Goal: Task Accomplishment & Management: Use online tool/utility

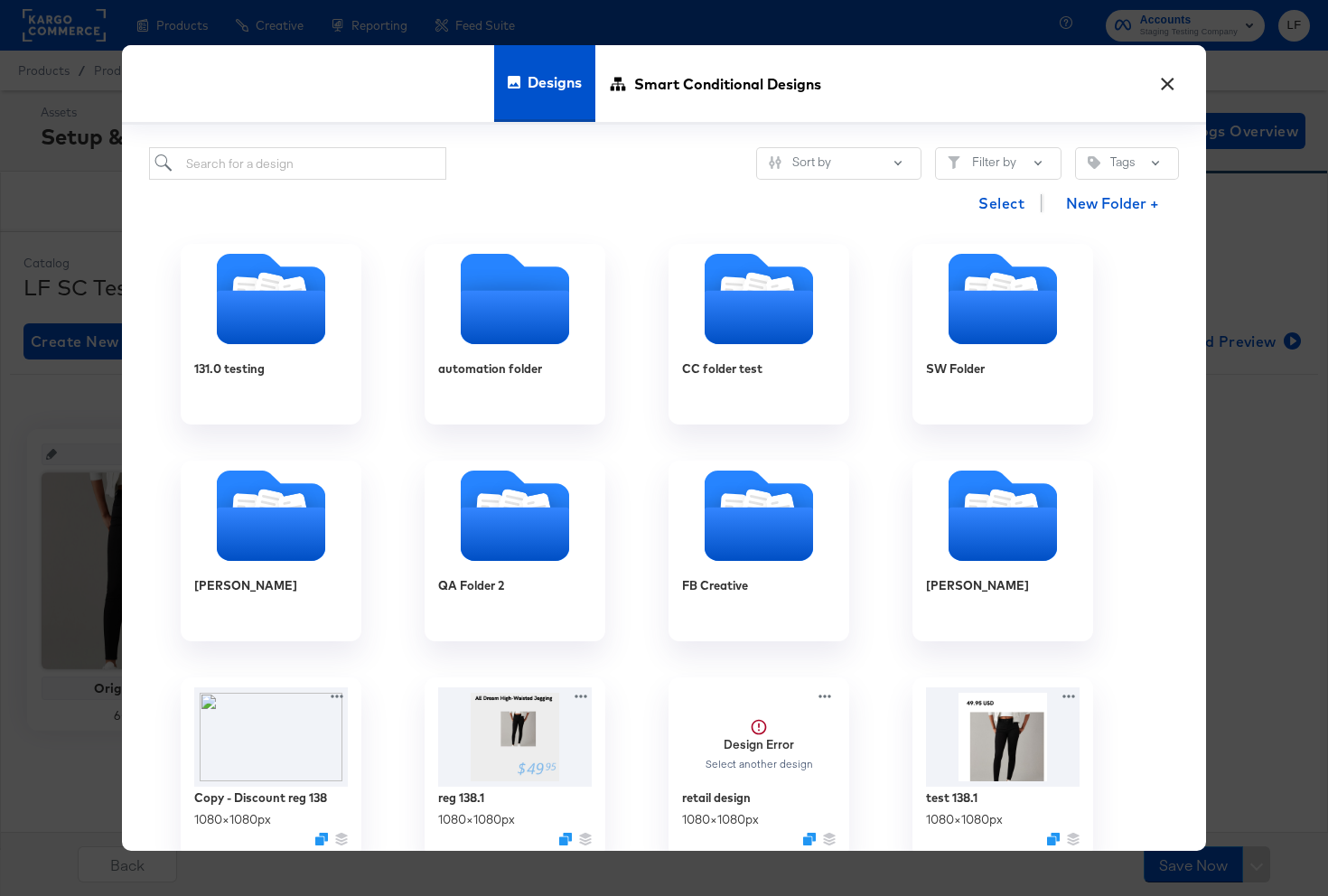
click at [1170, 87] on button "×" at bounding box center [1166, 79] width 32 height 32
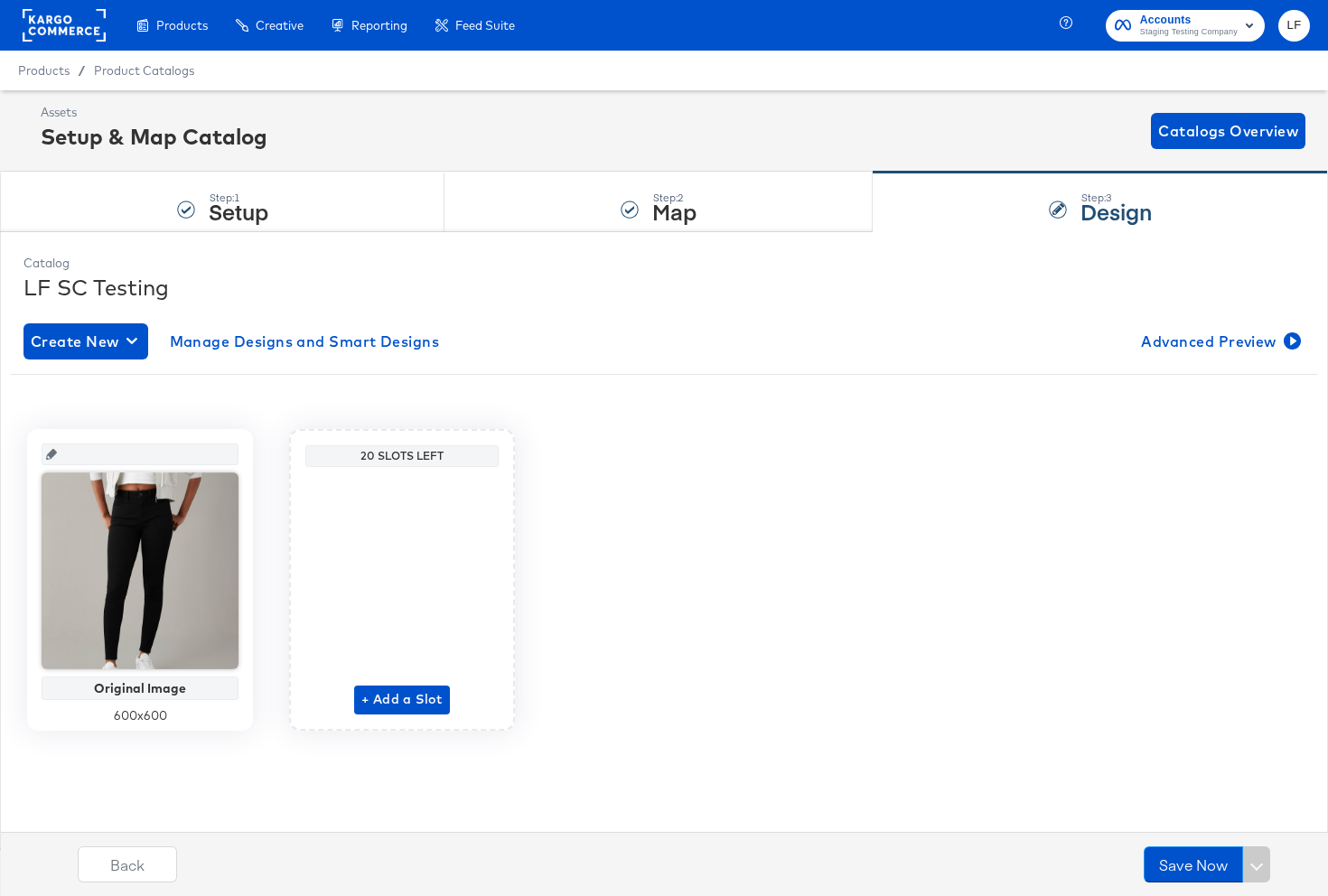
click at [1248, 24] on icon "button" at bounding box center [1248, 26] width 7 height 5
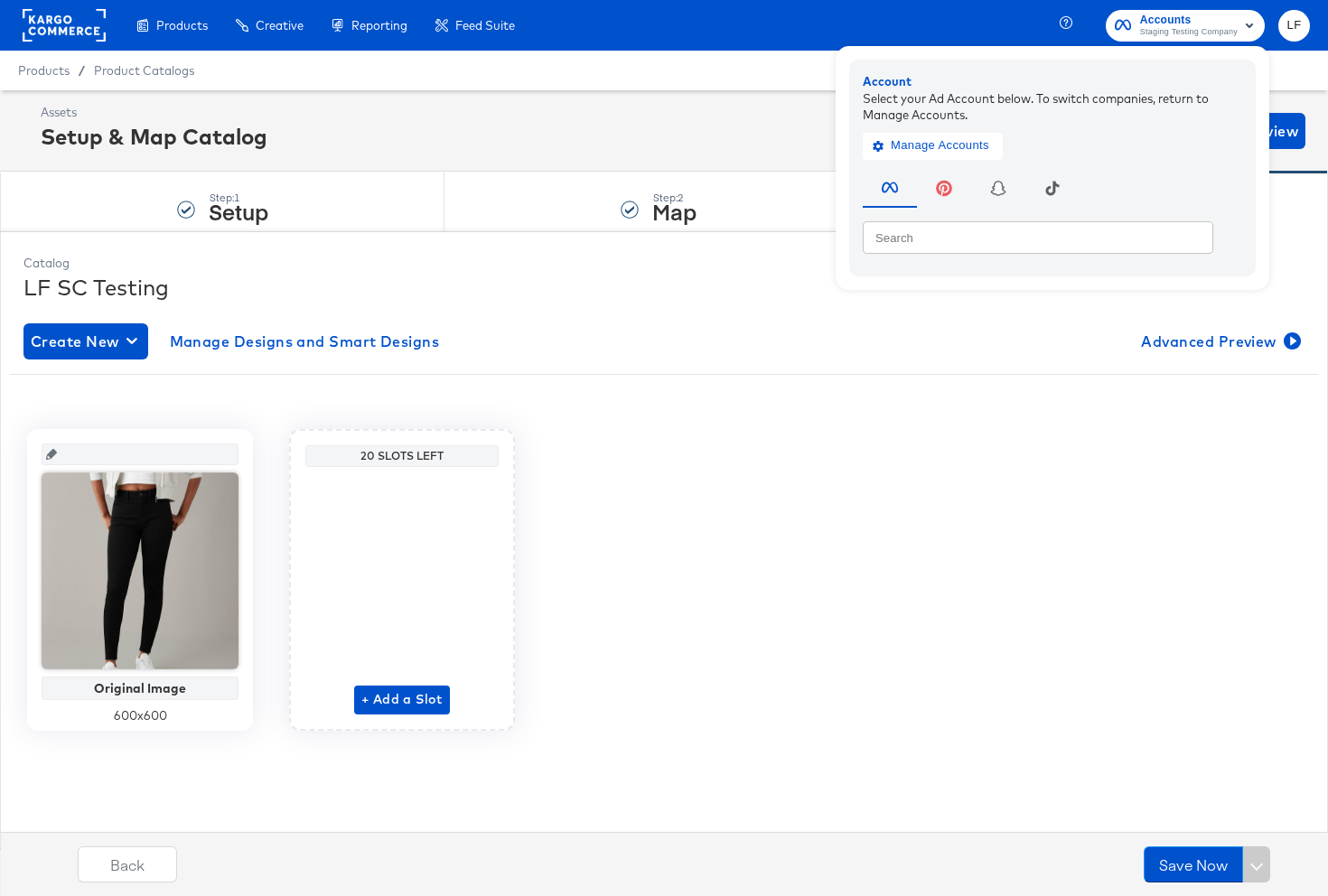
click at [920, 246] on input "text" at bounding box center [1037, 237] width 350 height 32
click at [965, 147] on span "Manage Accounts" at bounding box center [932, 145] width 113 height 21
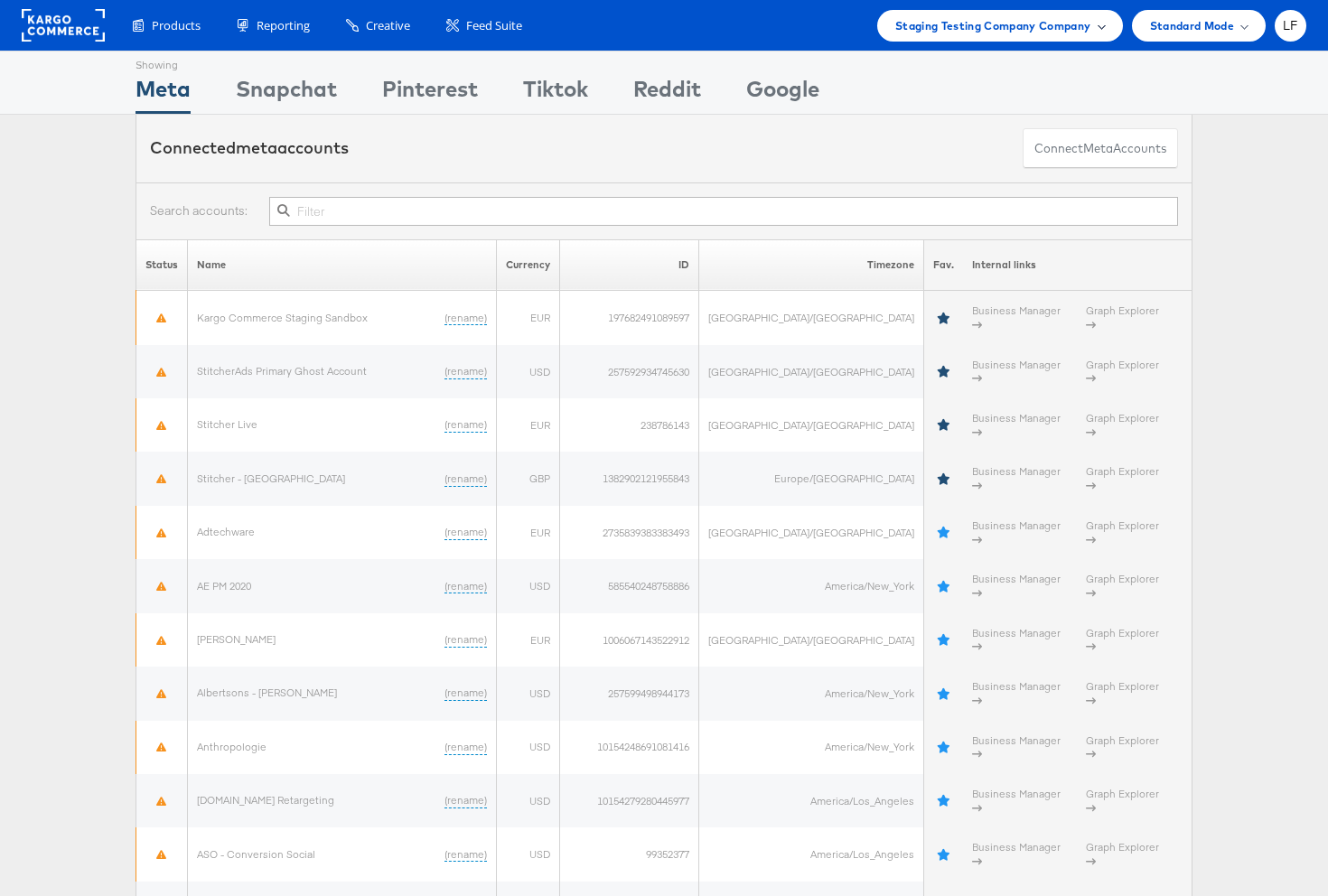
click at [1069, 23] on span "Staging Testing Company Company" at bounding box center [993, 26] width 196 height 19
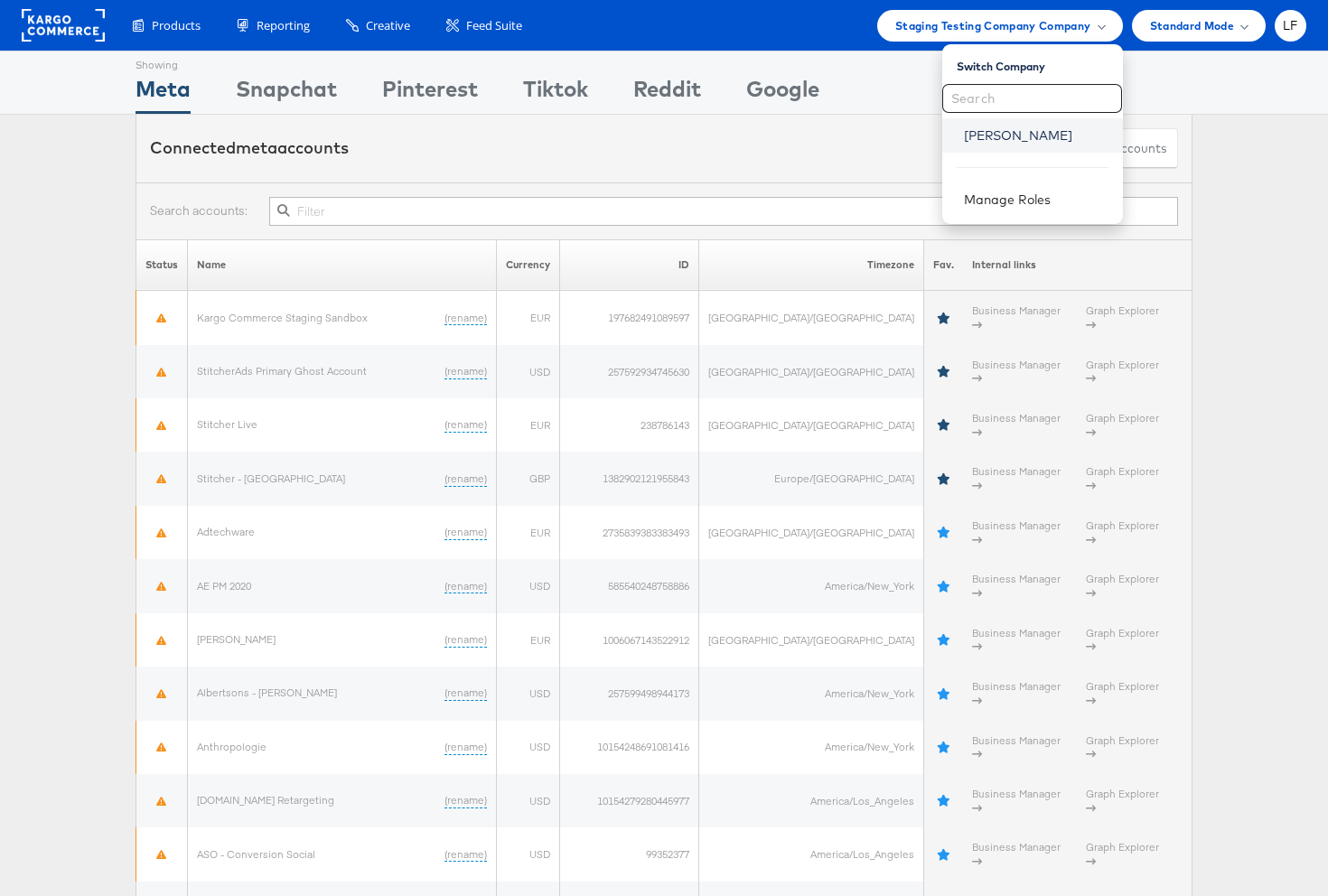
click at [996, 127] on link "Liam Flynn" at bounding box center [1036, 135] width 144 height 18
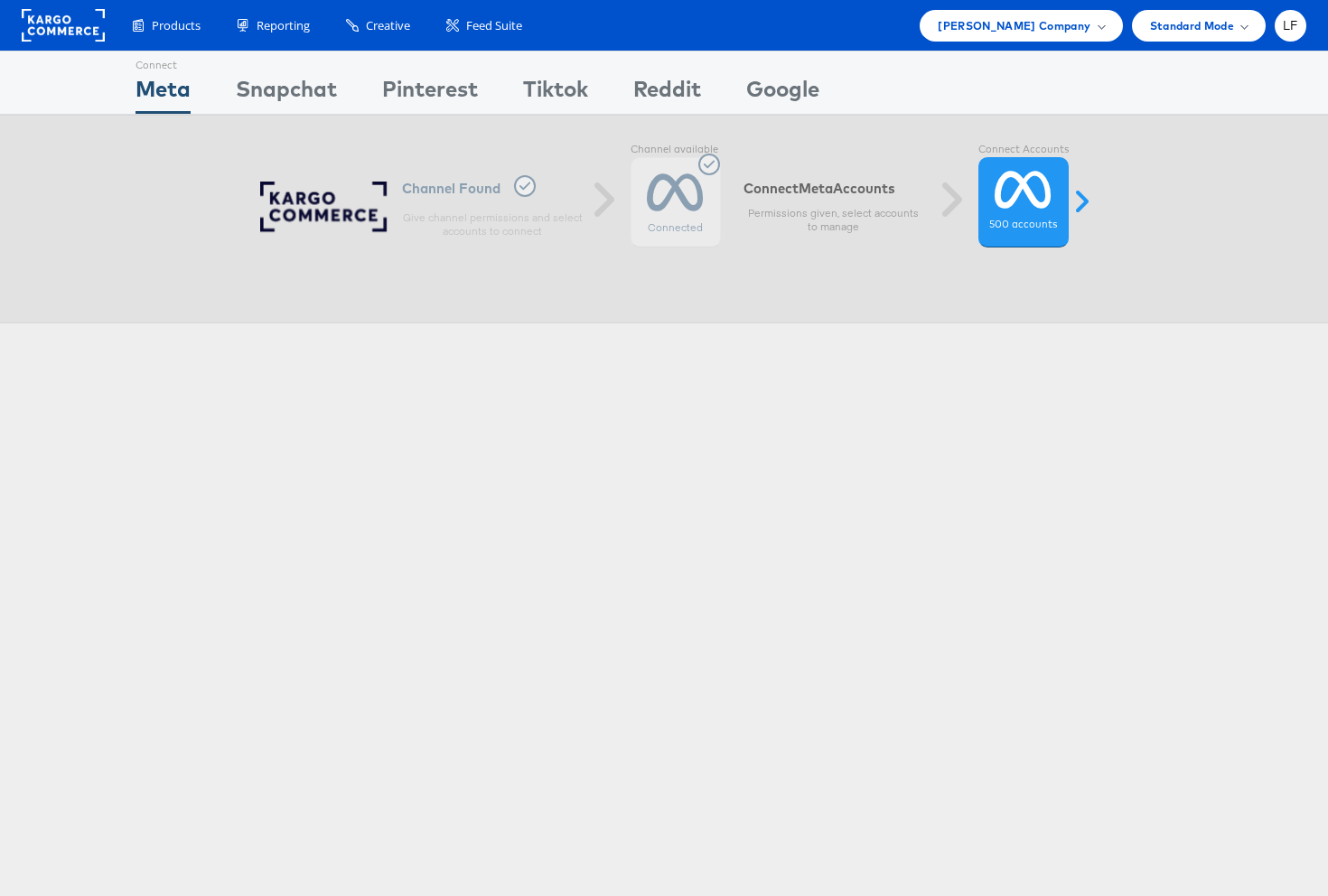
click at [569, 546] on div "Connect Meta Connect Snapchat Connect Pinterest Connect Tiktok Connect Reddit C…" at bounding box center [664, 502] width 1328 height 903
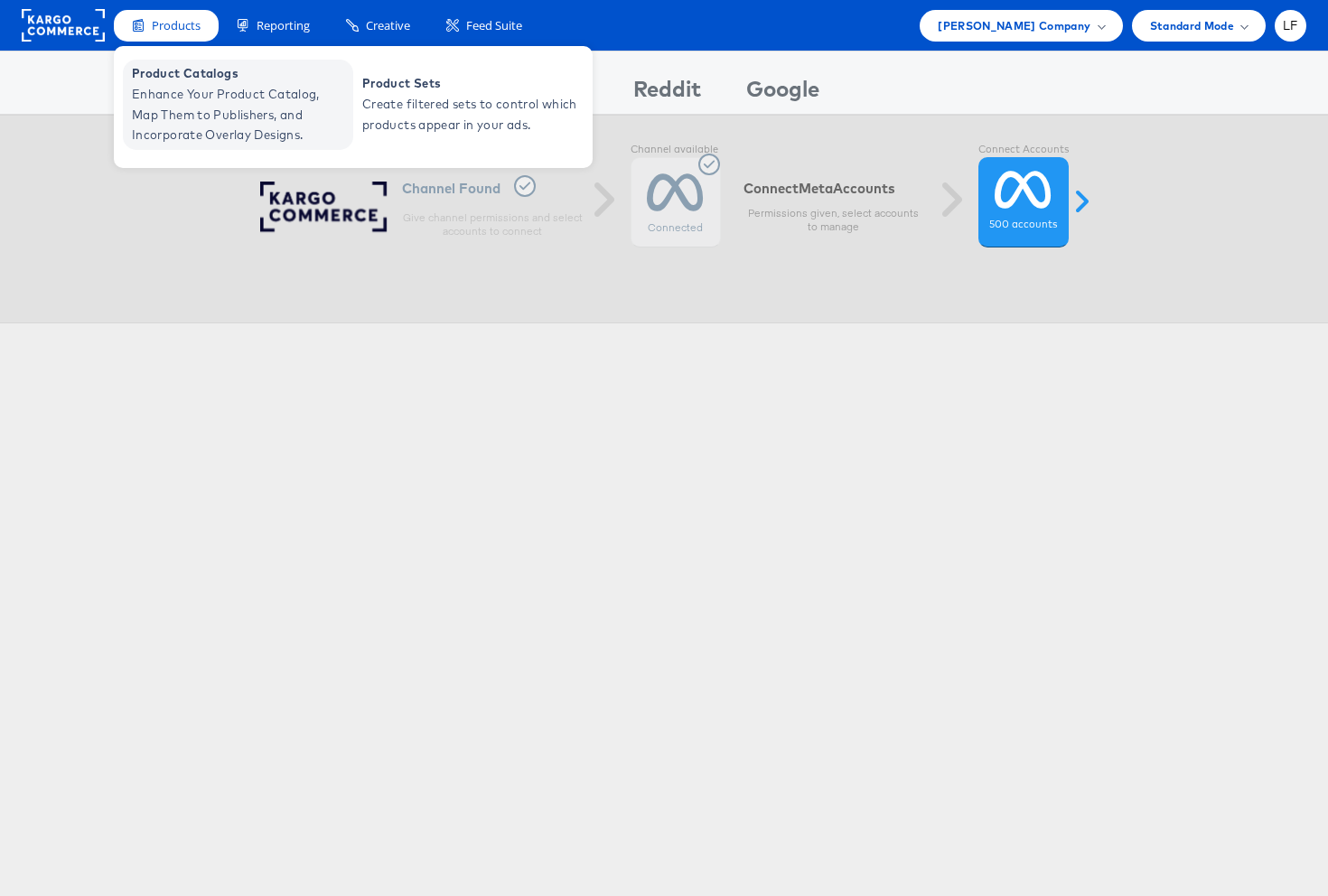
click at [213, 119] on span "Enhance Your Product Catalog, Map Them to Publishers, and Incorporate Overlay D…" at bounding box center [239, 115] width 217 height 62
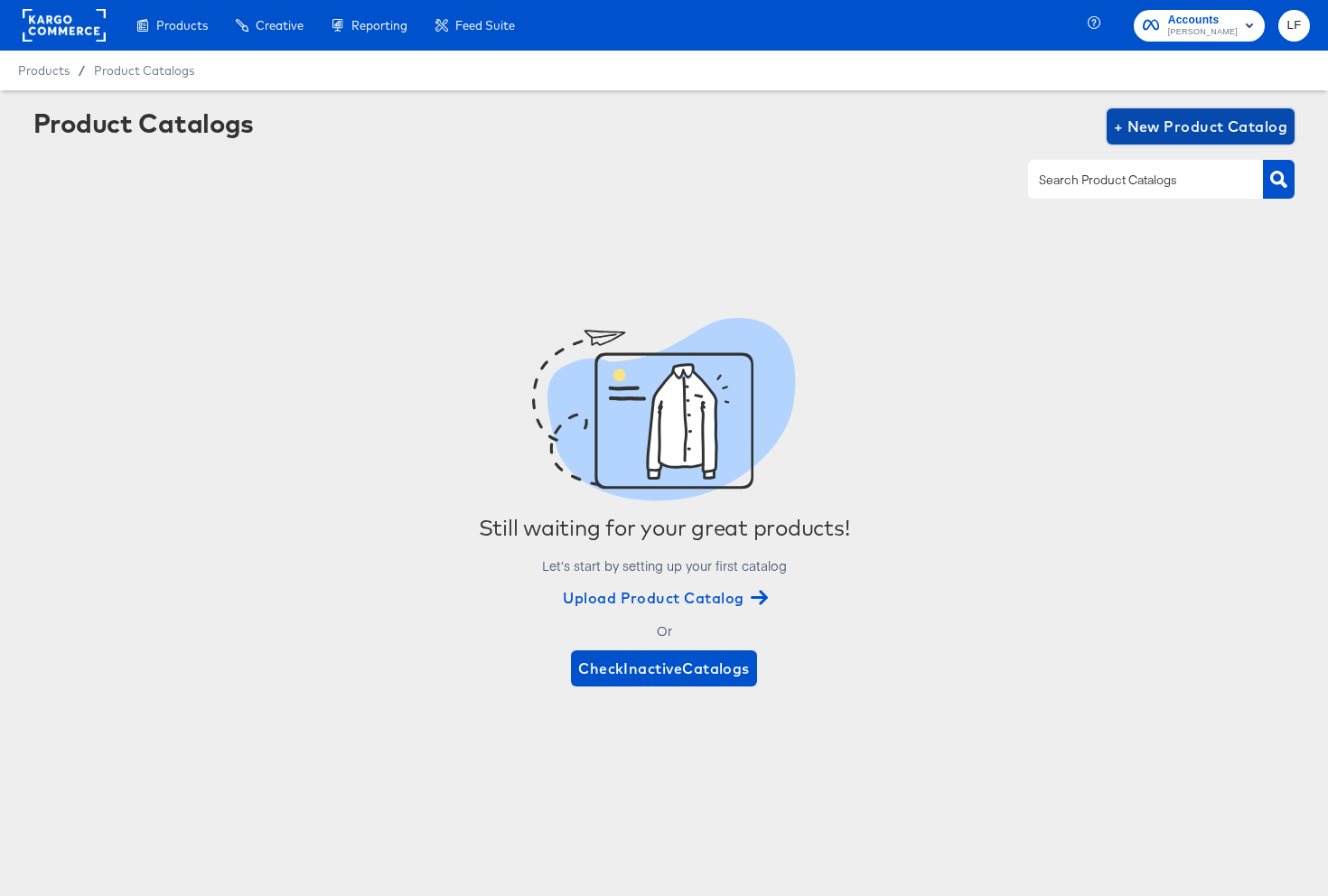
click at [1147, 131] on span "+ New Product Catalog" at bounding box center [1201, 127] width 175 height 26
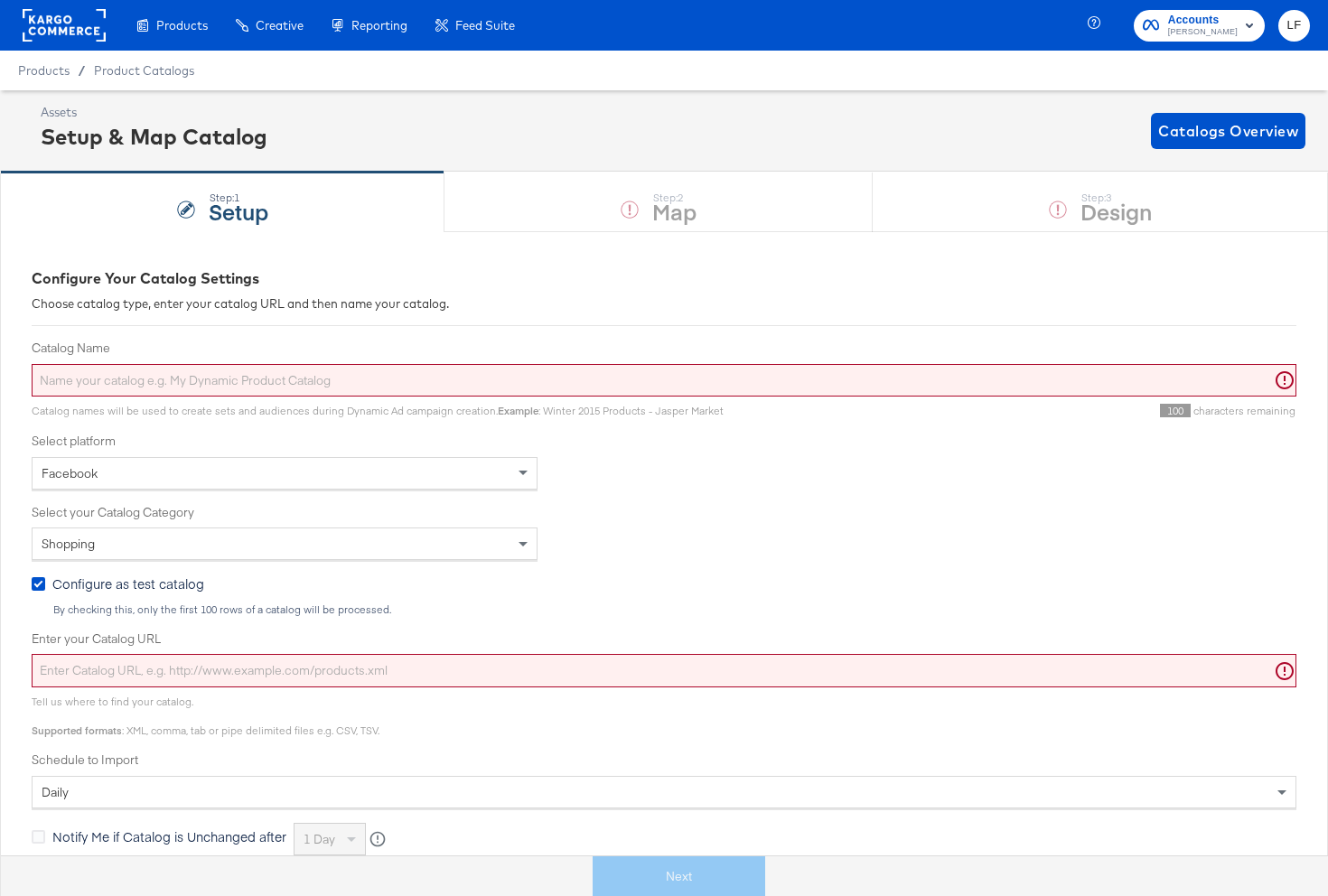
click at [286, 388] on input "Catalog Name" at bounding box center [664, 381] width 1264 height 33
click at [335, 665] on input "Enter your Catalog URL" at bounding box center [664, 670] width 1264 height 33
paste input "https://ace.stitcherqa.com/exports/702/universal/none/universal/export.tsv.gz"
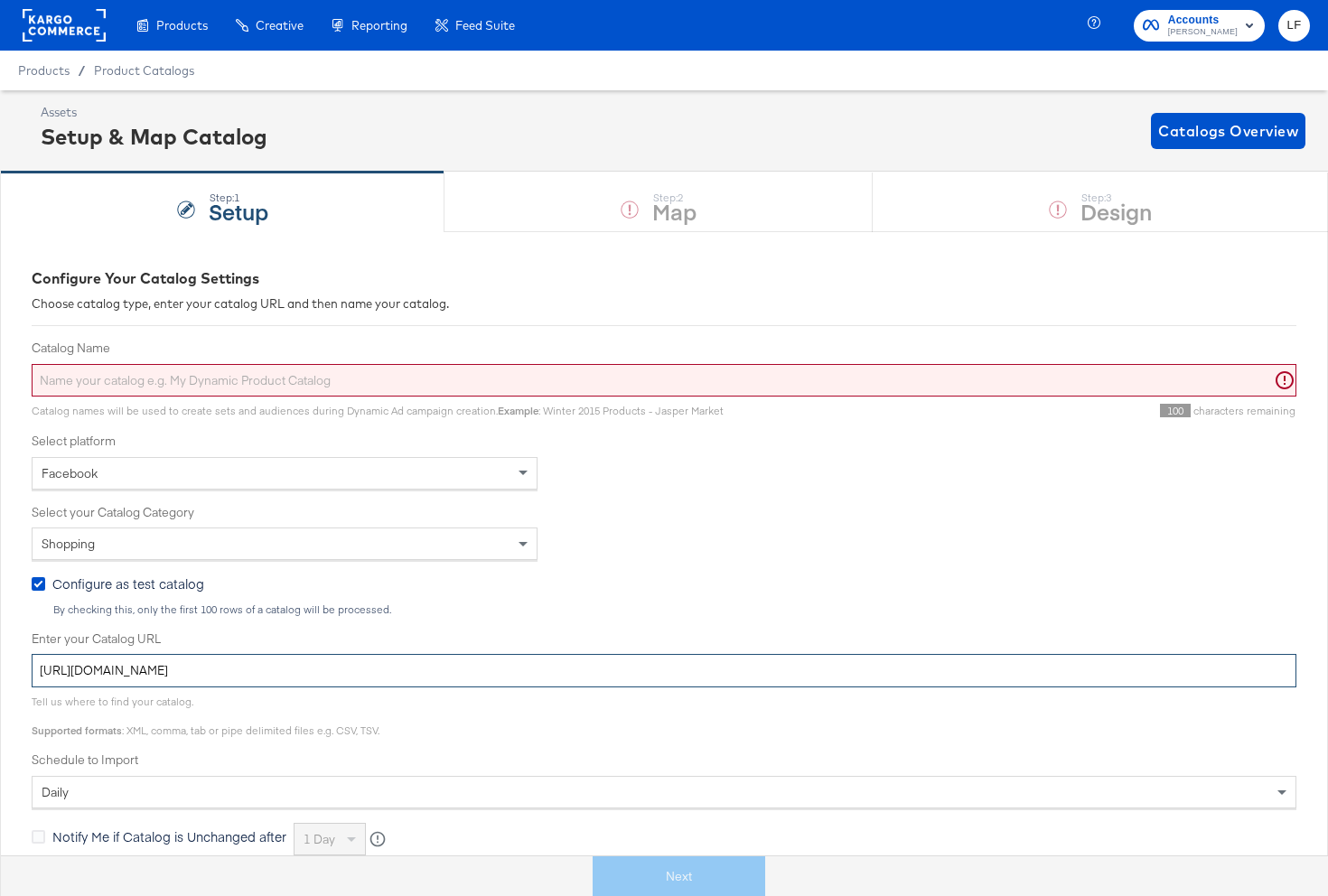
type input "https://ace.stitcherqa.com/exports/702/universal/none/universal/export.tsv.gz"
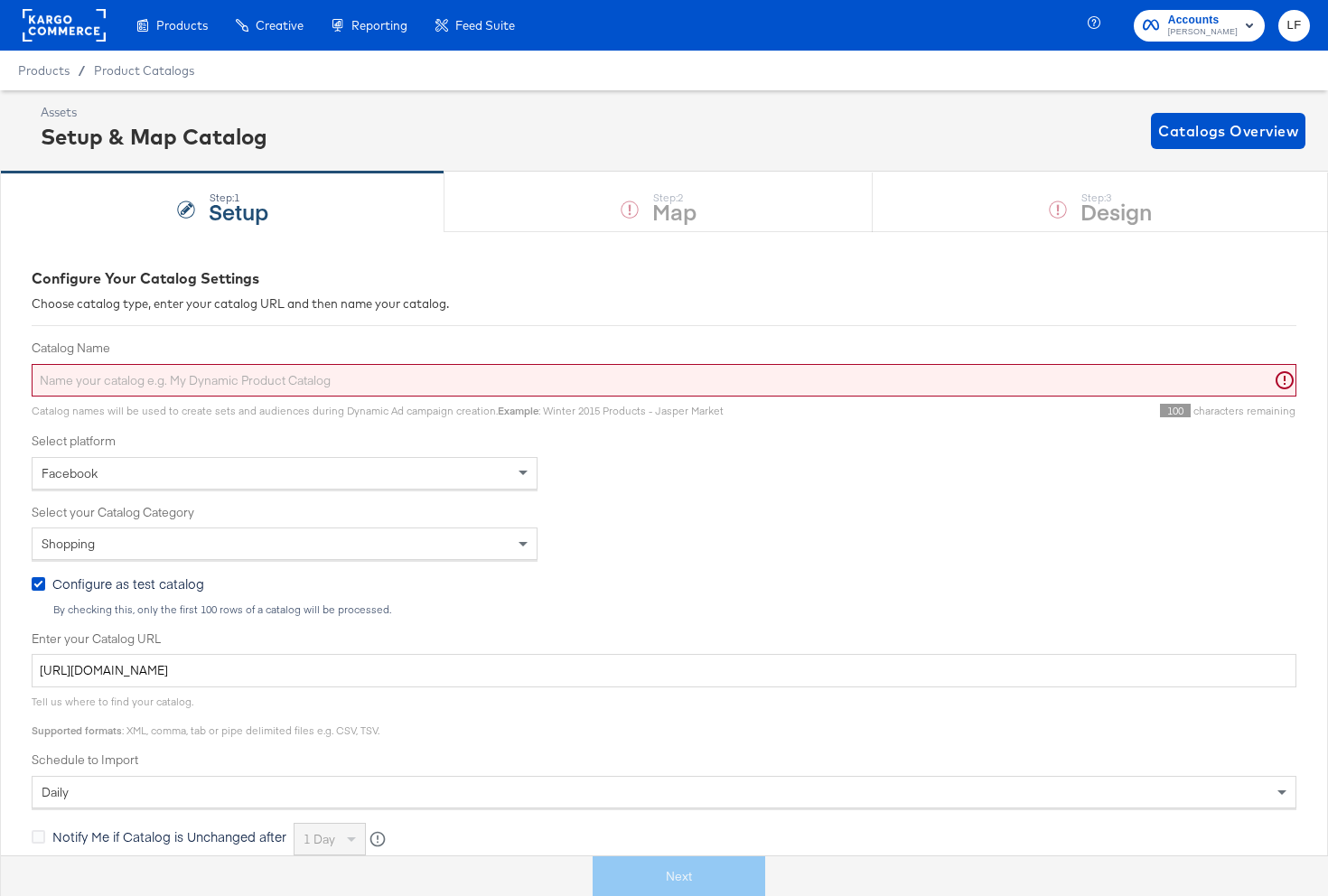
click at [288, 387] on input "Catalog Name" at bounding box center [664, 381] width 1264 height 33
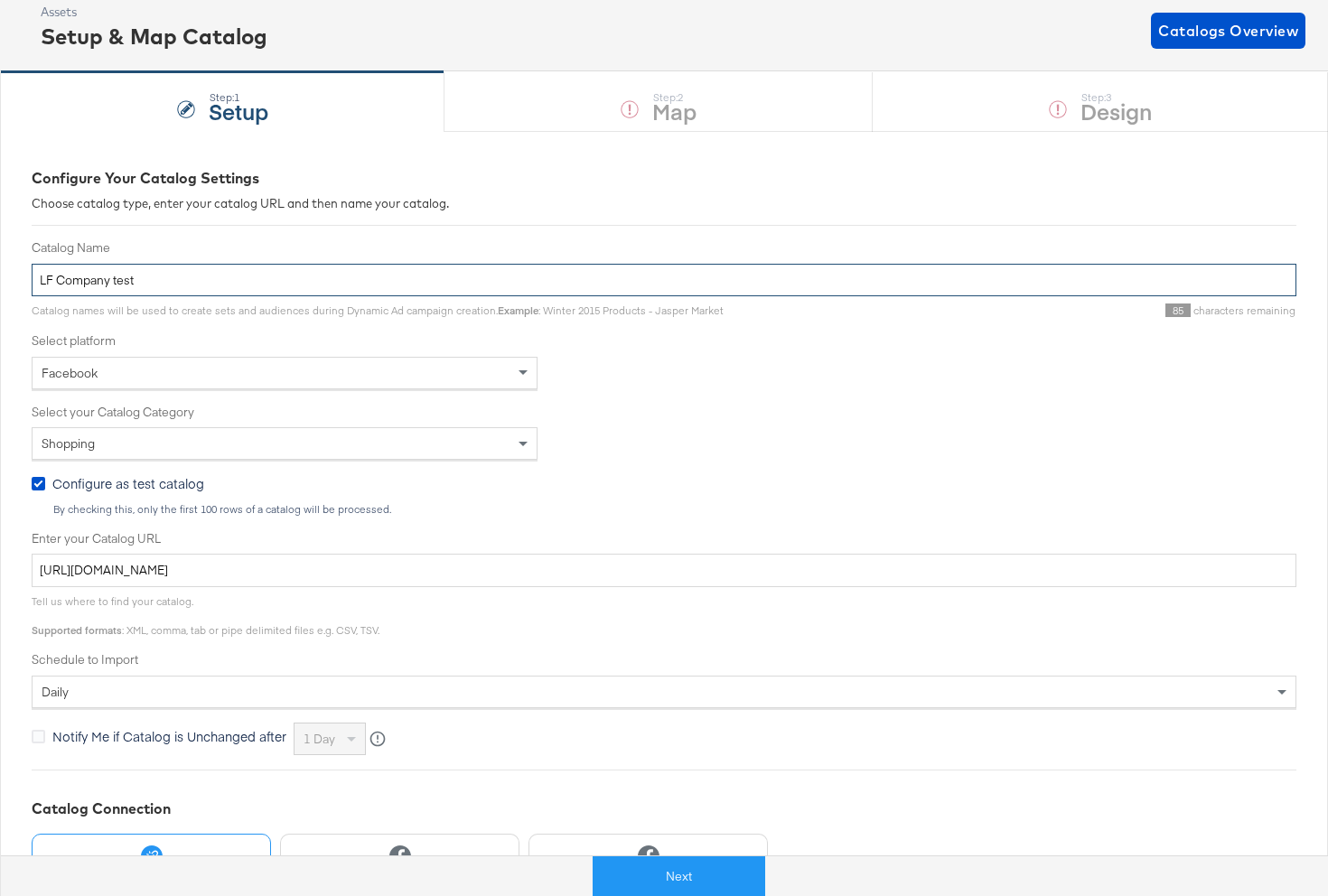
scroll to position [247, 0]
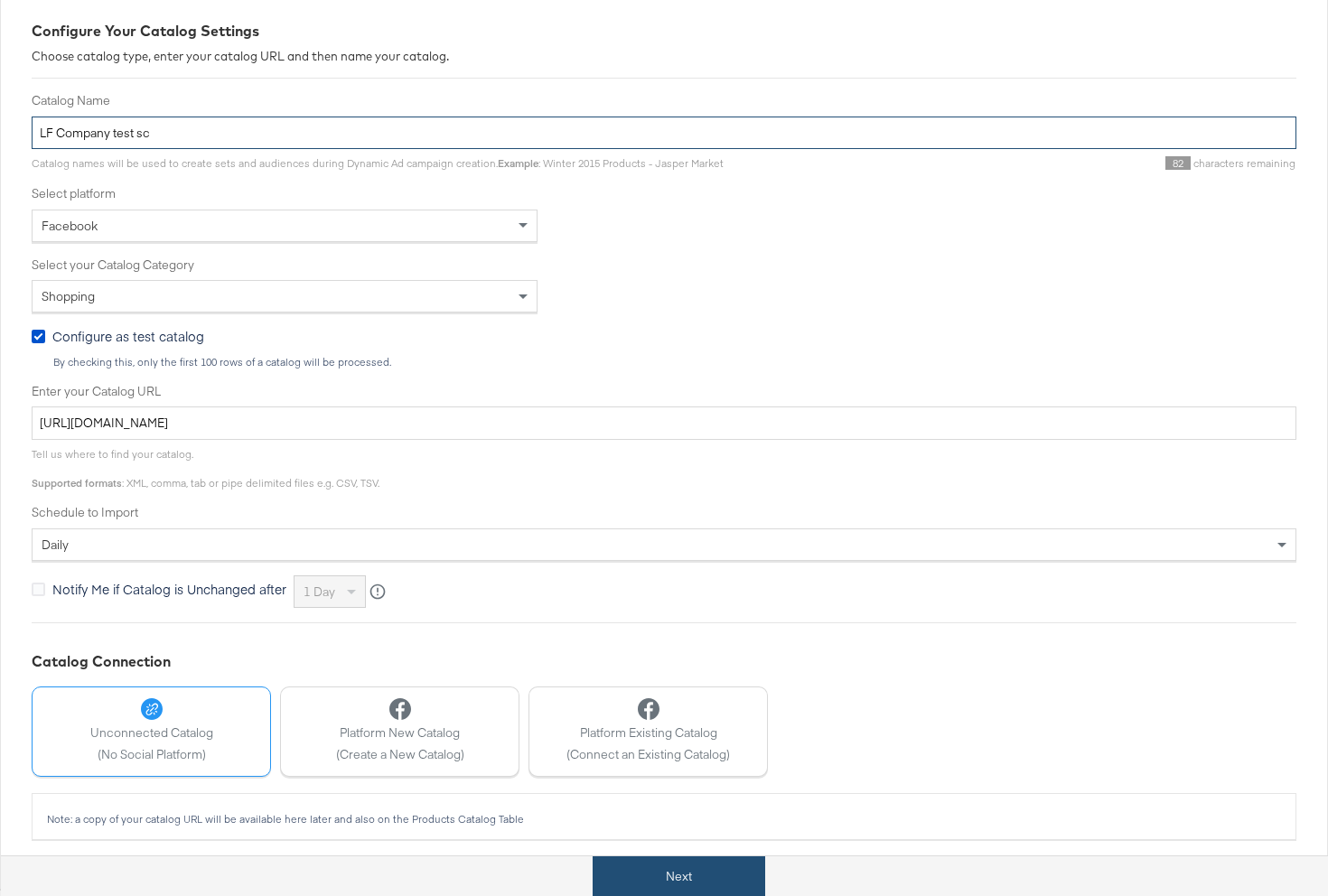
type input "LF Company test sc"
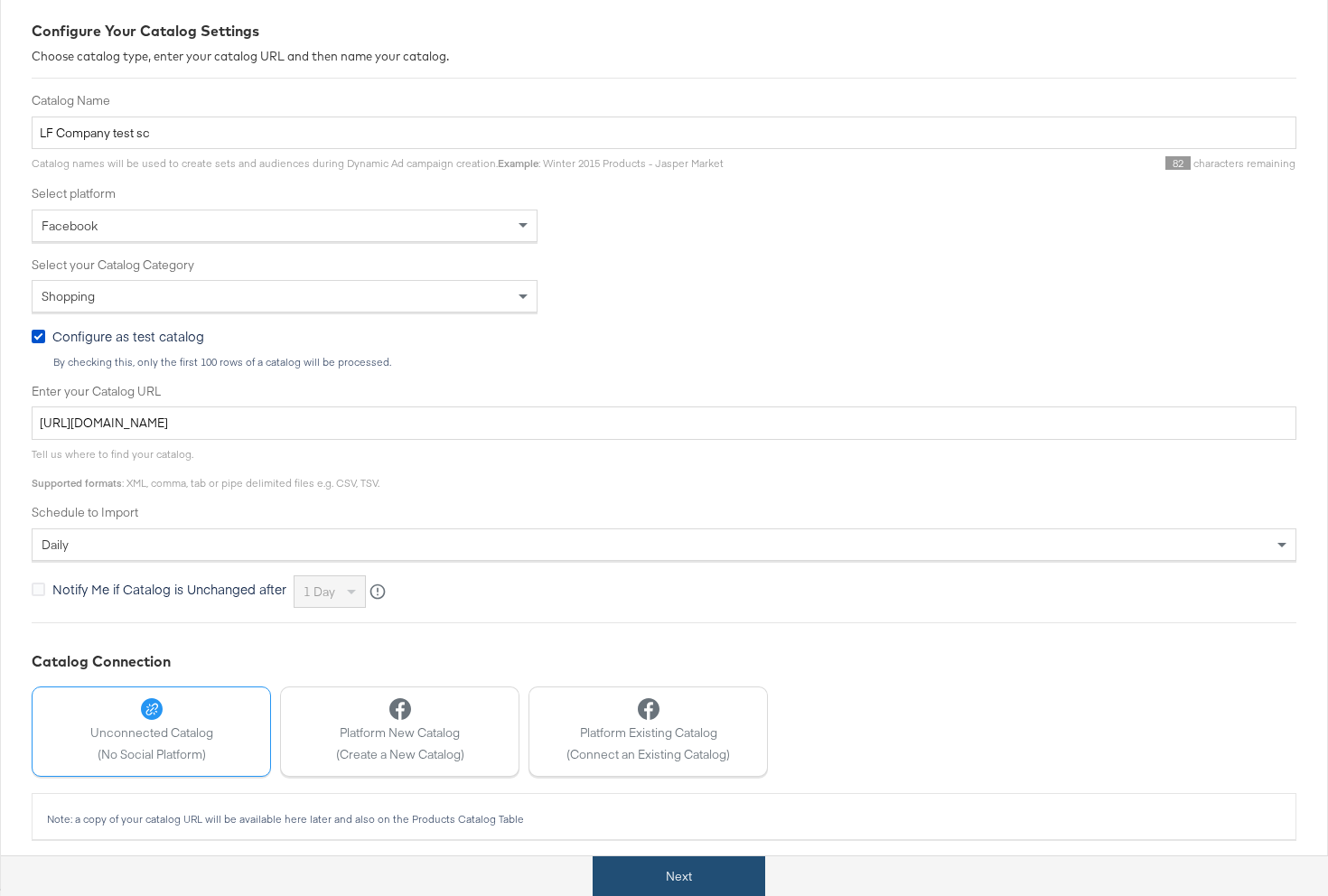
click at [692, 886] on button "Next" at bounding box center [679, 875] width 173 height 40
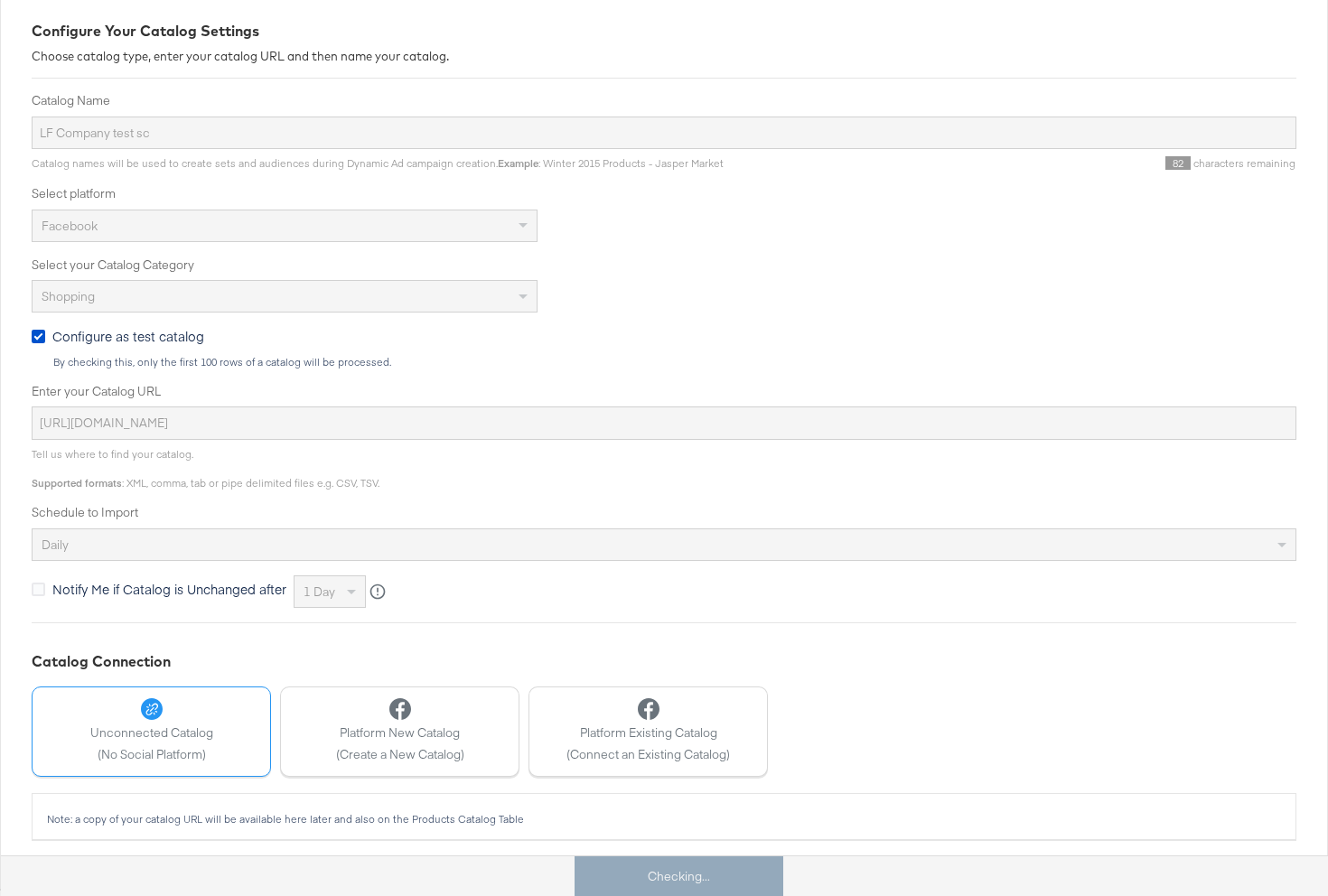
scroll to position [0, 0]
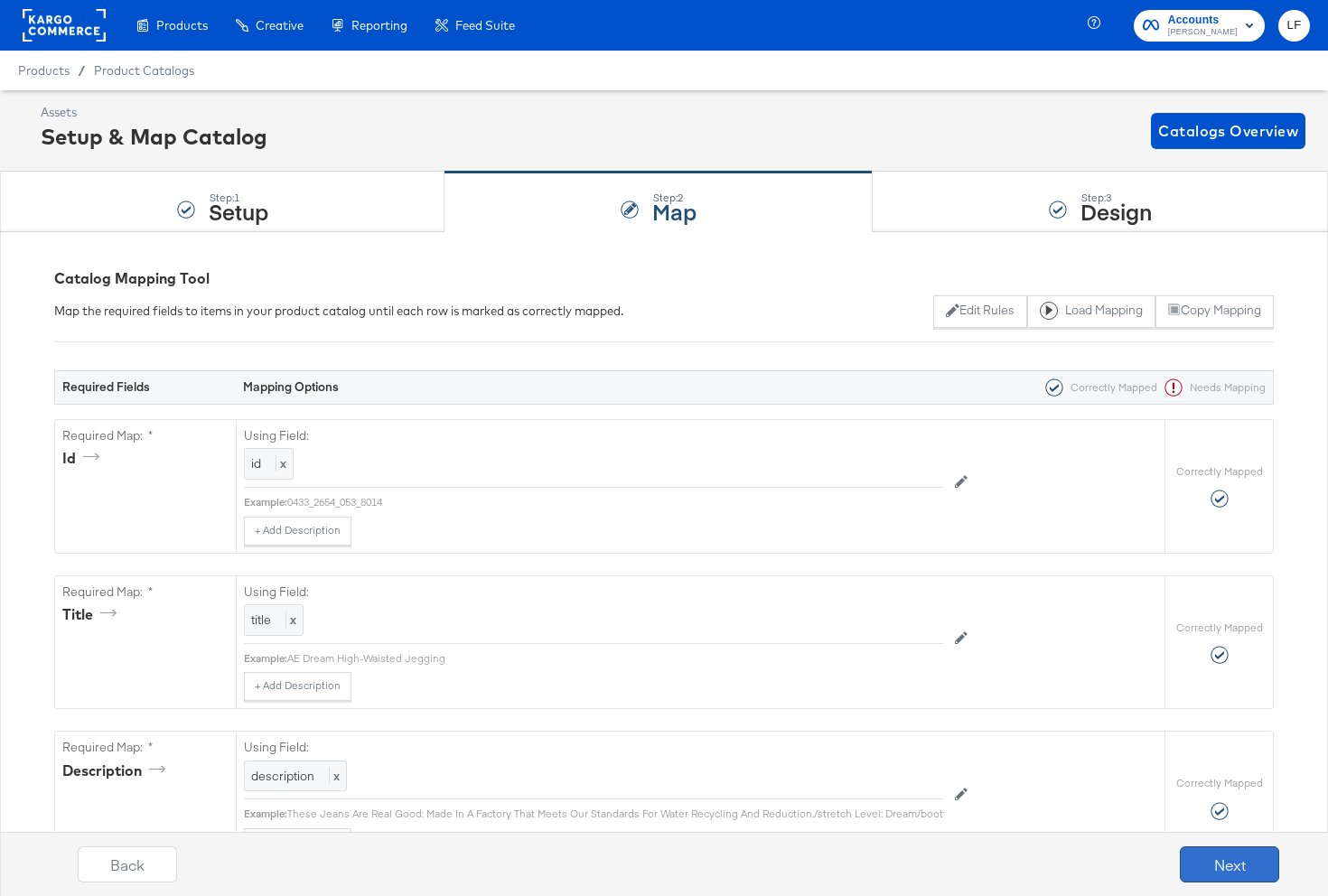
click at [1189, 859] on button "Next" at bounding box center [1229, 864] width 99 height 36
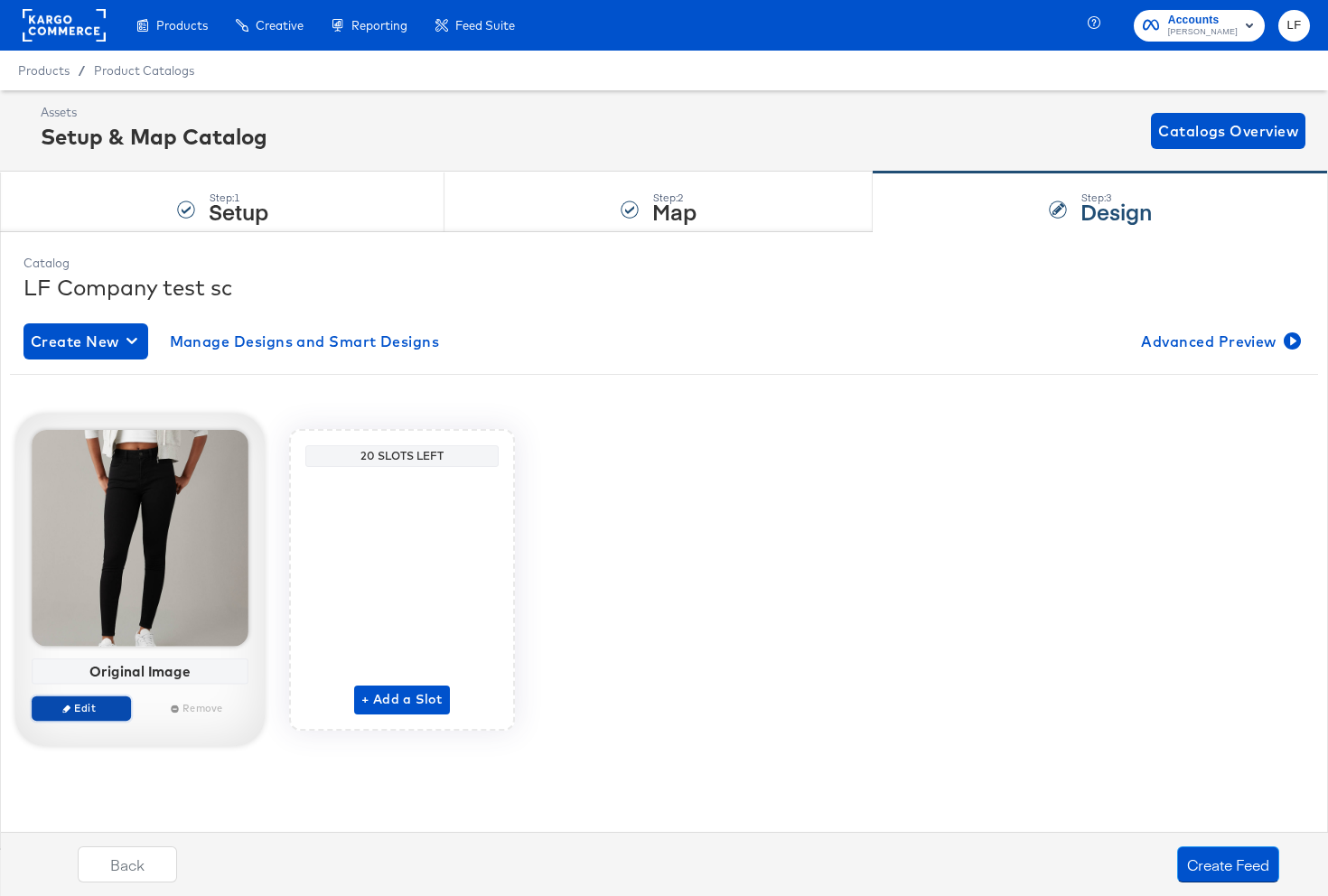
click at [90, 710] on span "Edit" at bounding box center [80, 708] width 83 height 14
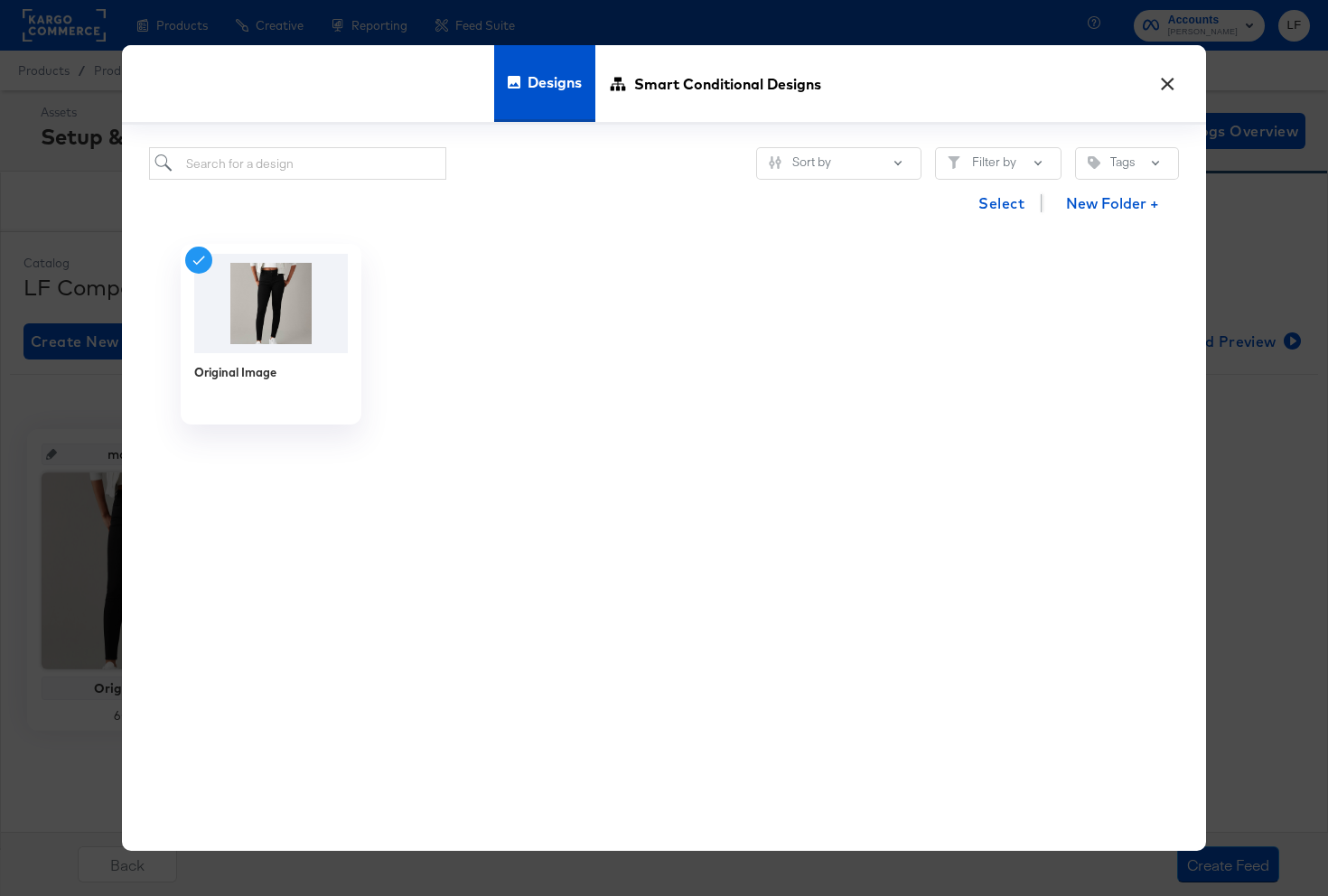
click at [1174, 85] on button "×" at bounding box center [1166, 79] width 32 height 32
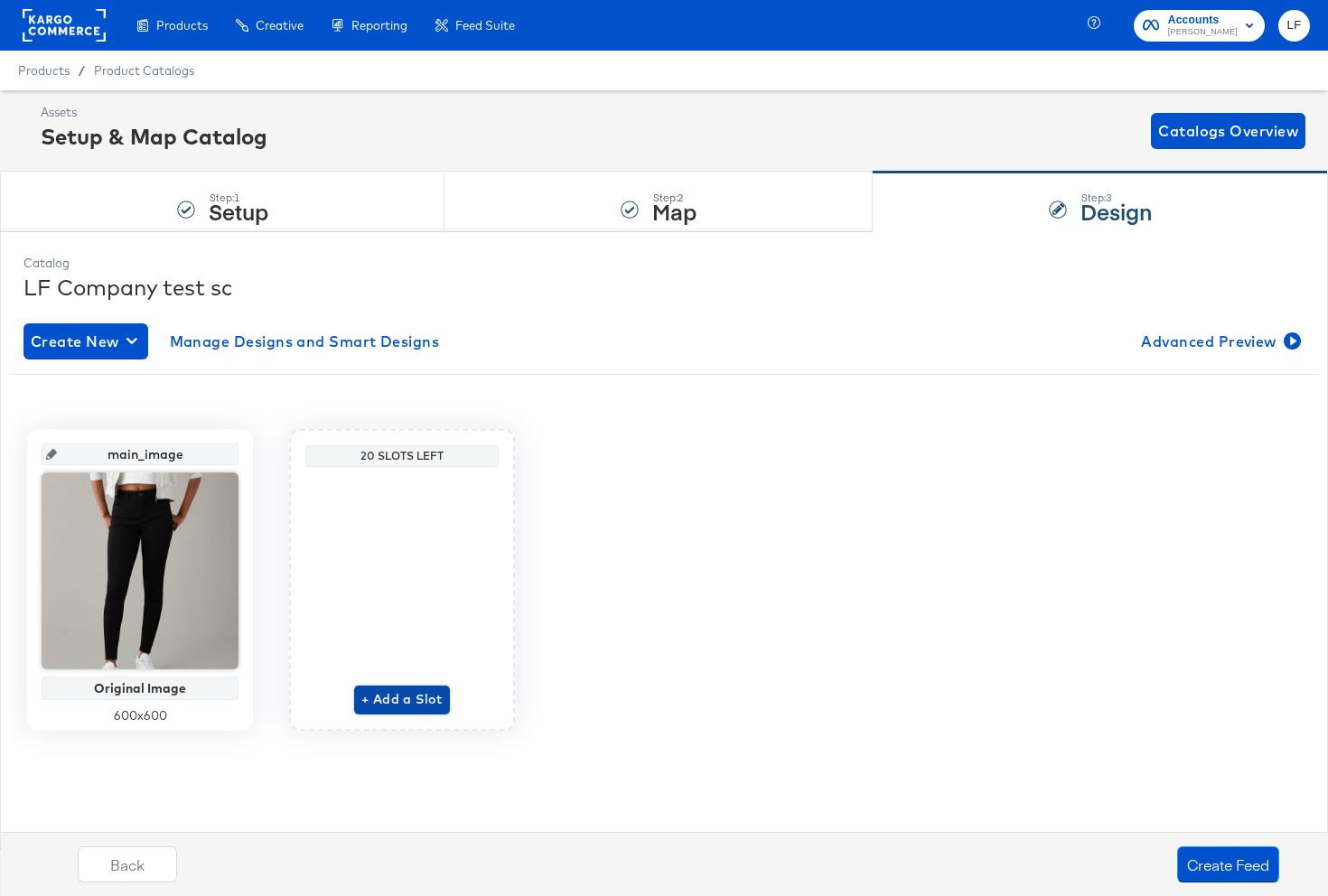
click at [394, 707] on span "+ Add a Slot" at bounding box center [401, 699] width 81 height 23
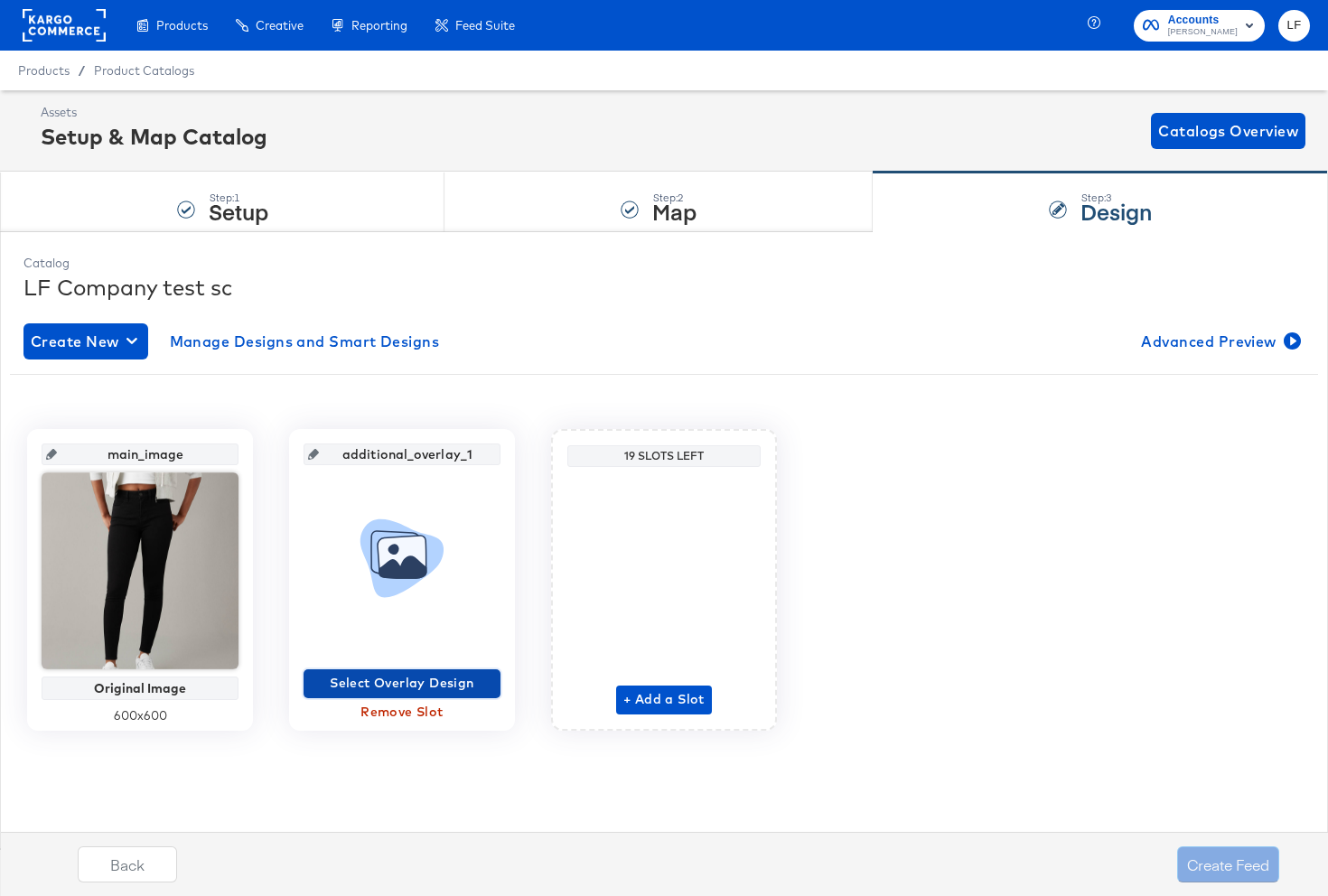
click at [379, 680] on span "Select Overlay Design" at bounding box center [402, 683] width 183 height 23
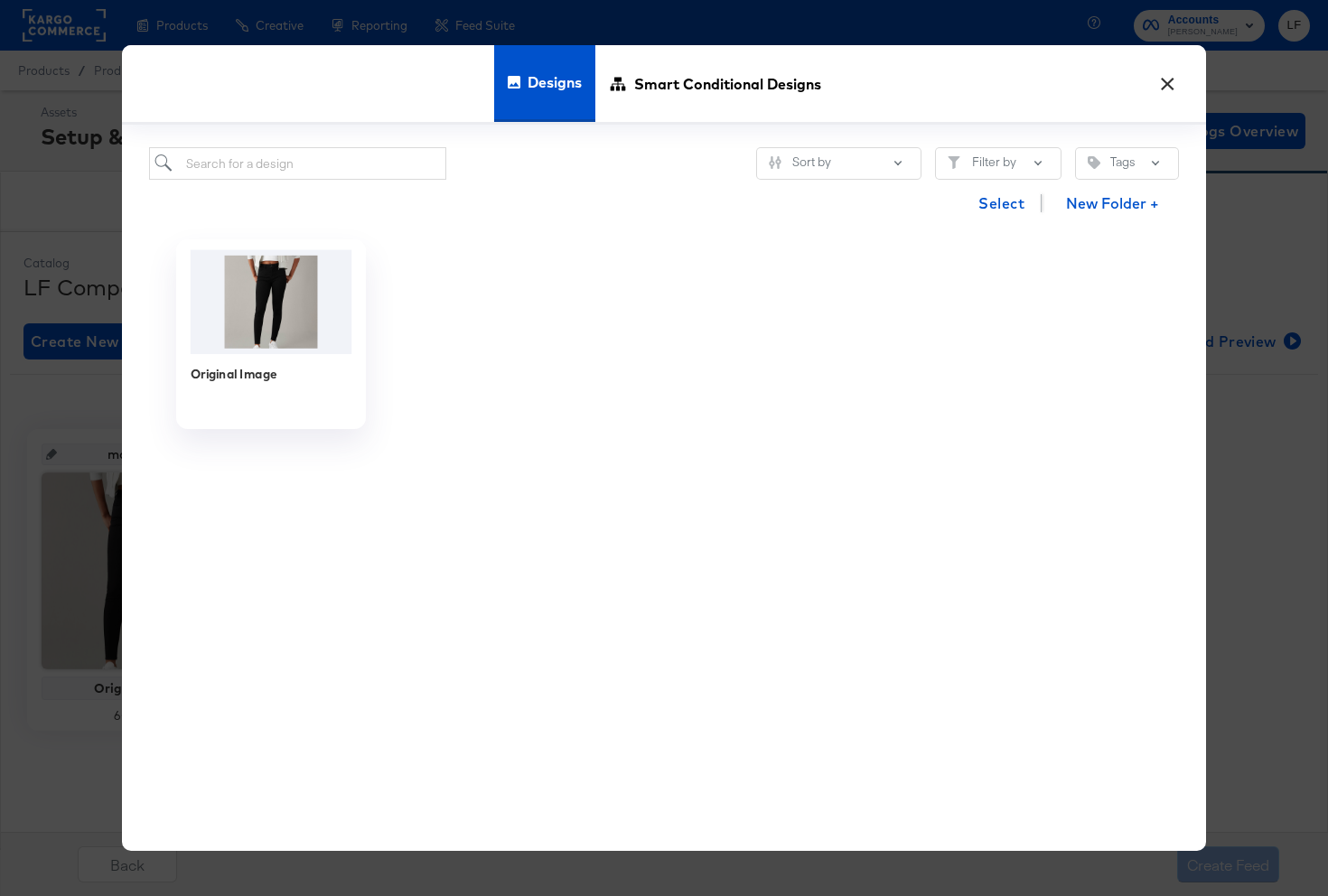
click at [292, 329] on img at bounding box center [271, 301] width 162 height 104
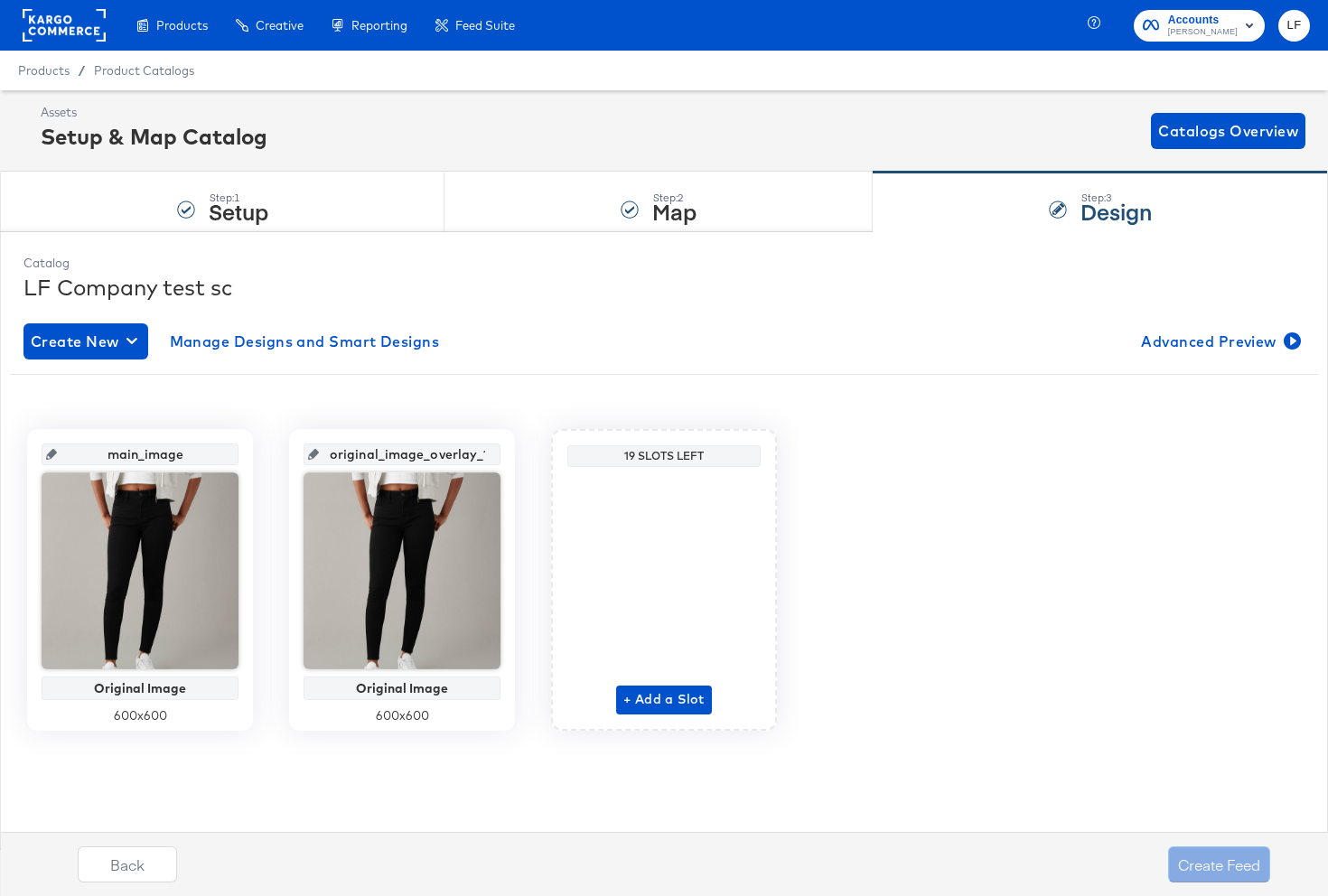
click at [1182, 856] on div "Create Feed" at bounding box center [1219, 864] width 102 height 36
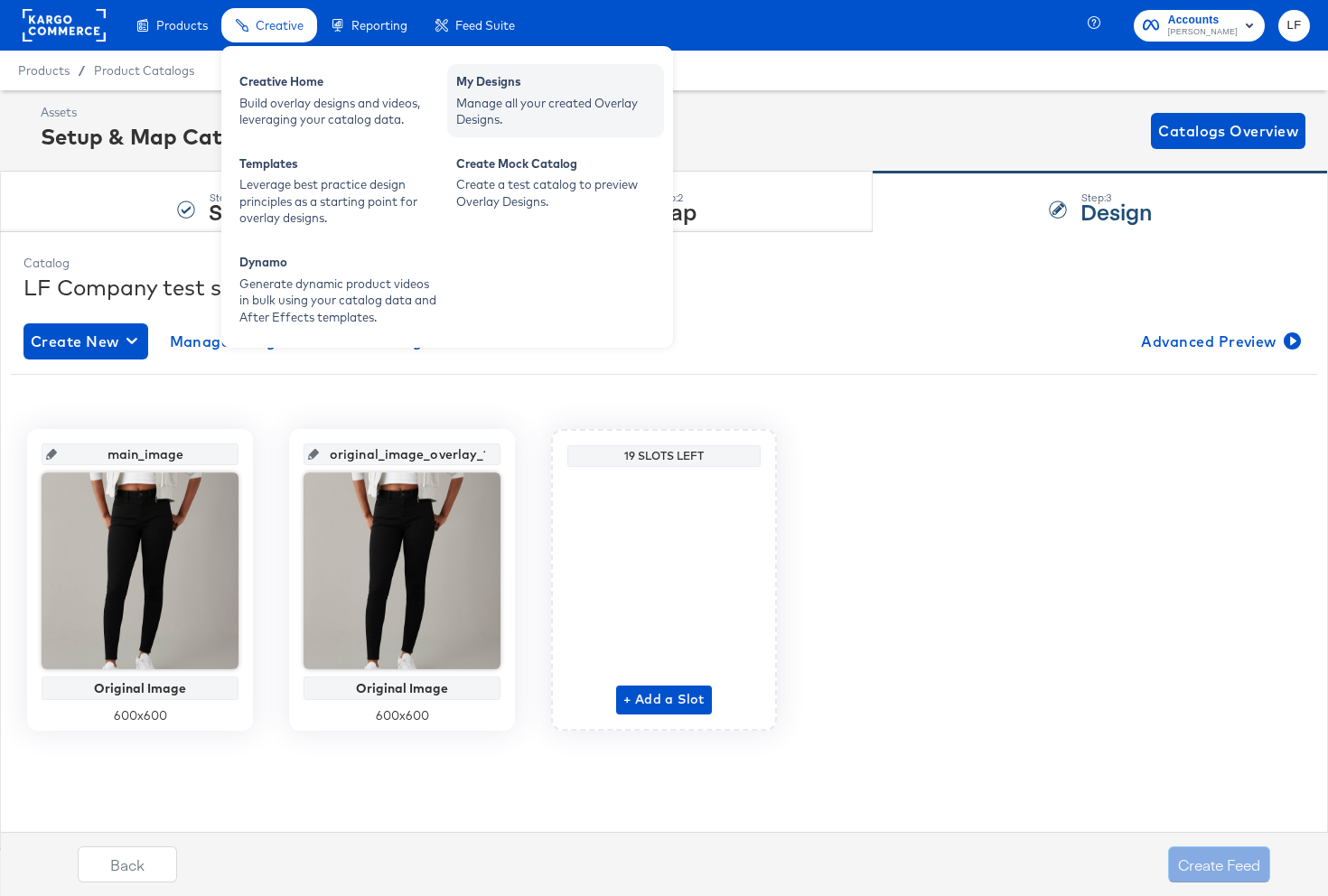
click at [541, 112] on div "Manage all your created Overlay Designs." at bounding box center [556, 112] width 198 height 33
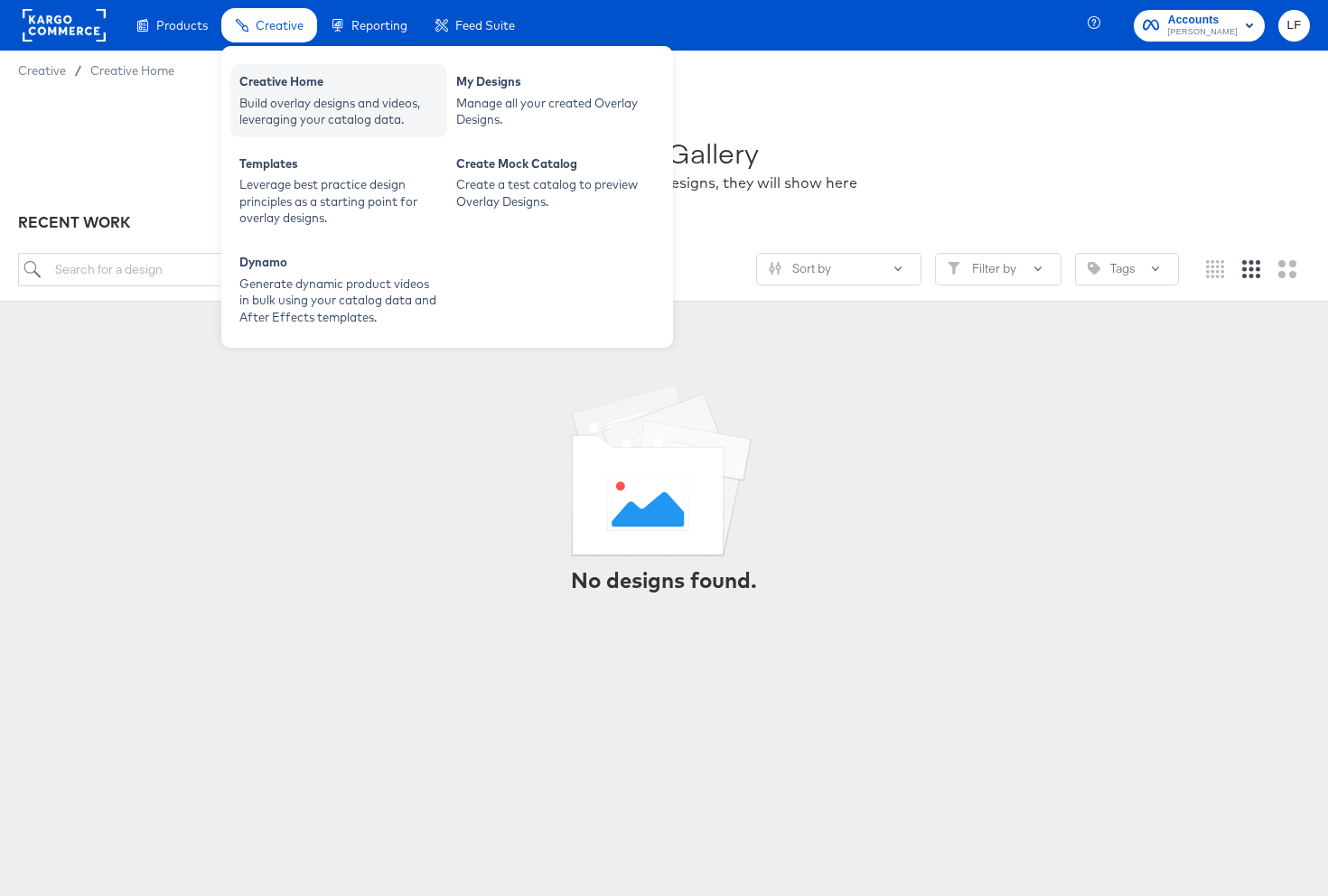
click at [304, 74] on div "Creative Home" at bounding box center [339, 84] width 198 height 22
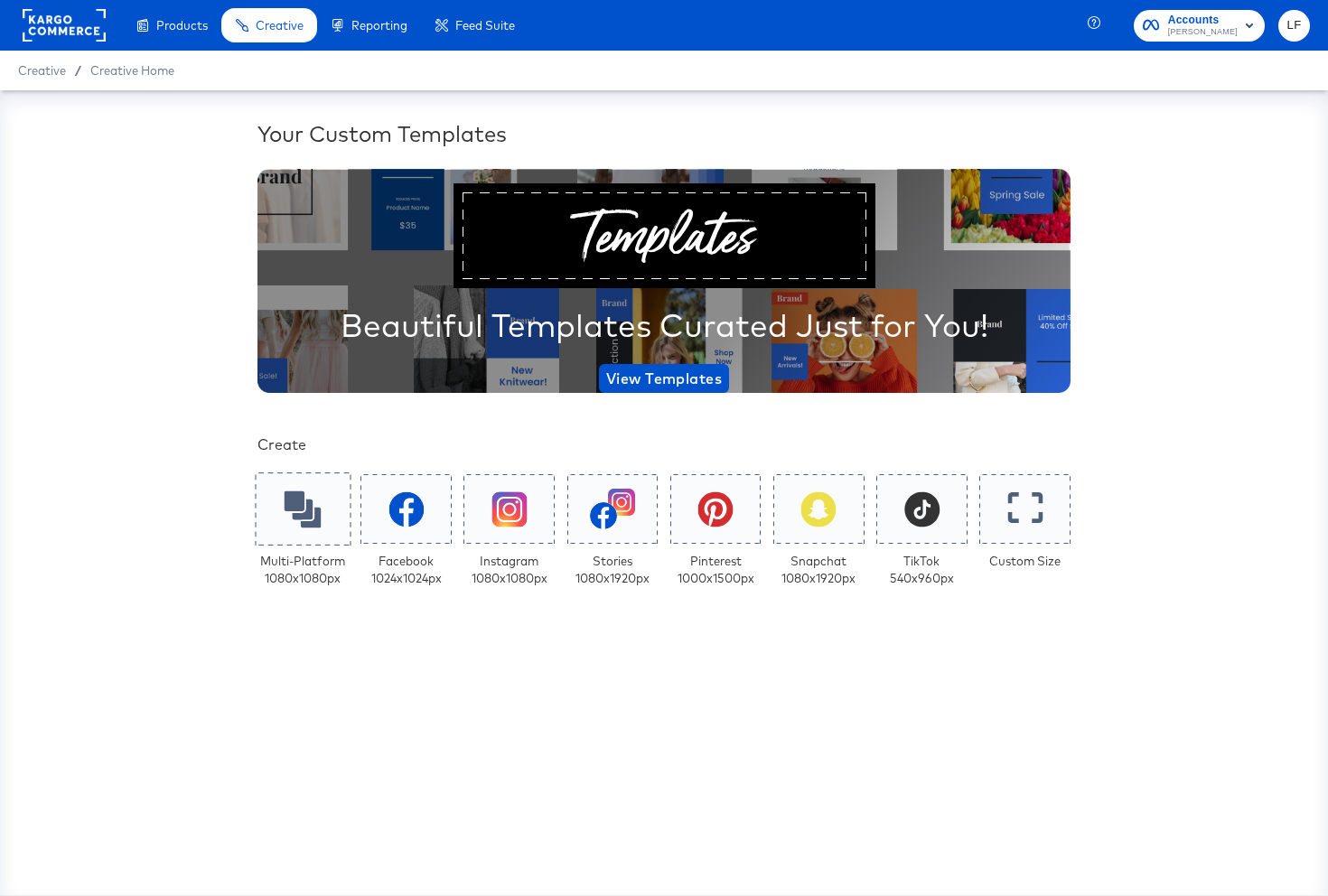
click at [313, 516] on icon at bounding box center [303, 509] width 37 height 37
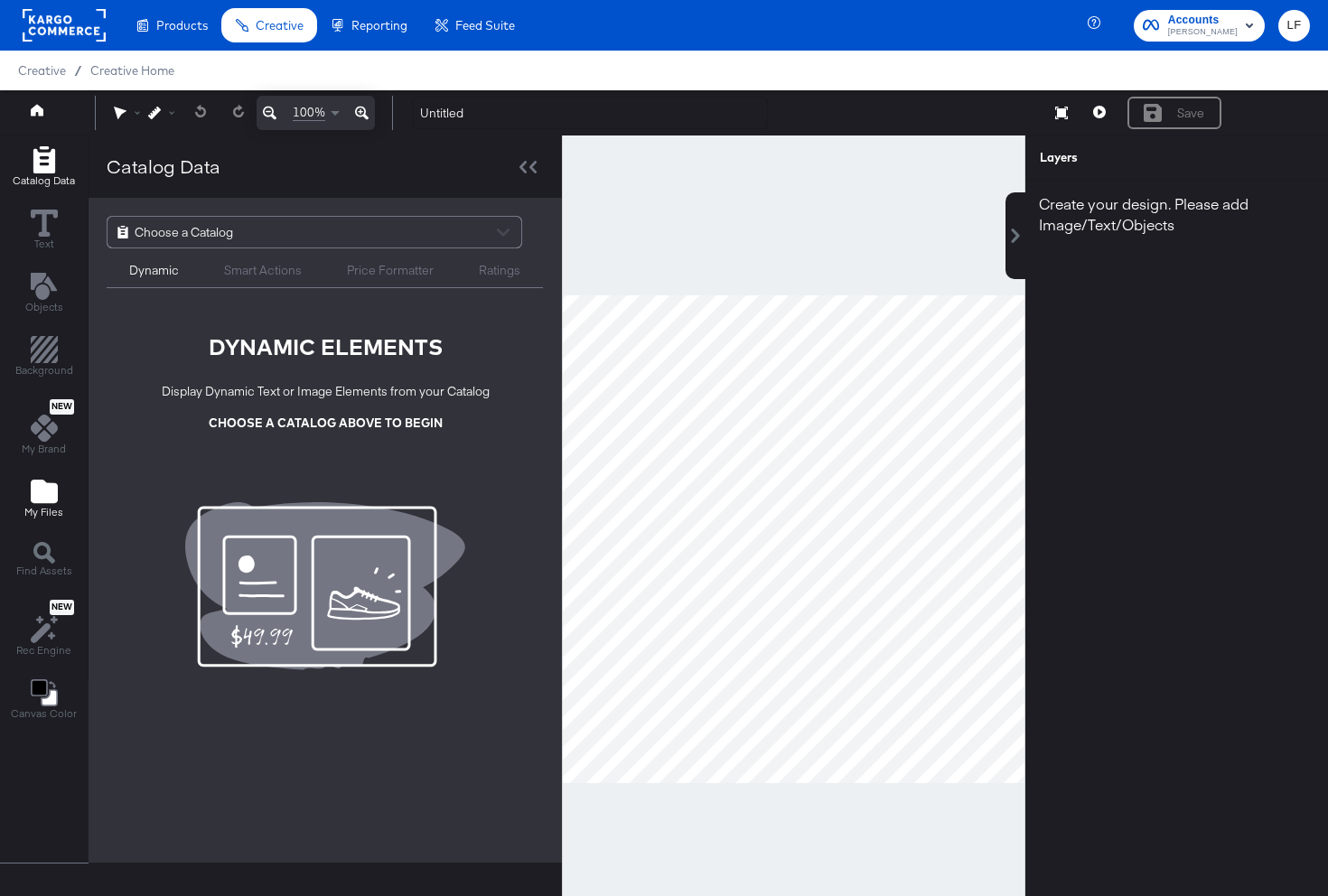
click at [42, 503] on div "My Files" at bounding box center [44, 499] width 39 height 41
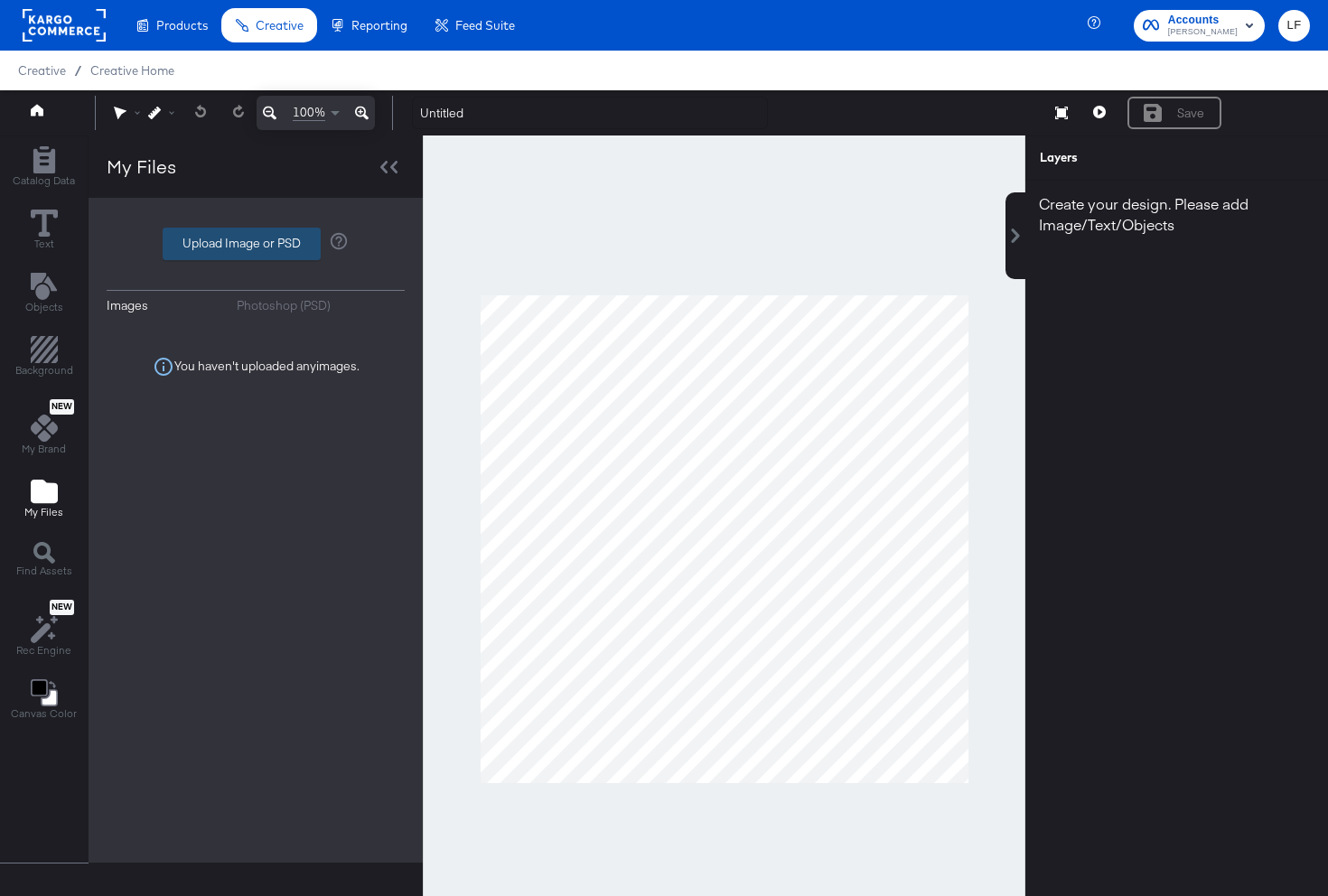
click at [247, 259] on button "Upload Image or PSD" at bounding box center [241, 243] width 158 height 32
click at [237, 250] on label "Upload Image or PSD" at bounding box center [241, 243] width 156 height 30
click at [255, 243] on input "Upload Image or PSD" at bounding box center [255, 243] width 0 height 0
type input "C:\fakepath\logo.png"
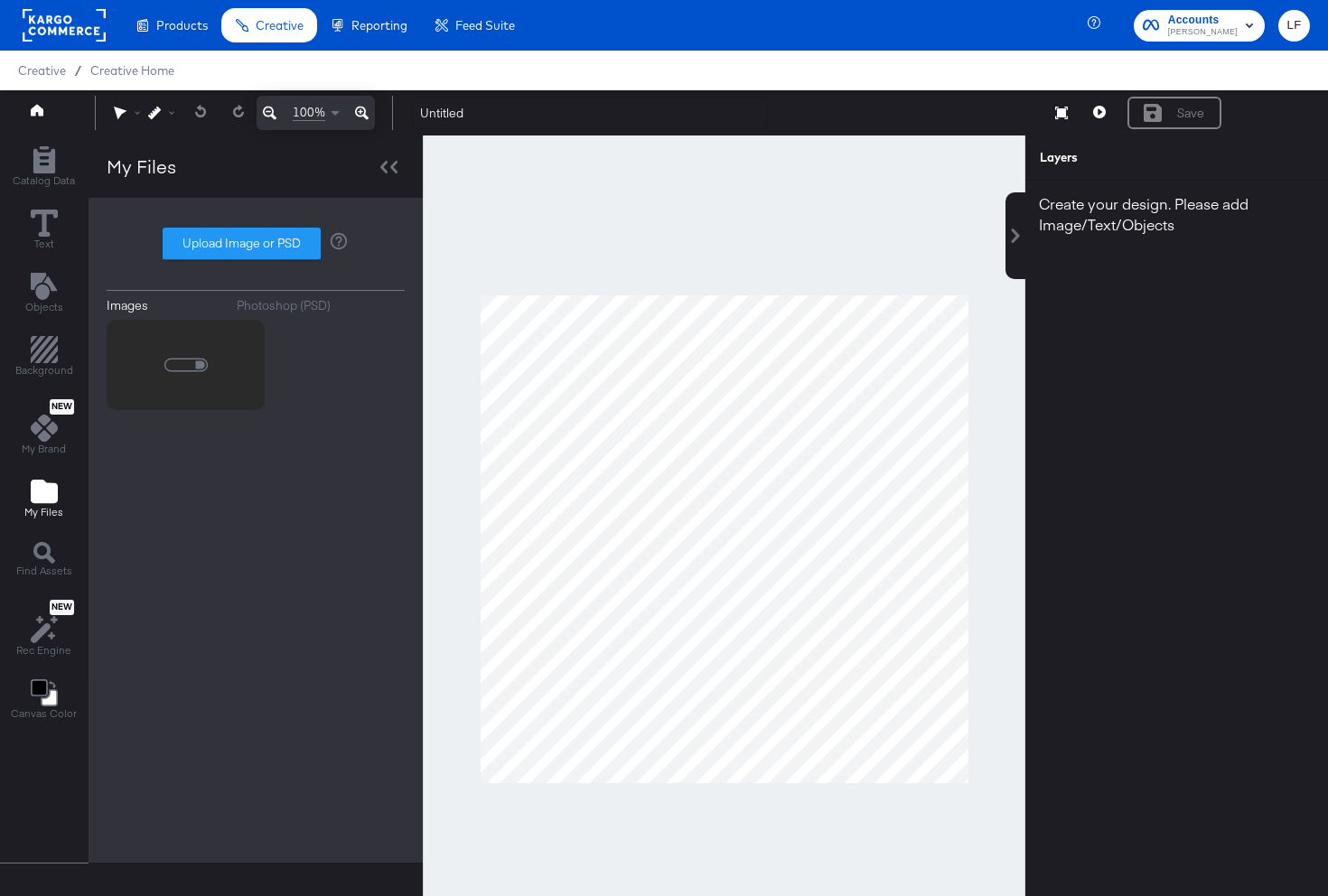
click at [228, 384] on div at bounding box center [186, 365] width 158 height 90
click at [43, 434] on icon at bounding box center [44, 428] width 27 height 27
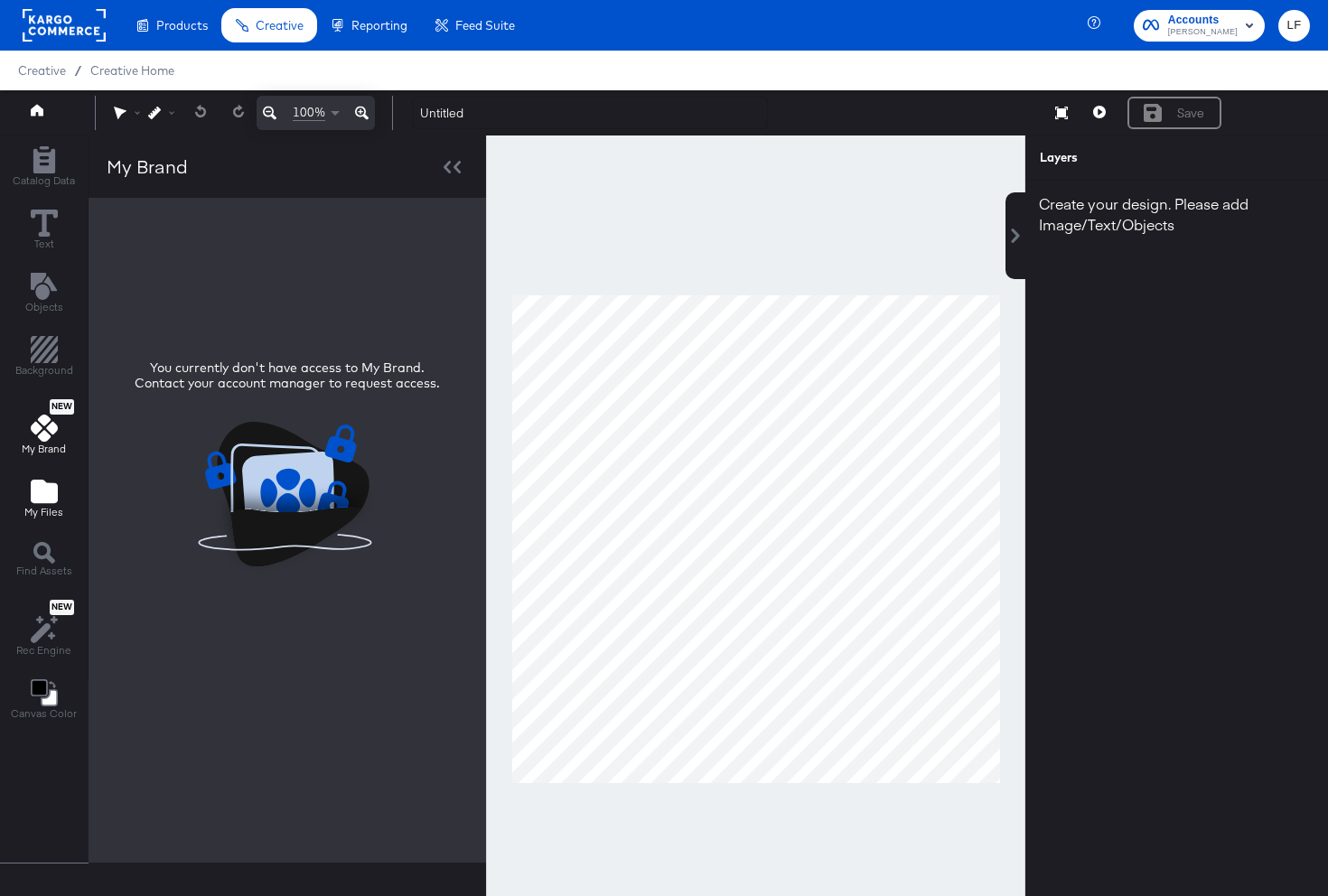
click at [47, 503] on icon "Add Files" at bounding box center [44, 492] width 27 height 27
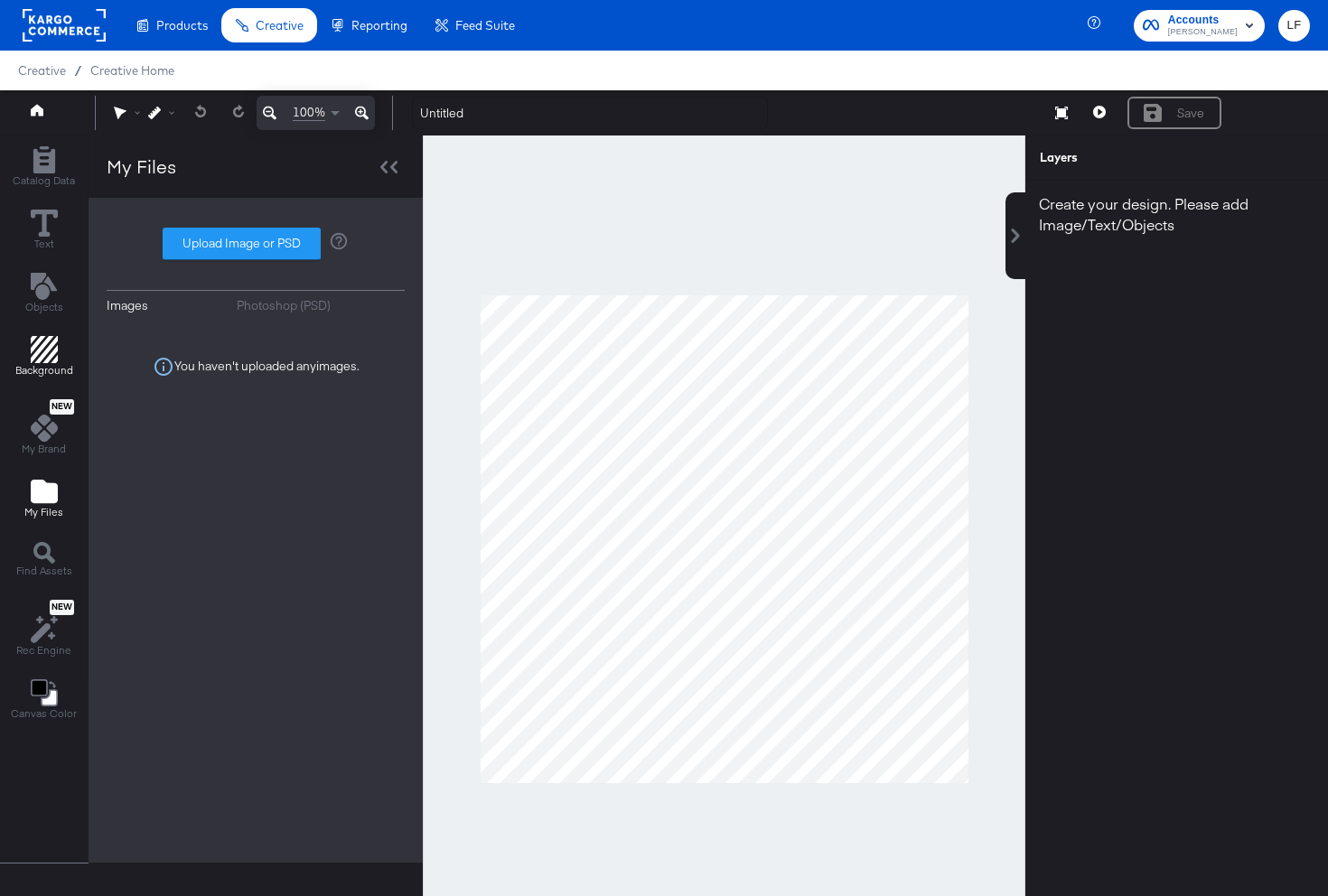
click at [57, 334] on button "Background" at bounding box center [44, 358] width 80 height 51
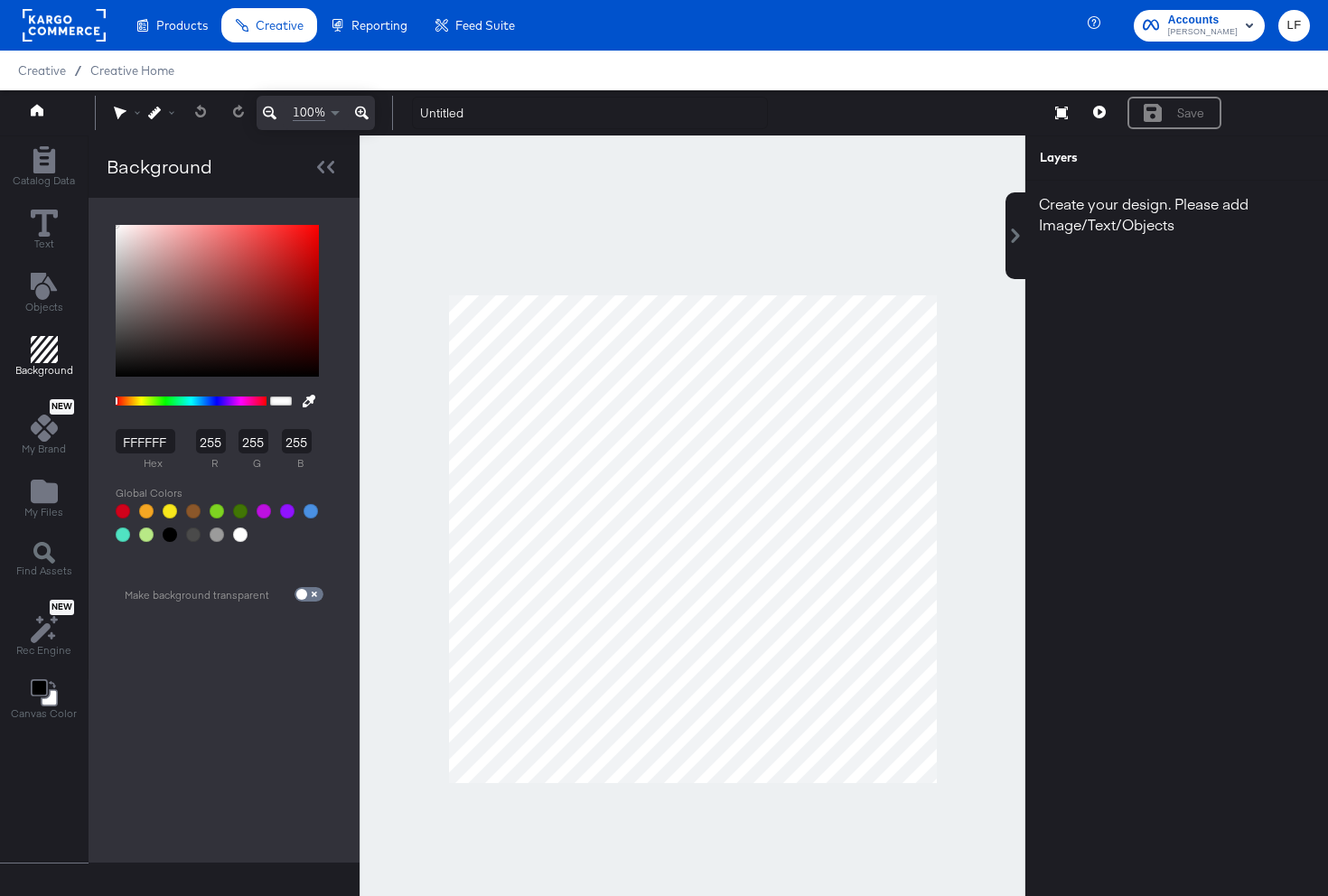
type input "723E3E"
type input "114"
type input "62"
type input "733737"
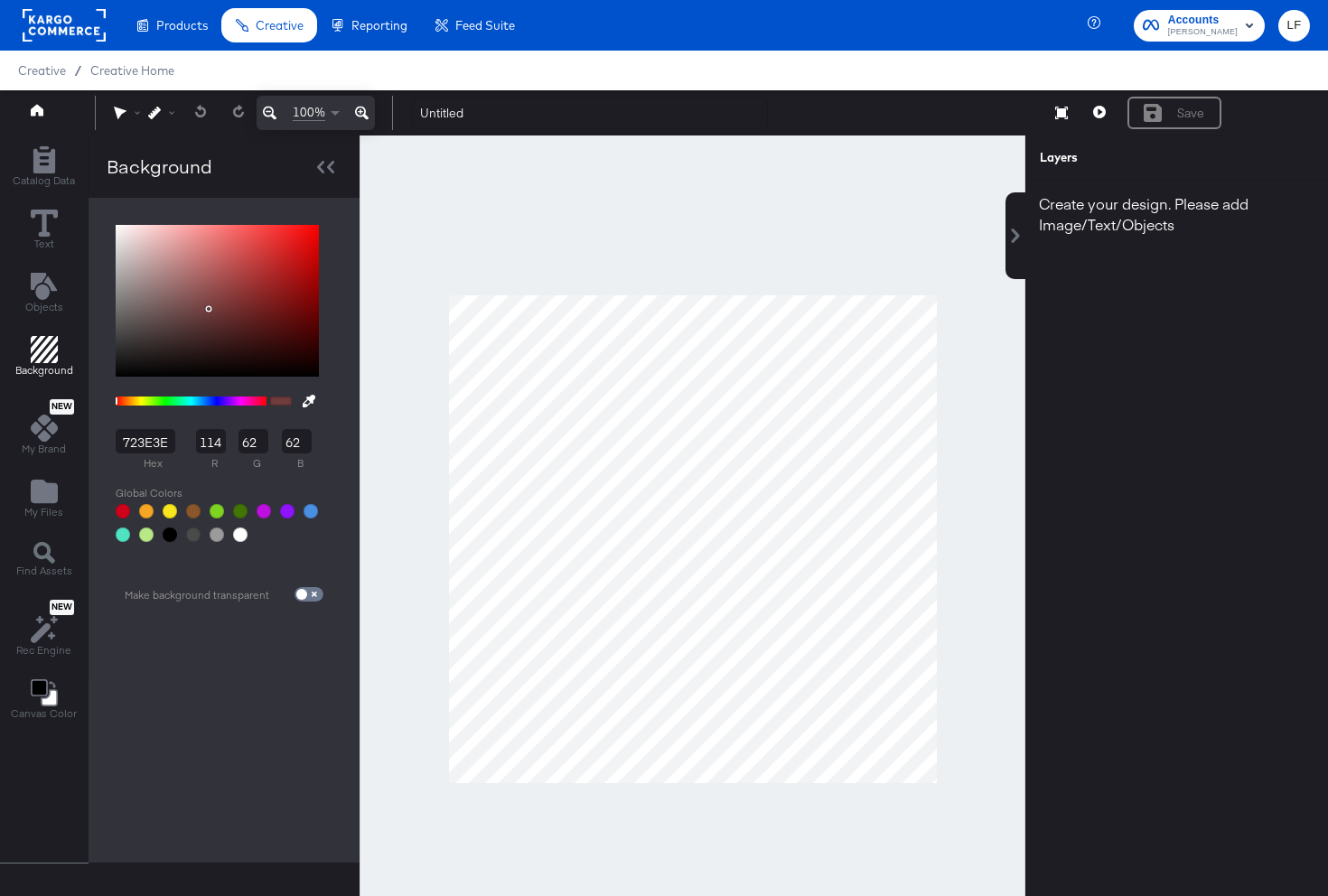
type input "115"
type input "55"
type input "872A2A"
type input "135"
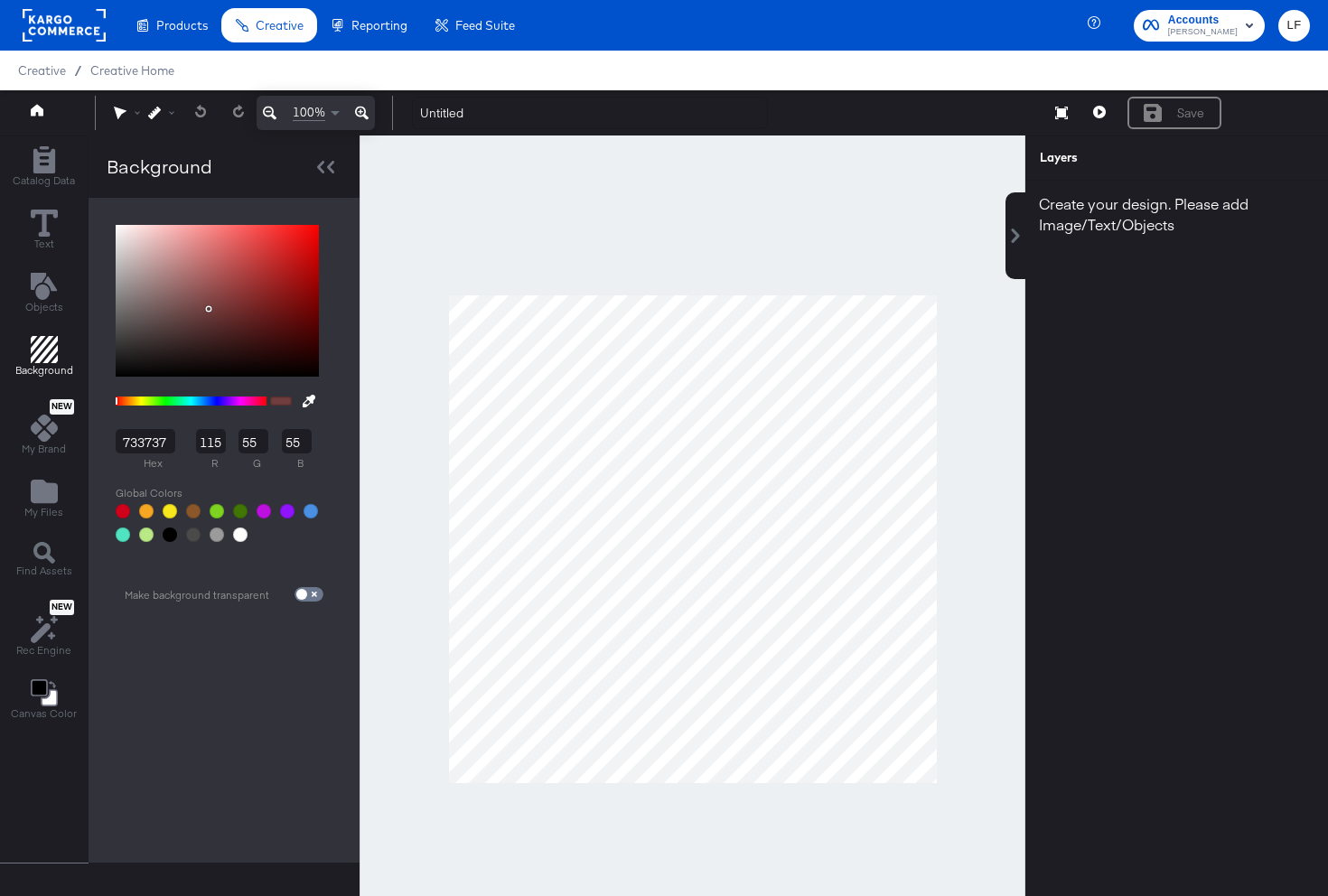
type input "42"
type input "9C1F1F"
type input "156"
type input "31"
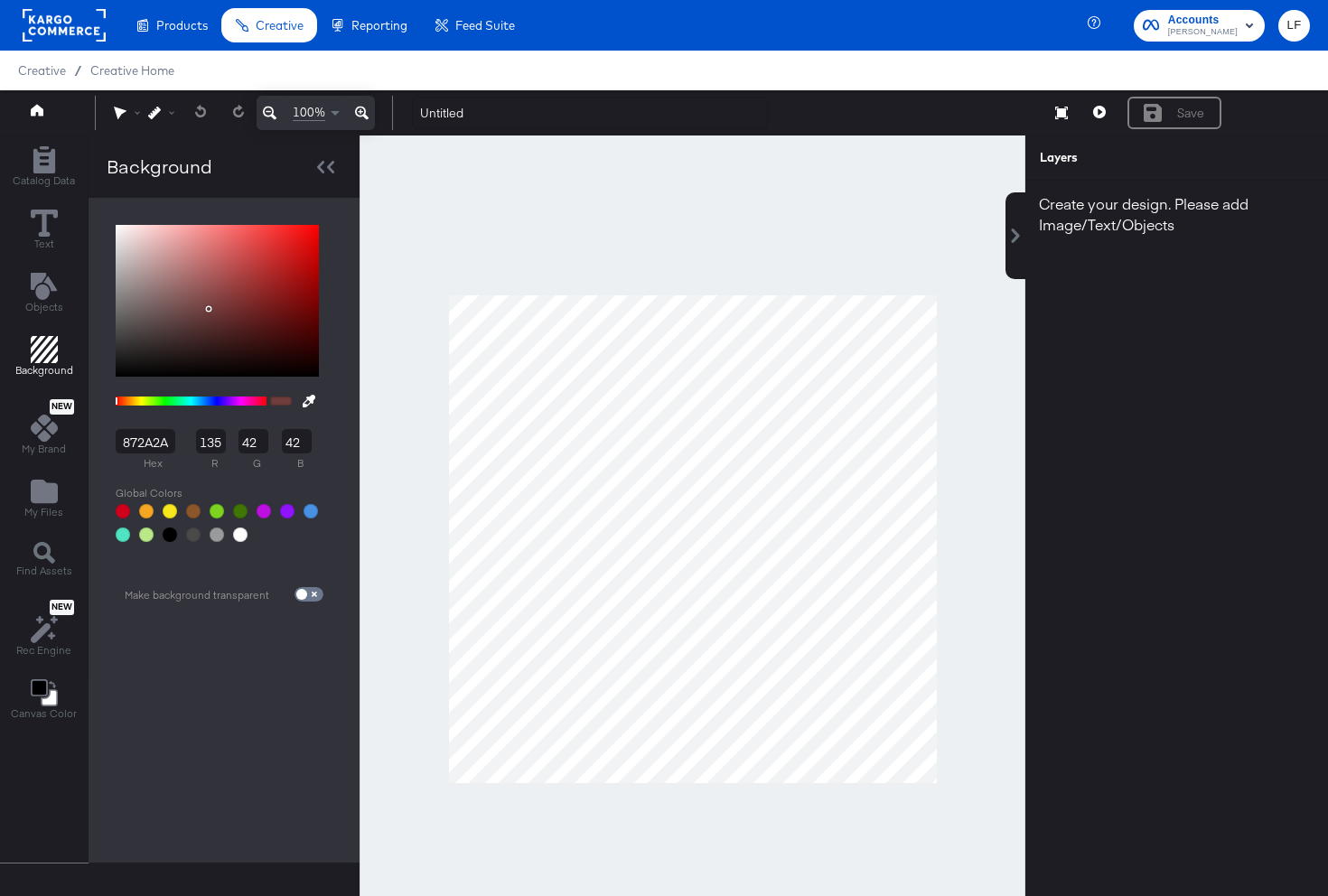
type input "31"
type input "A51A1A"
type input "165"
type input "26"
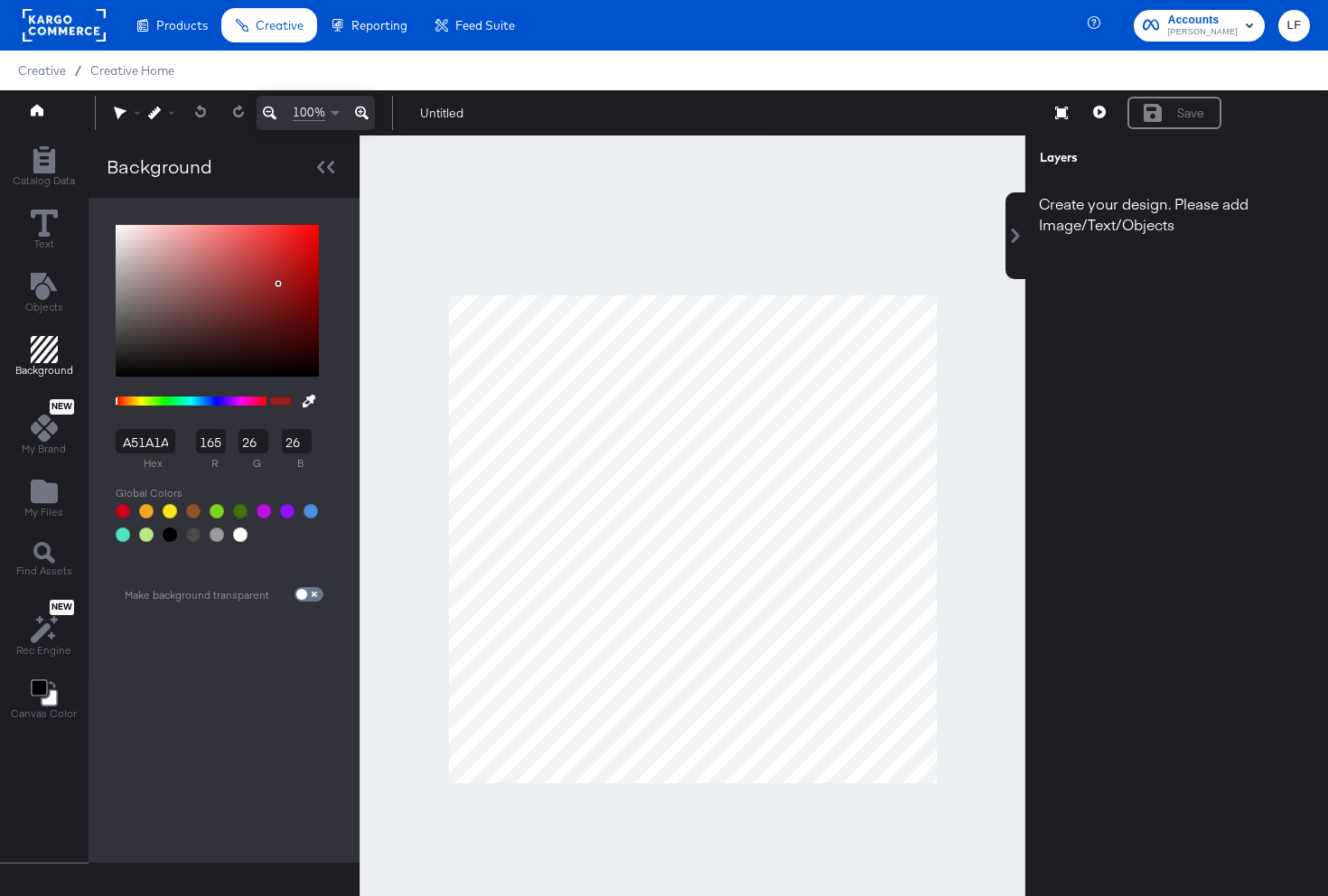
drag, startPoint x: 205, startPoint y: 309, endPoint x: 285, endPoint y: 278, distance: 85.8
click at [285, 278] on div at bounding box center [217, 301] width 203 height 153
type input "C01919"
type input "192"
type input "25"
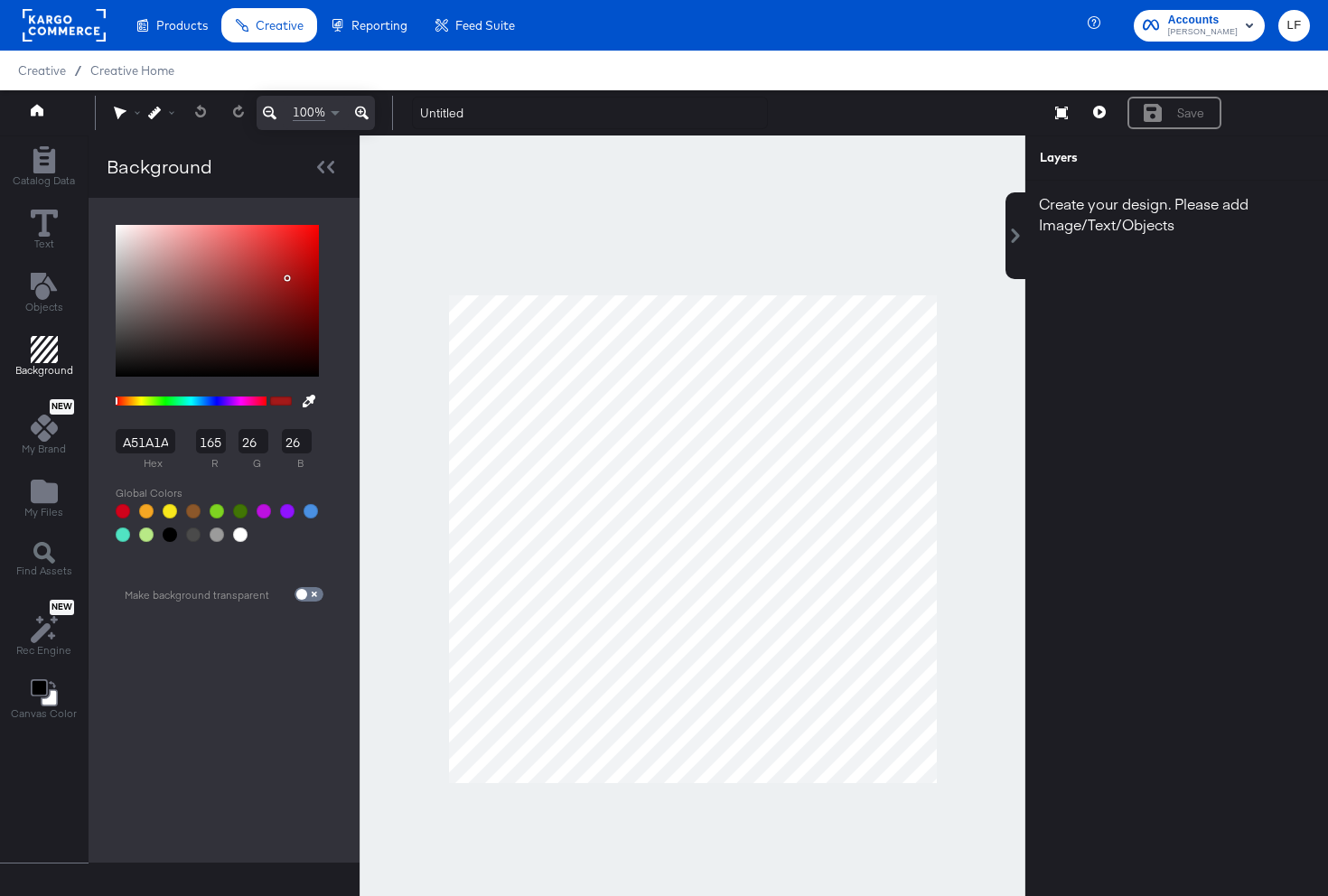
type input "25"
type input "C01818"
type input "24"
type input "C21818"
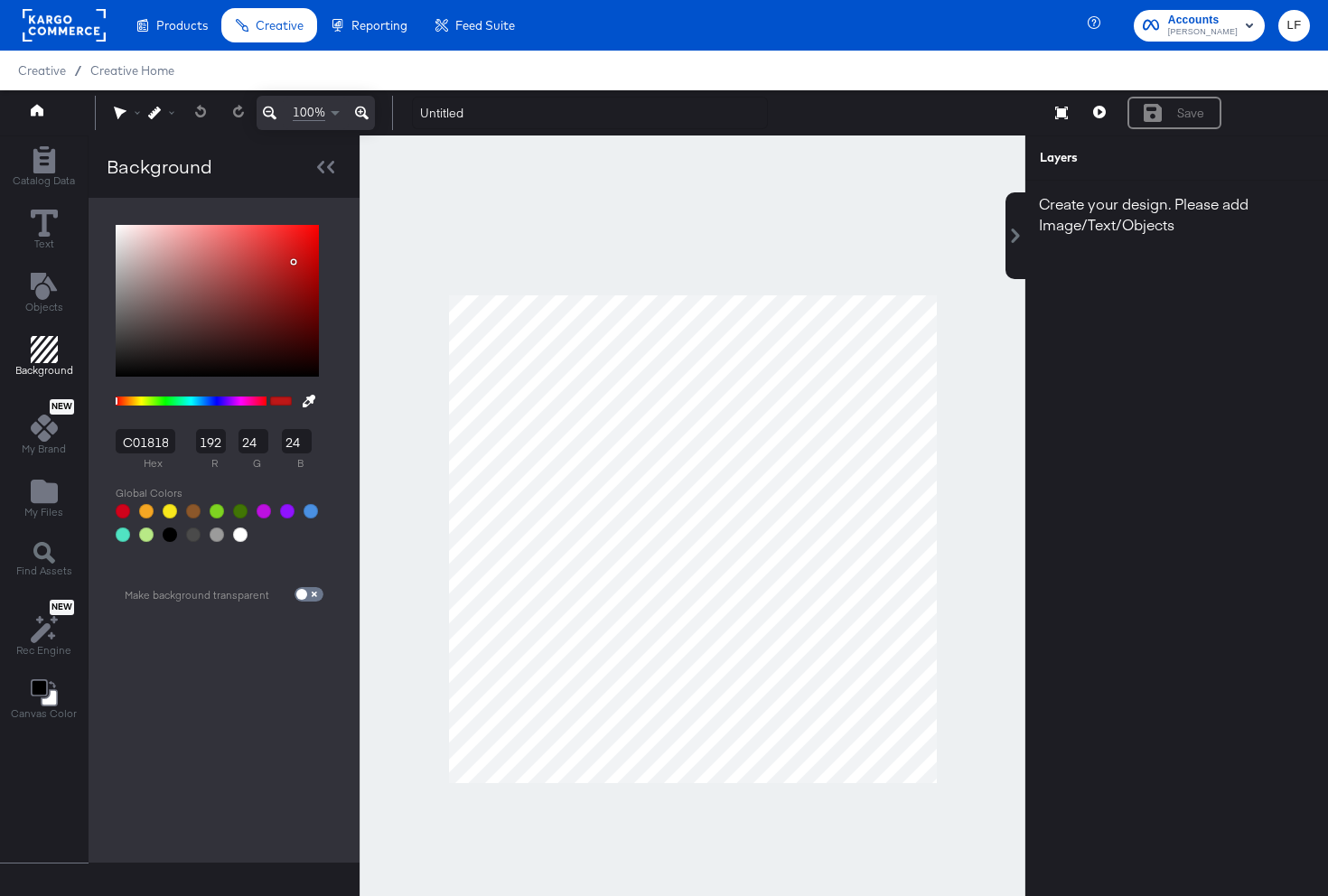
type input "194"
type input "CE1717"
type input "206"
type input "23"
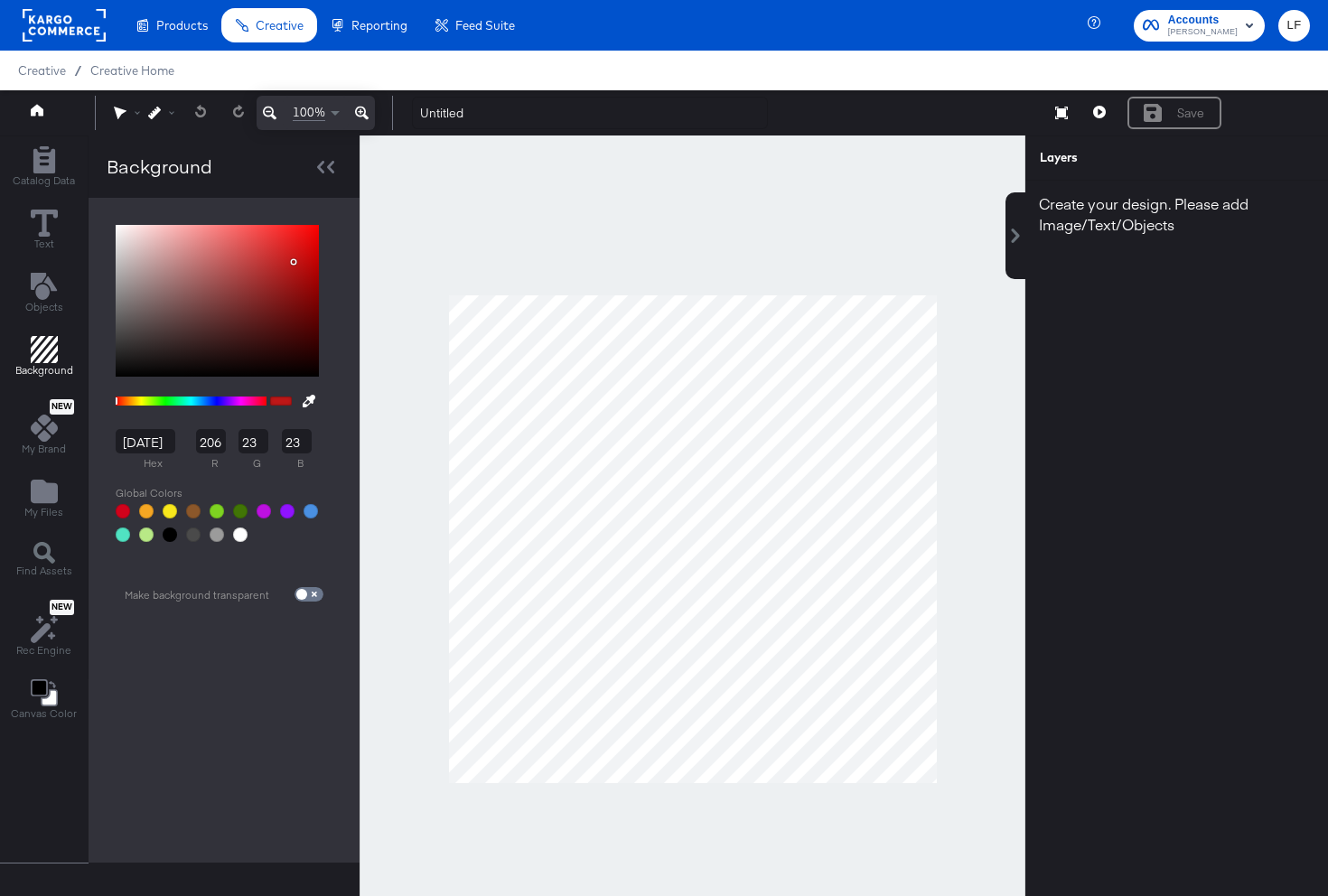
type input "DF1212"
type input "223"
type input "18"
drag, startPoint x: 291, startPoint y: 262, endPoint x: 299, endPoint y: 243, distance: 20.6
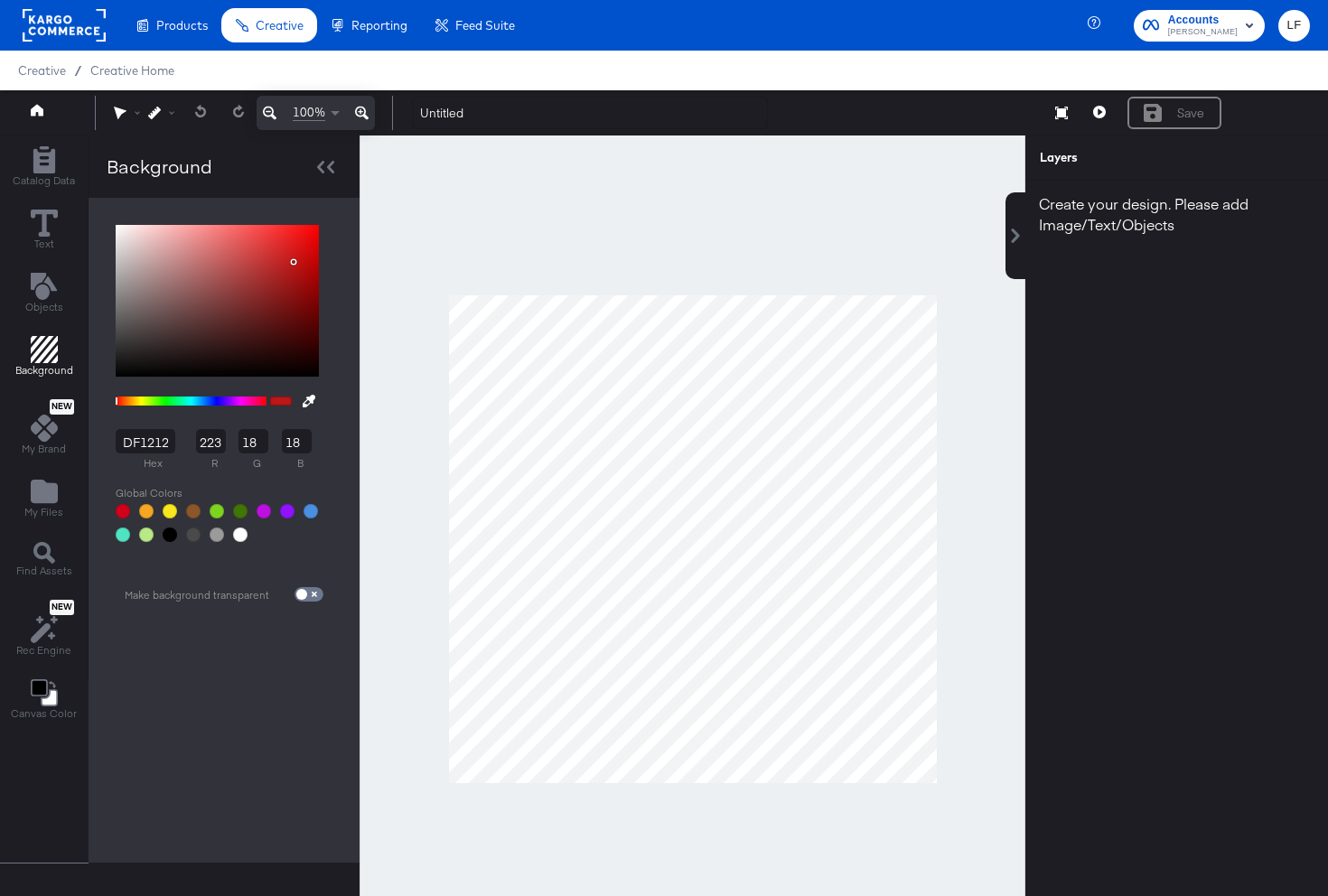
click at [299, 243] on div at bounding box center [217, 301] width 203 height 153
type input "E01212"
type input "224"
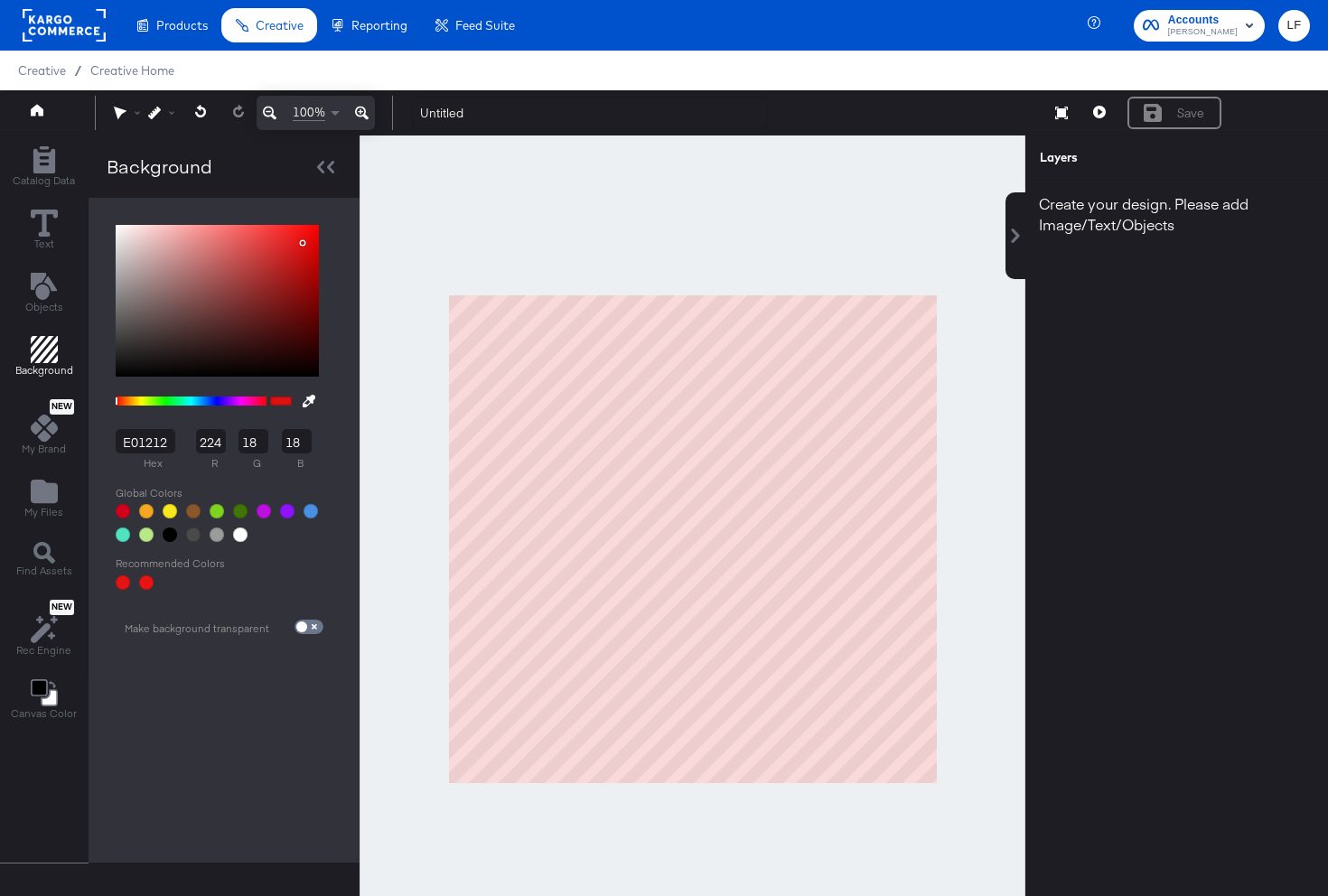
click at [1184, 125] on div "Save" at bounding box center [1174, 112] width 94 height 32
click at [45, 224] on icon at bounding box center [44, 223] width 27 height 27
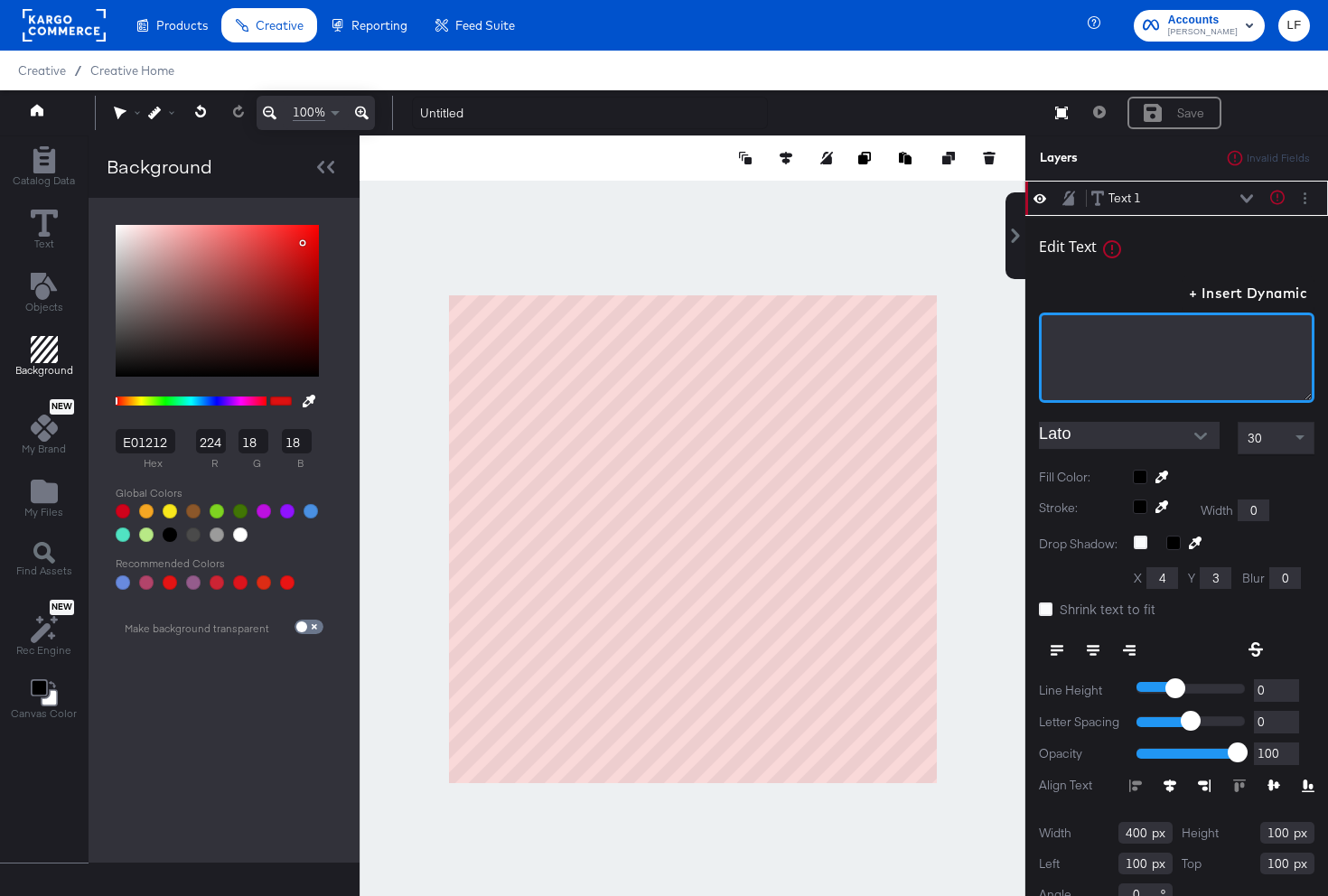
click at [1105, 345] on div "﻿" at bounding box center [1176, 357] width 276 height 90
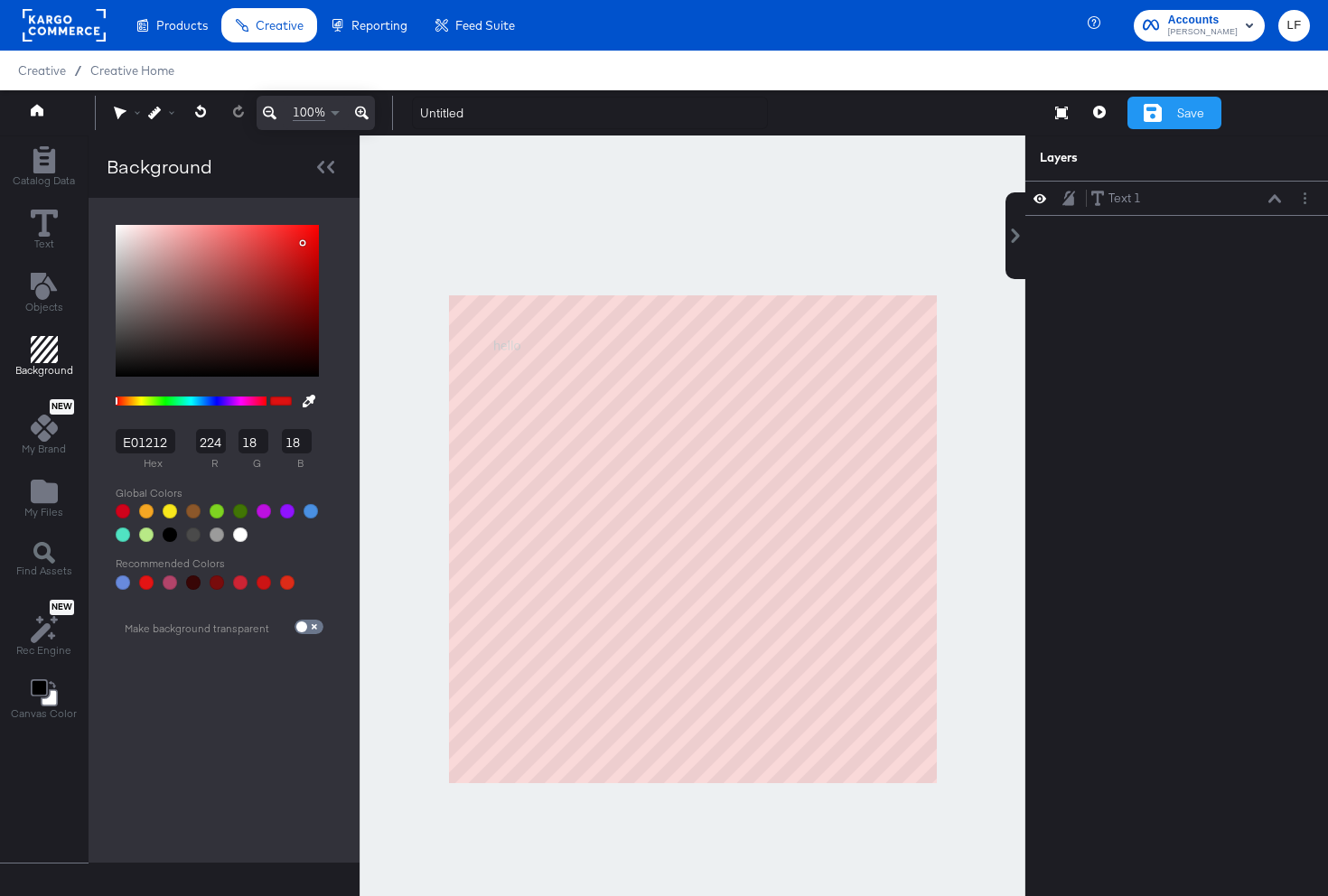
click at [1194, 114] on div "Save" at bounding box center [1191, 113] width 27 height 17
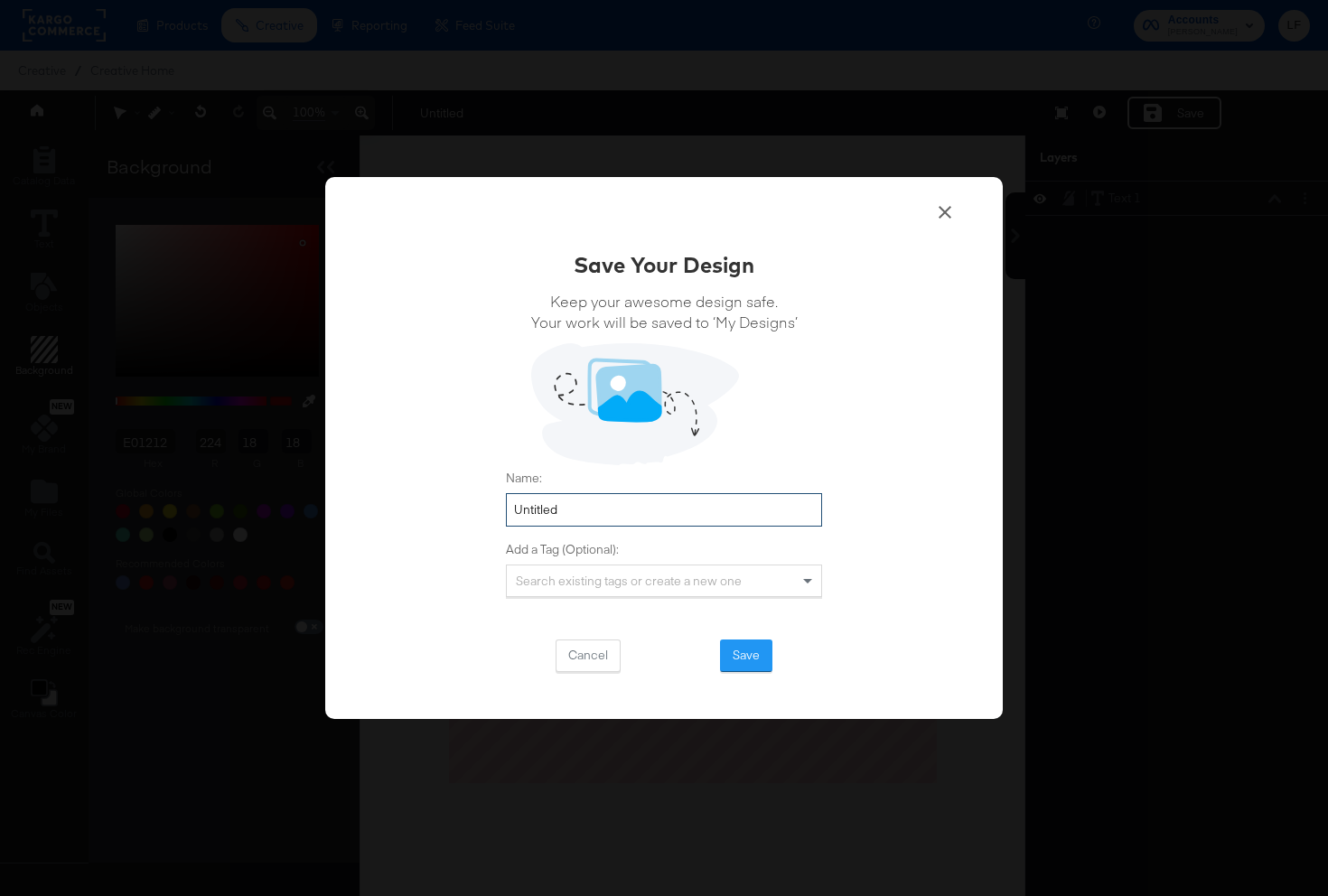
drag, startPoint x: 644, startPoint y: 502, endPoint x: 449, endPoint y: 484, distance: 195.8
click at [448, 483] on div "Save Your Design Keep your awesome design safe. Your work will be saved to ‘My …" at bounding box center [664, 448] width 677 height 543
type input "design"
click at [752, 652] on button "Save" at bounding box center [745, 655] width 52 height 32
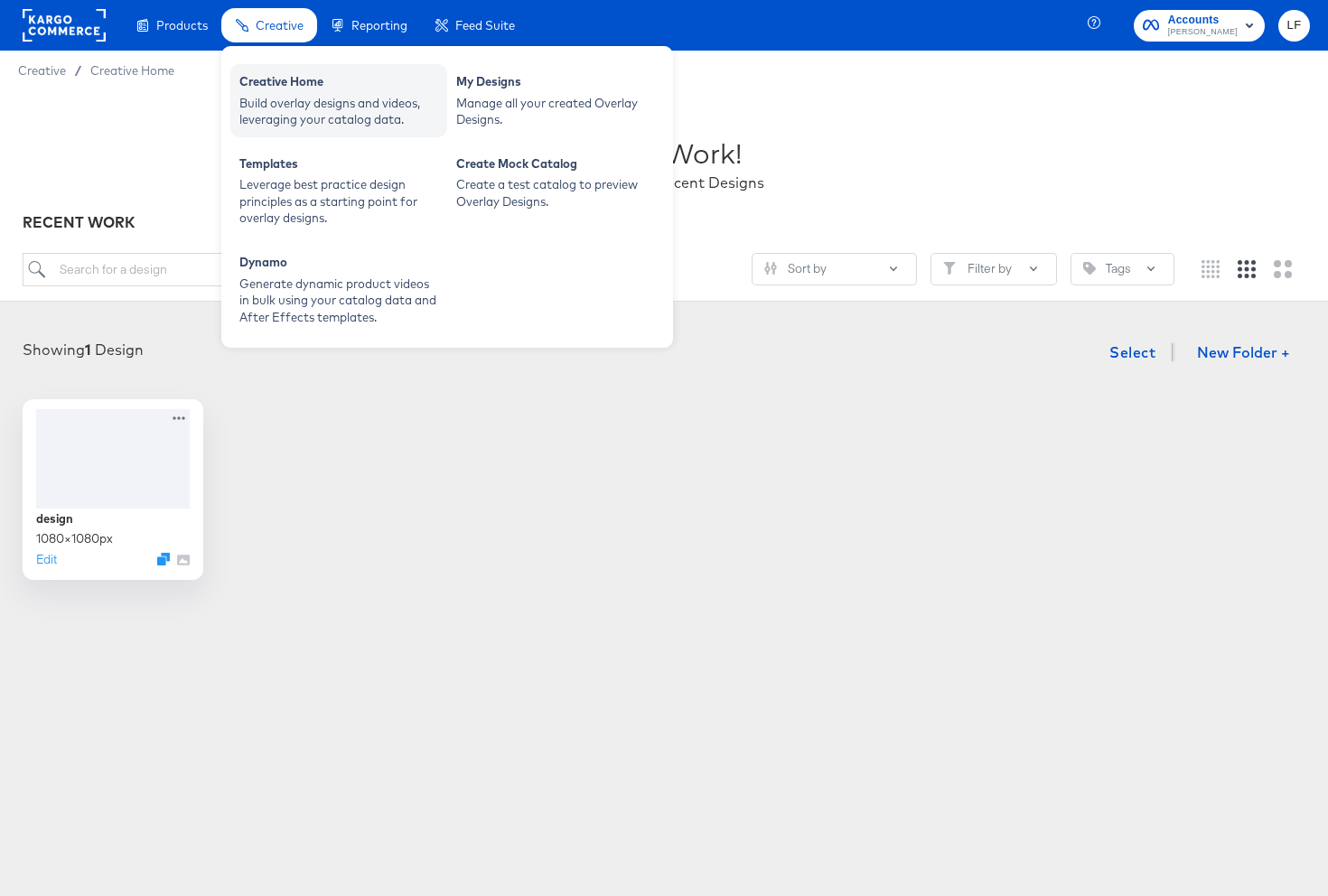
click at [327, 126] on div "Build overlay designs and videos, leveraging your catalog data." at bounding box center [339, 112] width 198 height 33
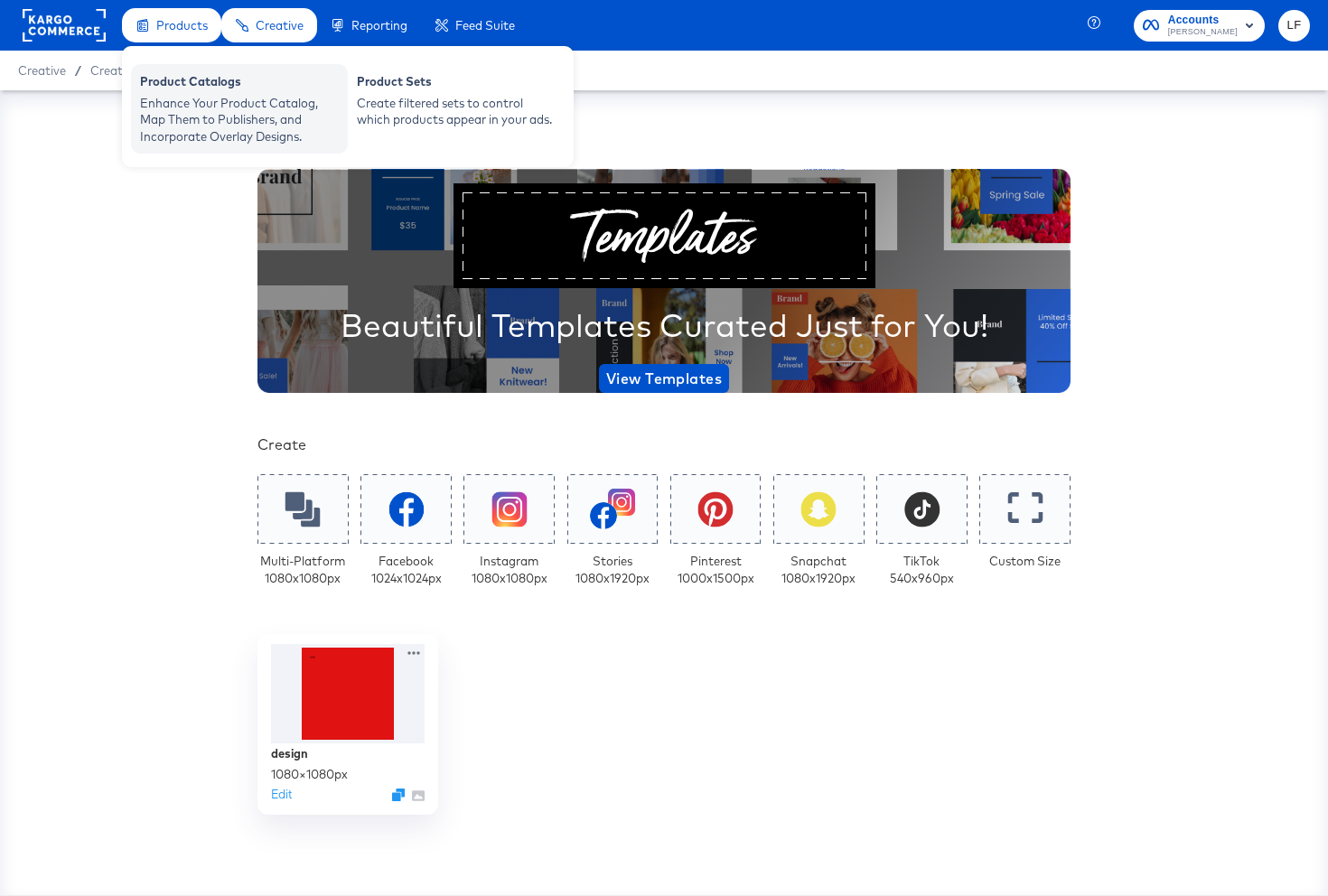
click at [186, 119] on div "Enhance Your Product Catalog, Map Them to Publishers, and Incorporate Overlay D…" at bounding box center [239, 121] width 198 height 51
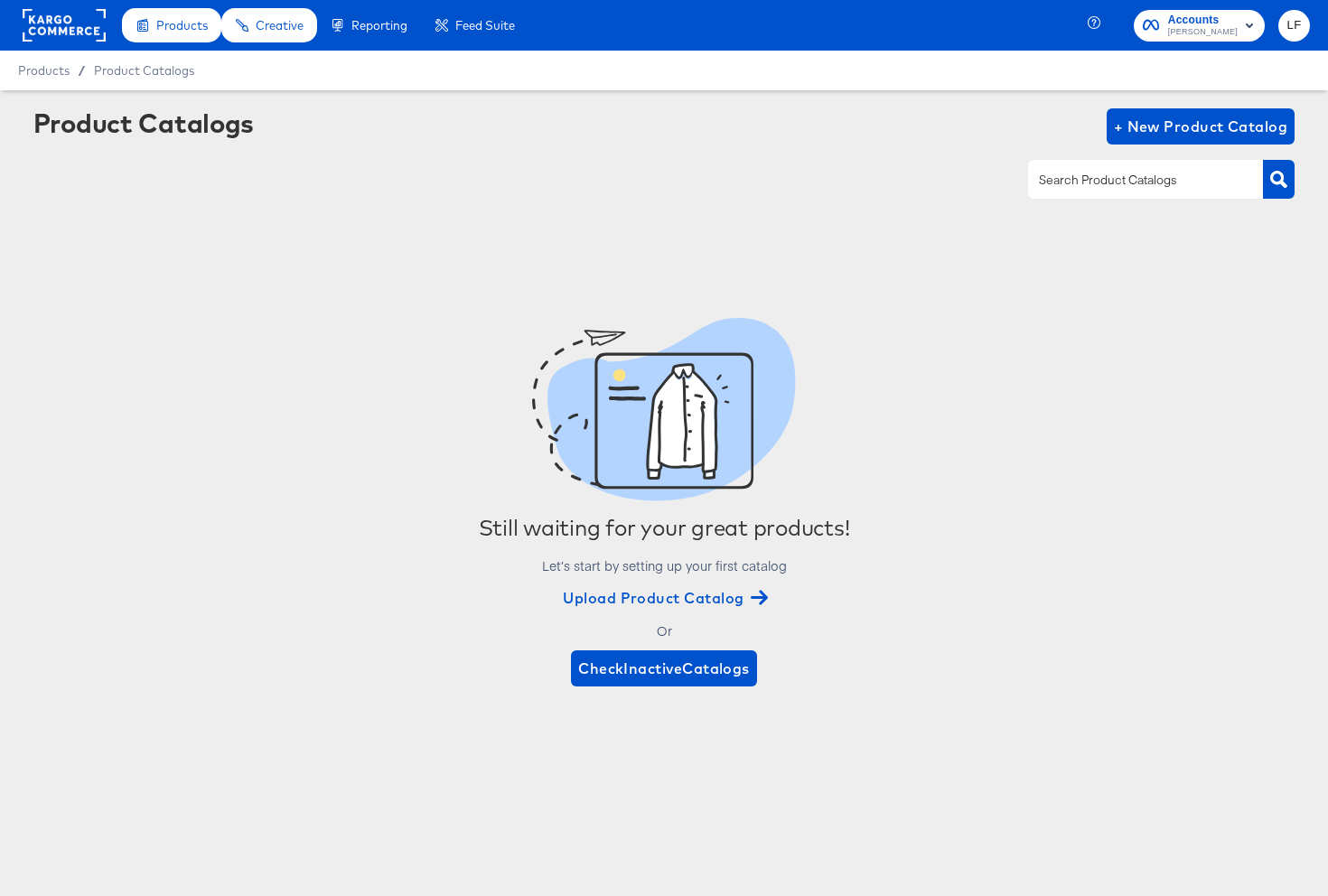
click at [725, 597] on span "Upload Product Catalog" at bounding box center [663, 598] width 201 height 26
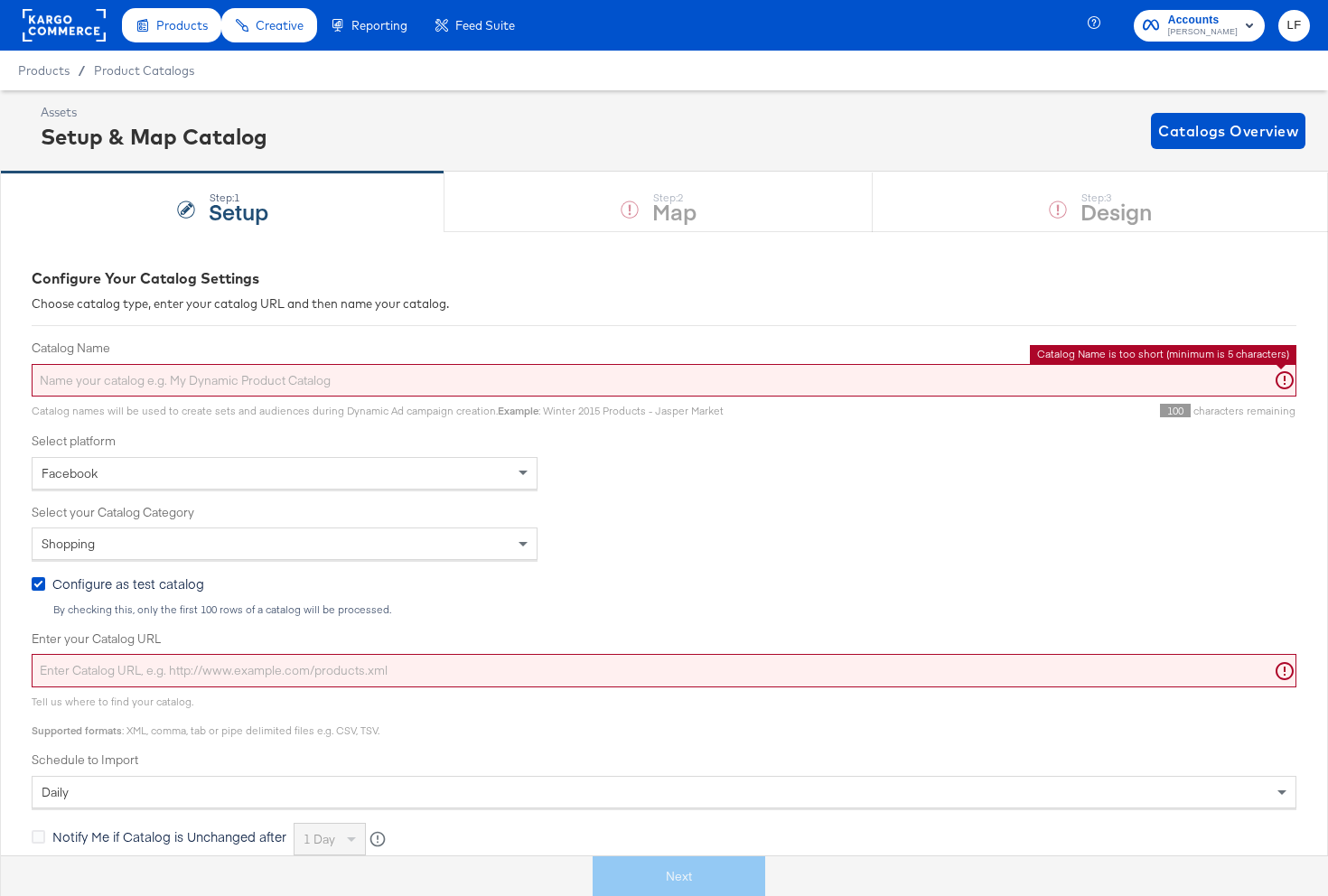
click at [651, 380] on input "Catalog Name" at bounding box center [664, 381] width 1264 height 33
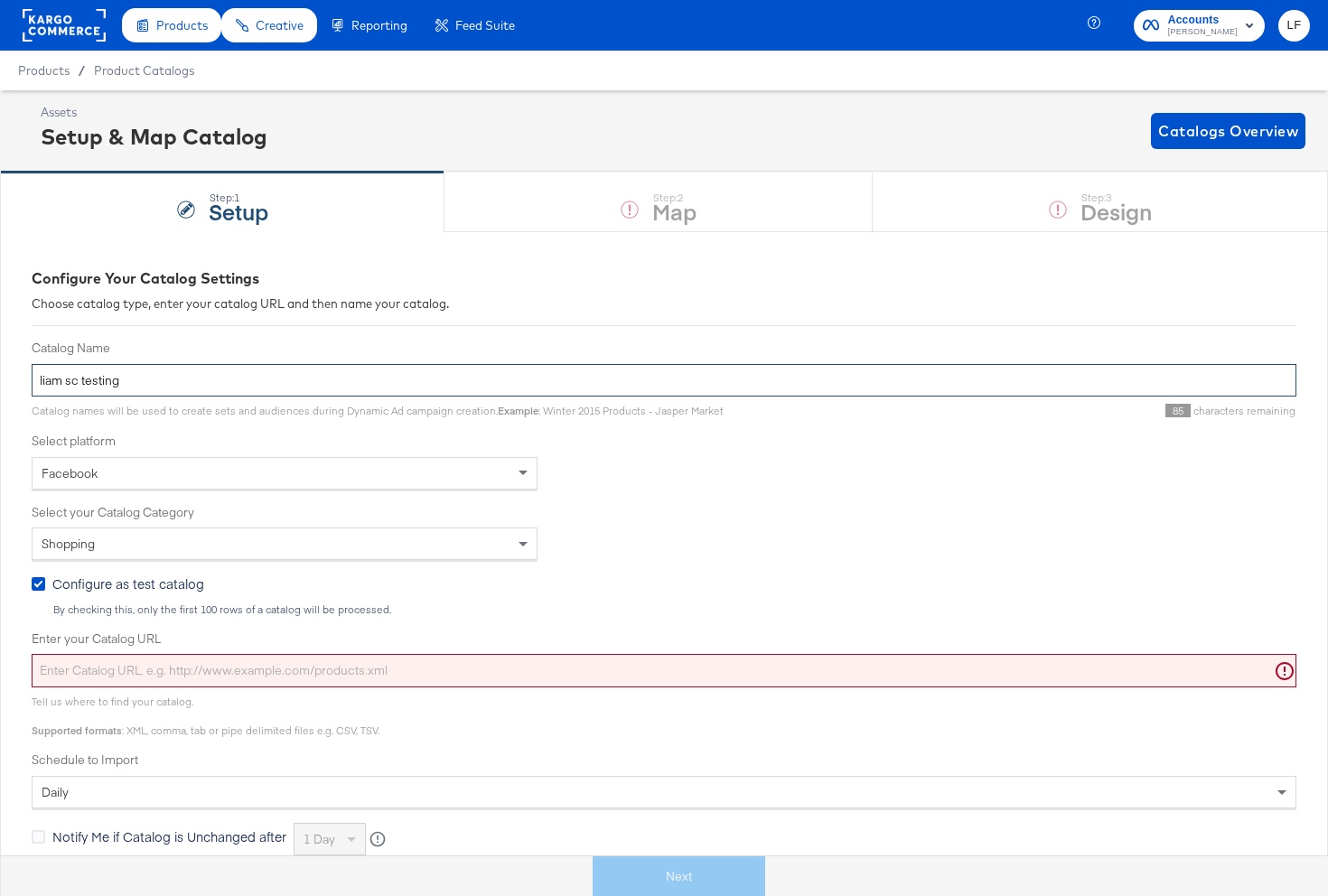
type input "liam sc testing"
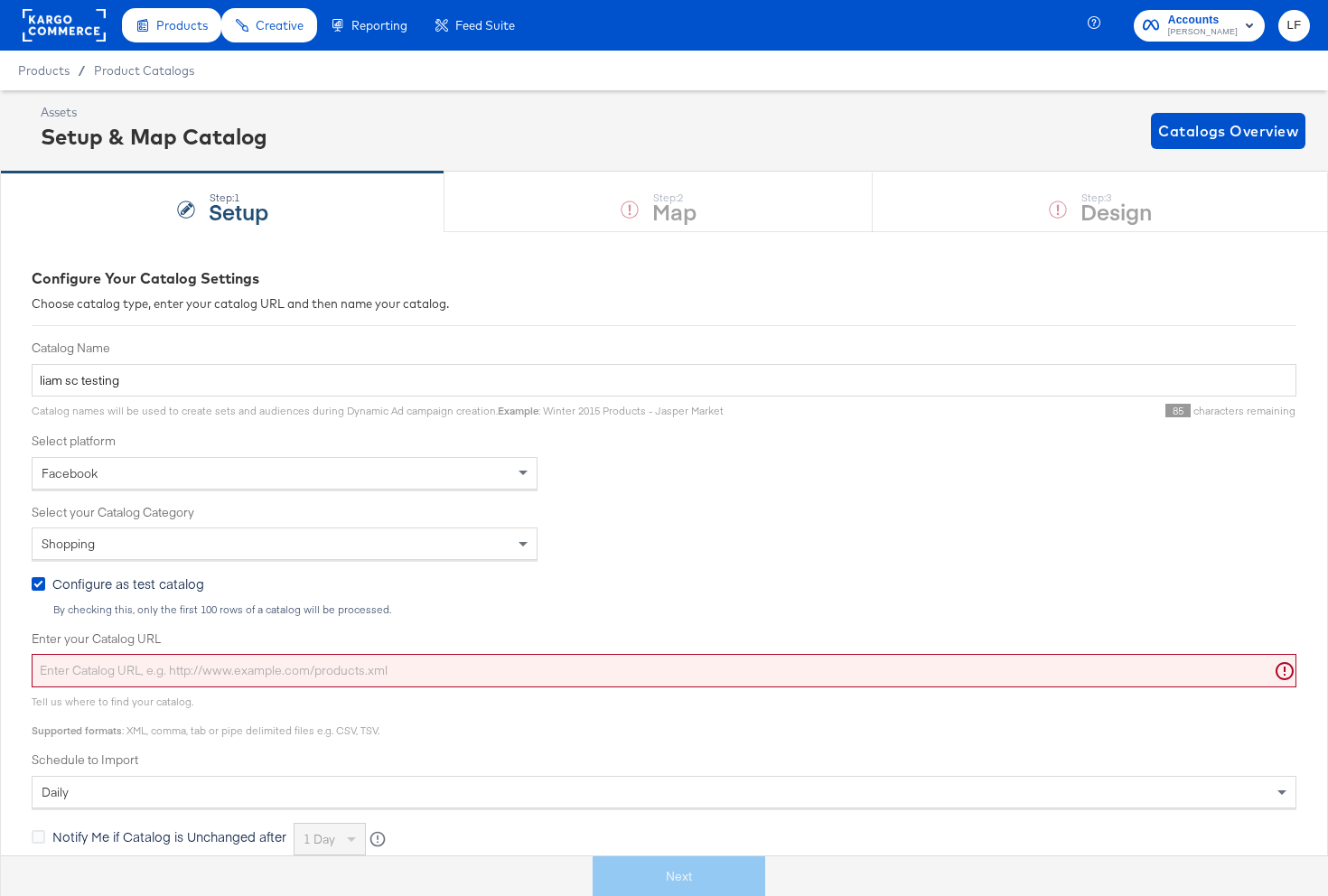
click at [491, 665] on input "Enter your Catalog URL" at bounding box center [664, 670] width 1264 height 33
paste input "https://ace.stitcherqa.com/exports/702/universal/none/universal/export.tsv.gz"
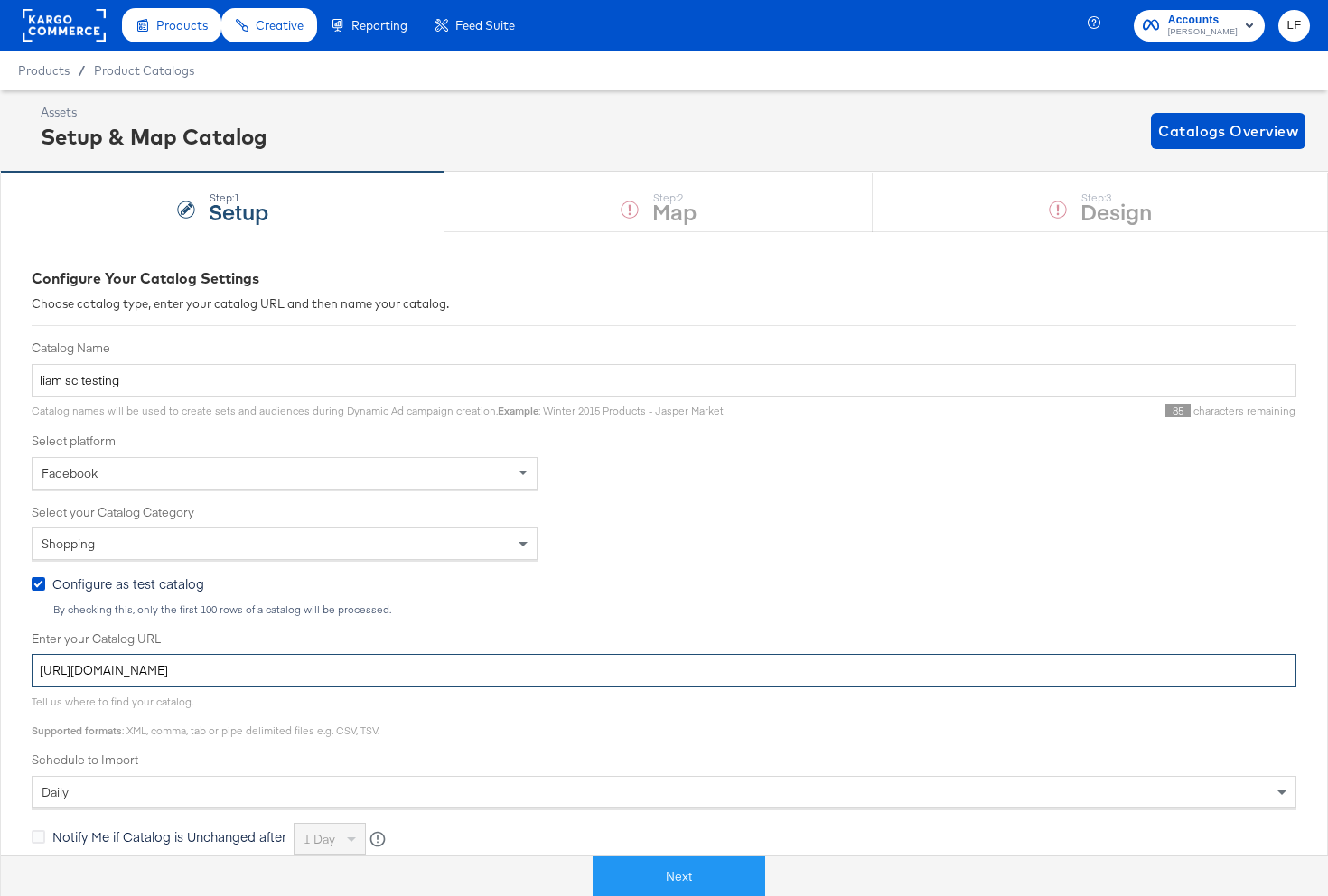
type input "https://ace.stitcherqa.com/exports/702/universal/none/universal/export.tsv.gz"
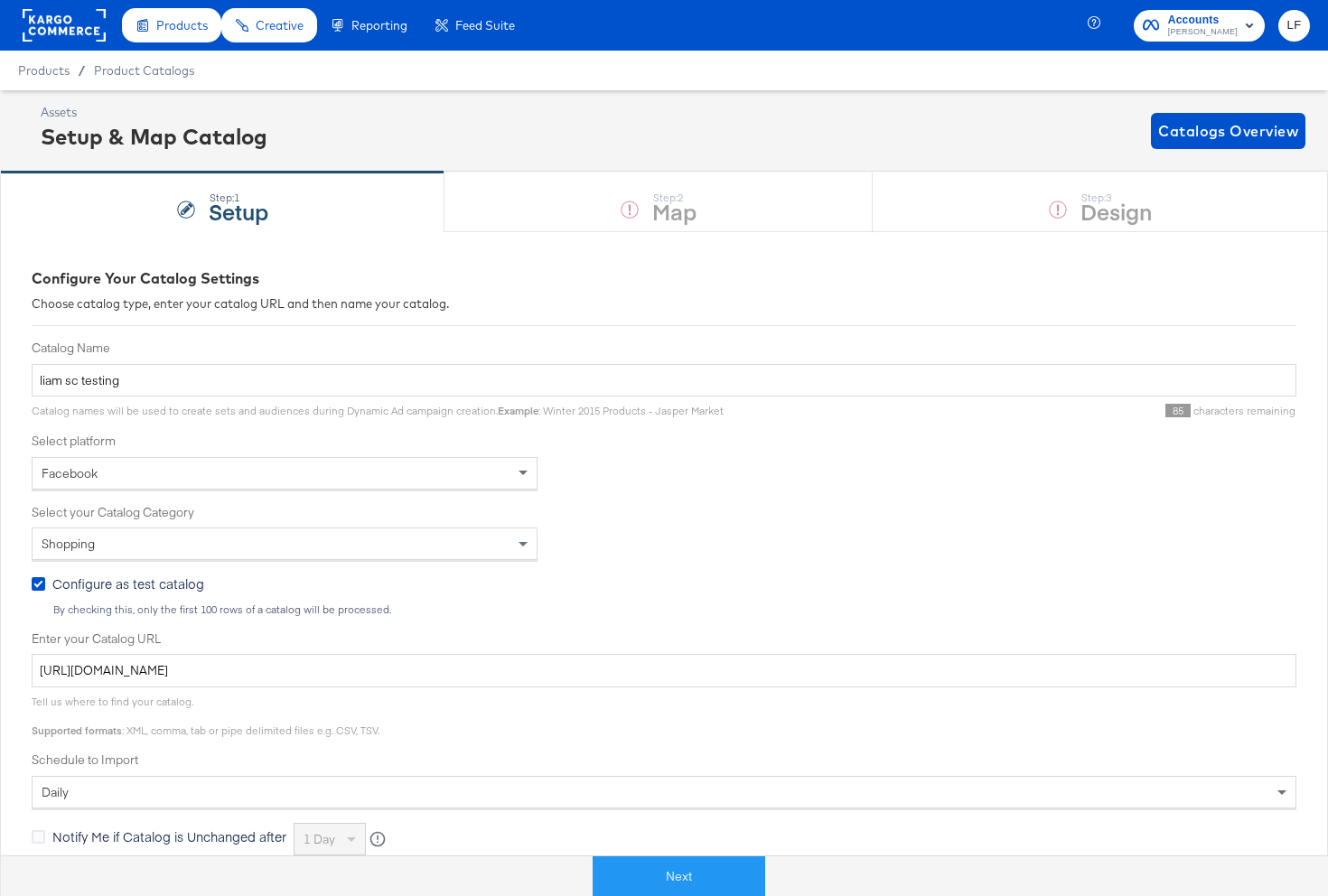
click at [465, 480] on div "Facebook" at bounding box center [284, 473] width 504 height 30
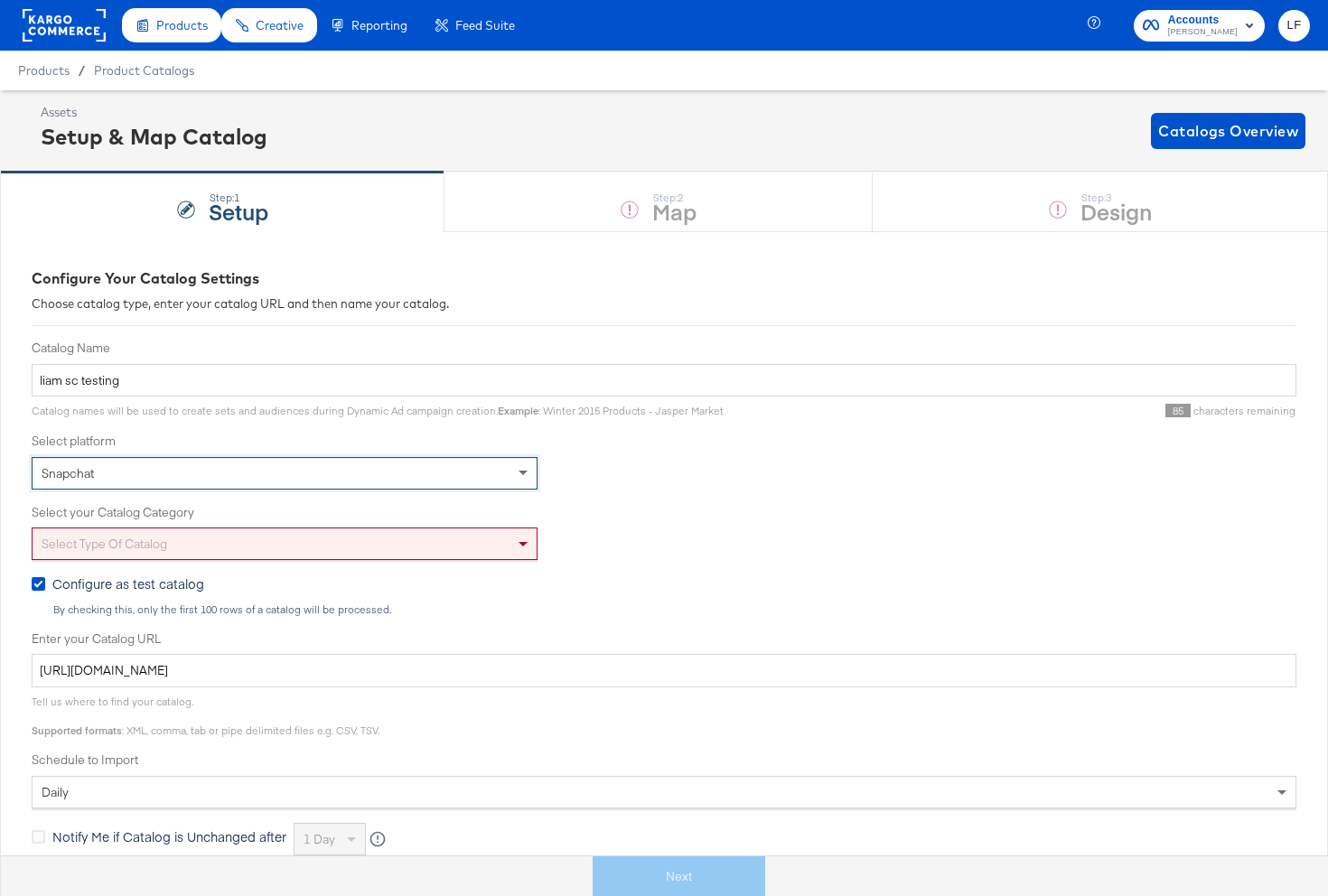
click at [307, 534] on div "Select type of catalog" at bounding box center [284, 543] width 504 height 30
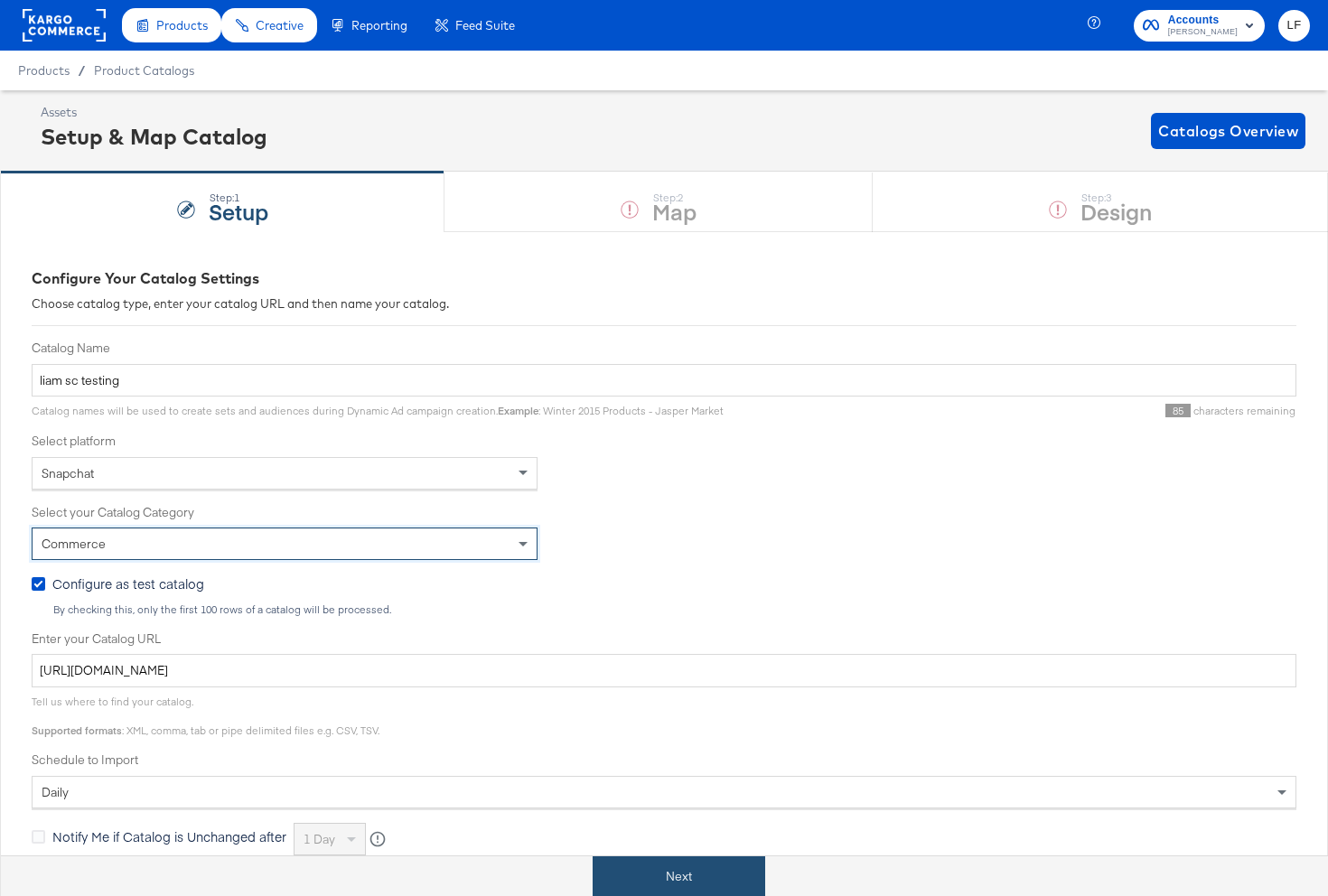
click at [710, 885] on button "Next" at bounding box center [679, 875] width 173 height 40
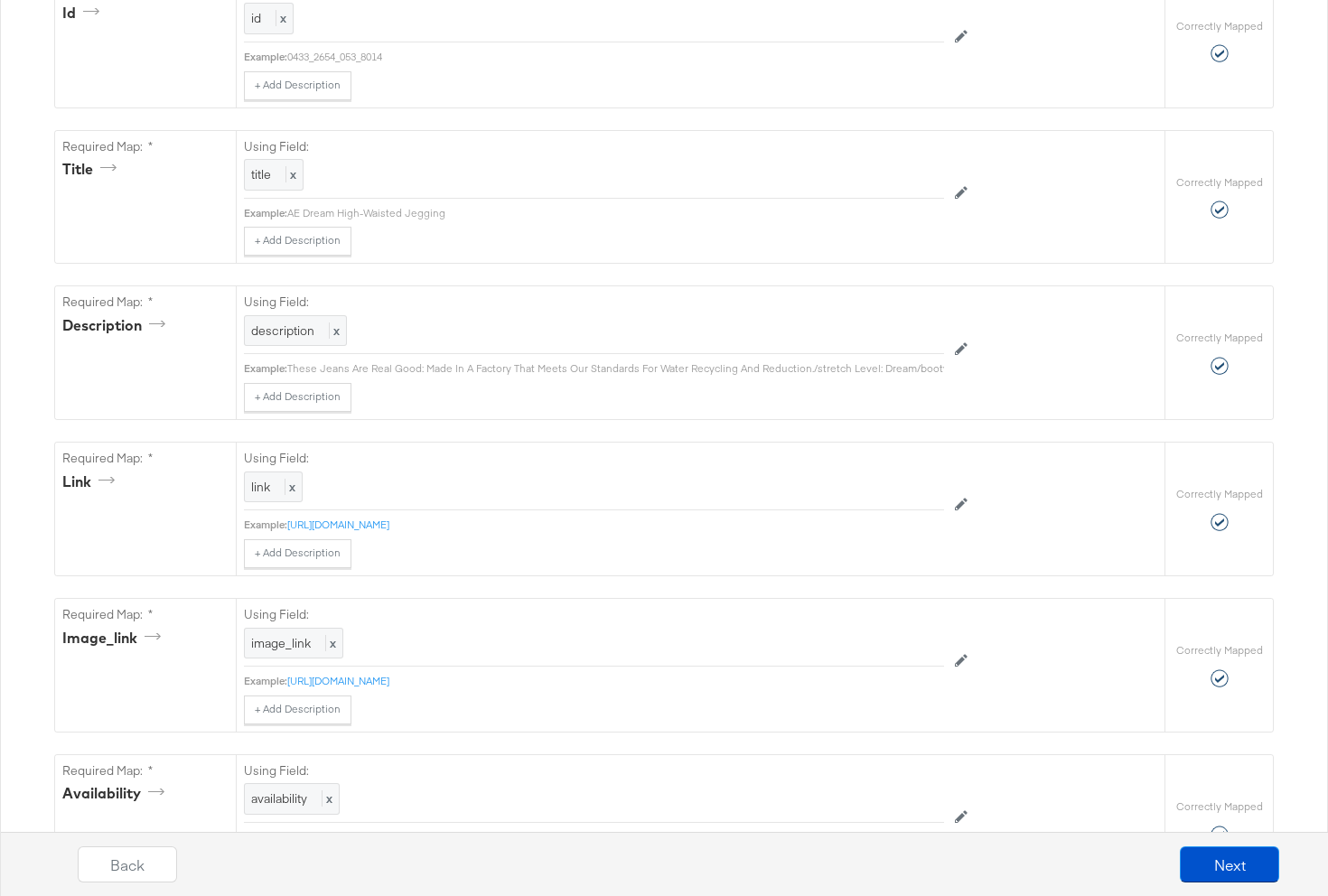
scroll to position [989, 0]
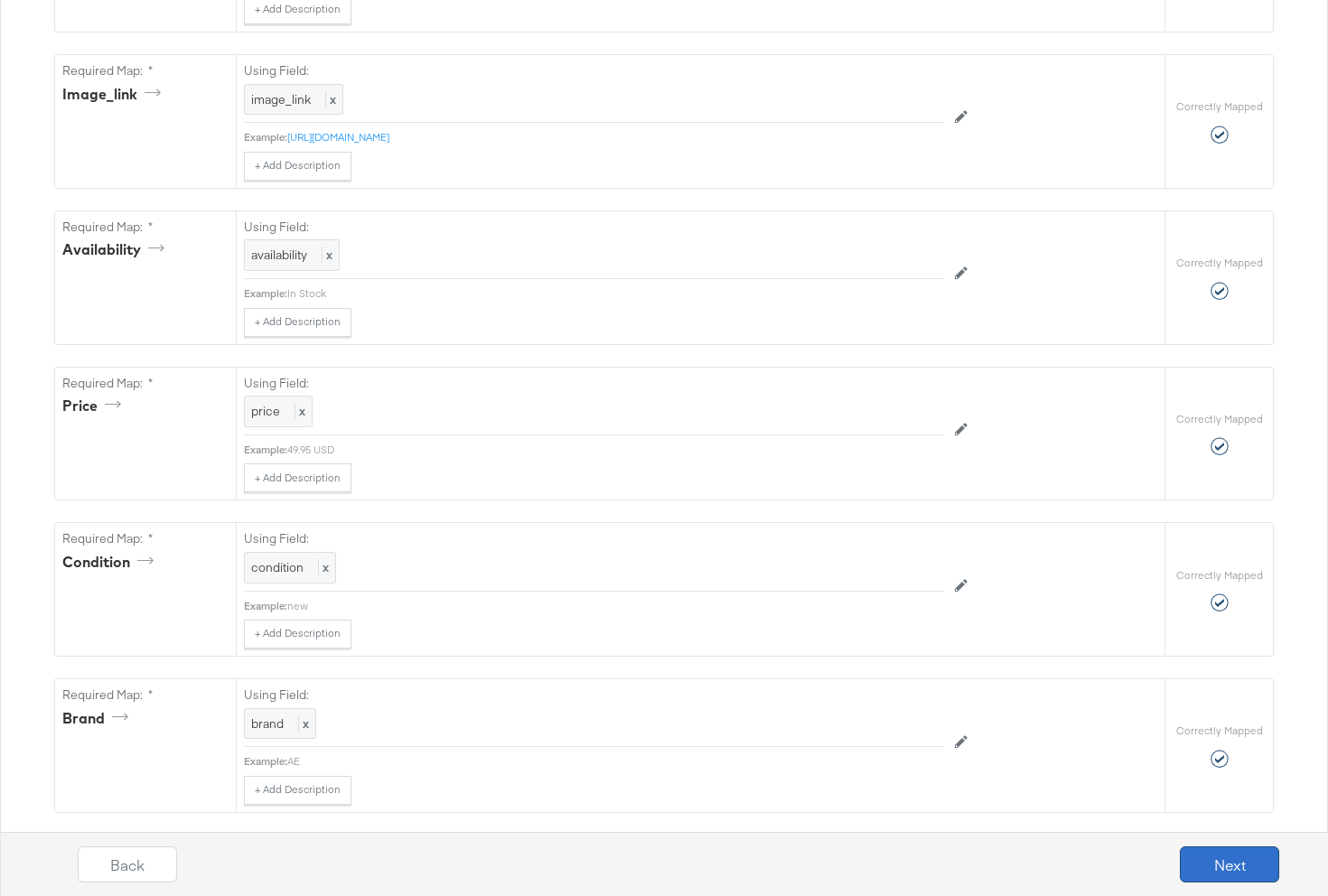
click at [1258, 868] on button "Next" at bounding box center [1229, 864] width 99 height 36
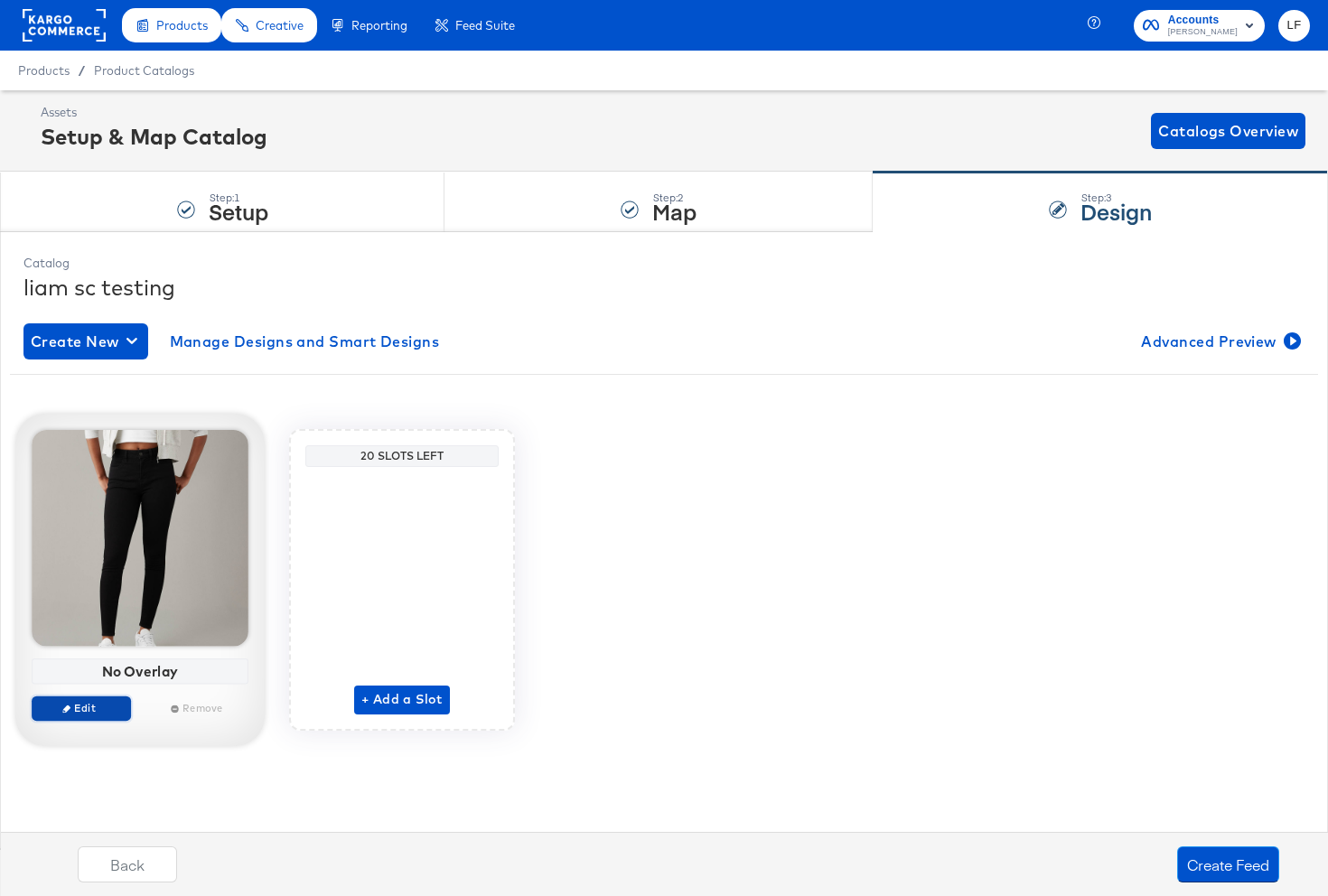
click at [114, 710] on span "Edit" at bounding box center [80, 708] width 83 height 14
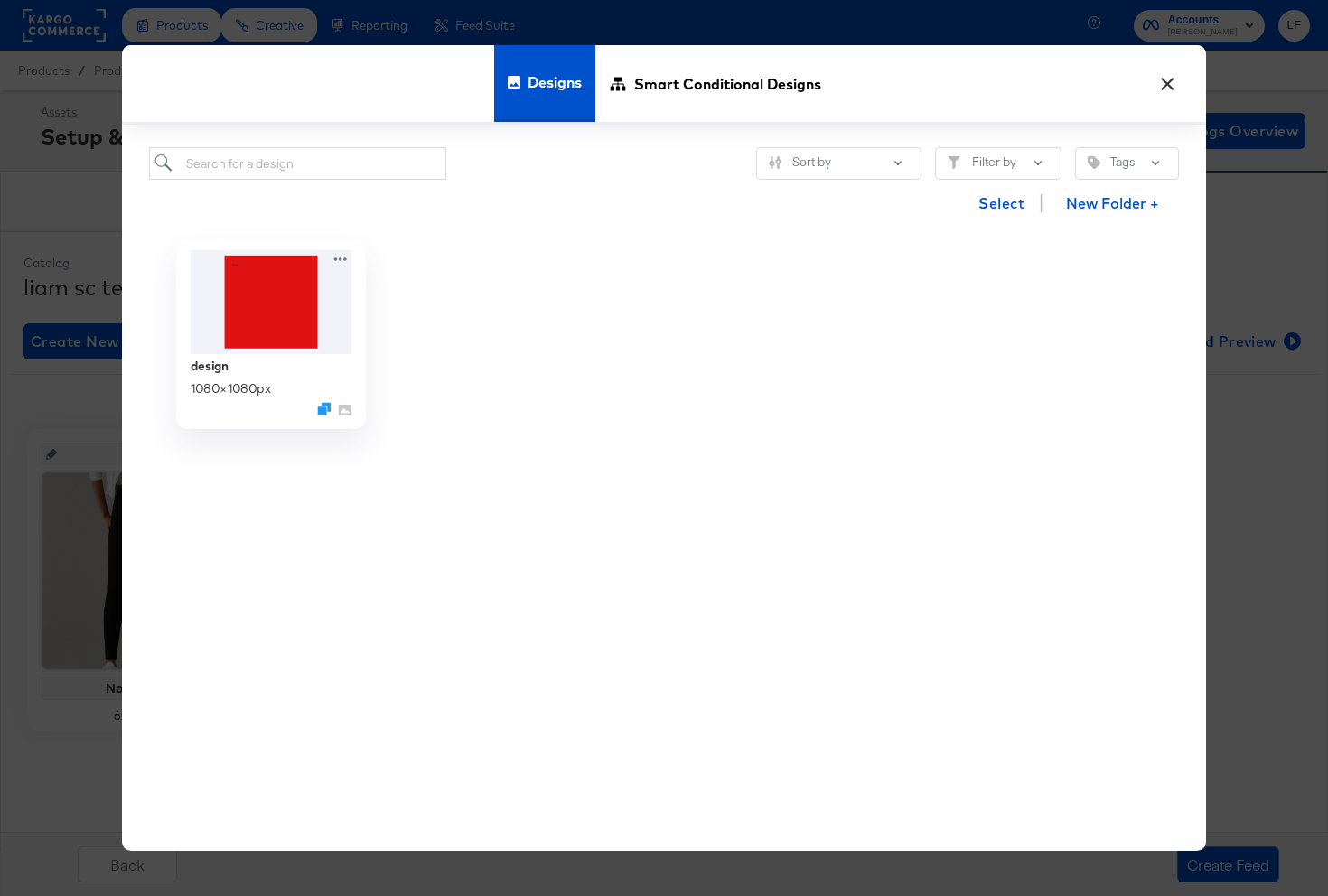
click at [317, 344] on img at bounding box center [271, 301] width 162 height 104
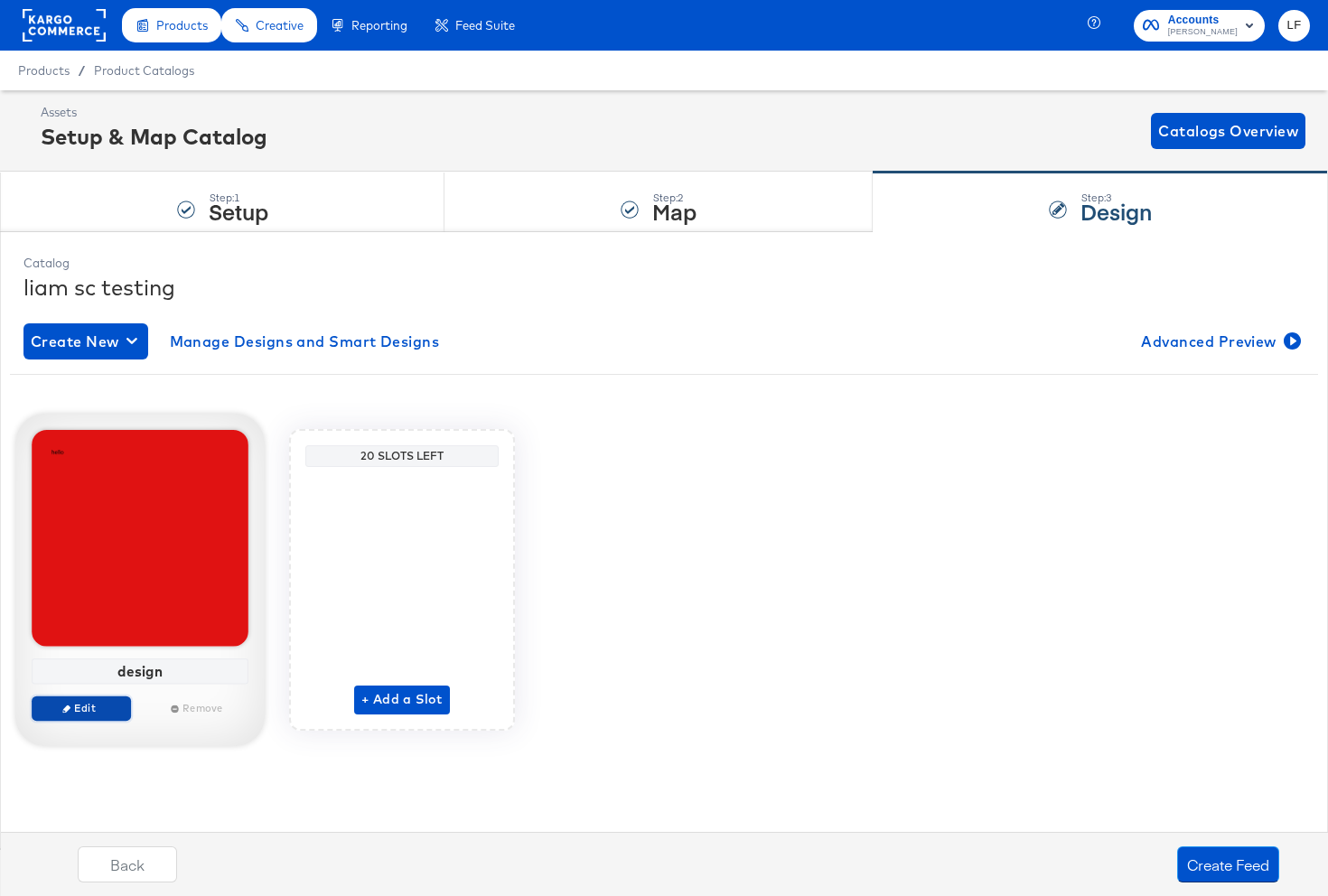
click at [101, 709] on span "Edit" at bounding box center [80, 708] width 83 height 14
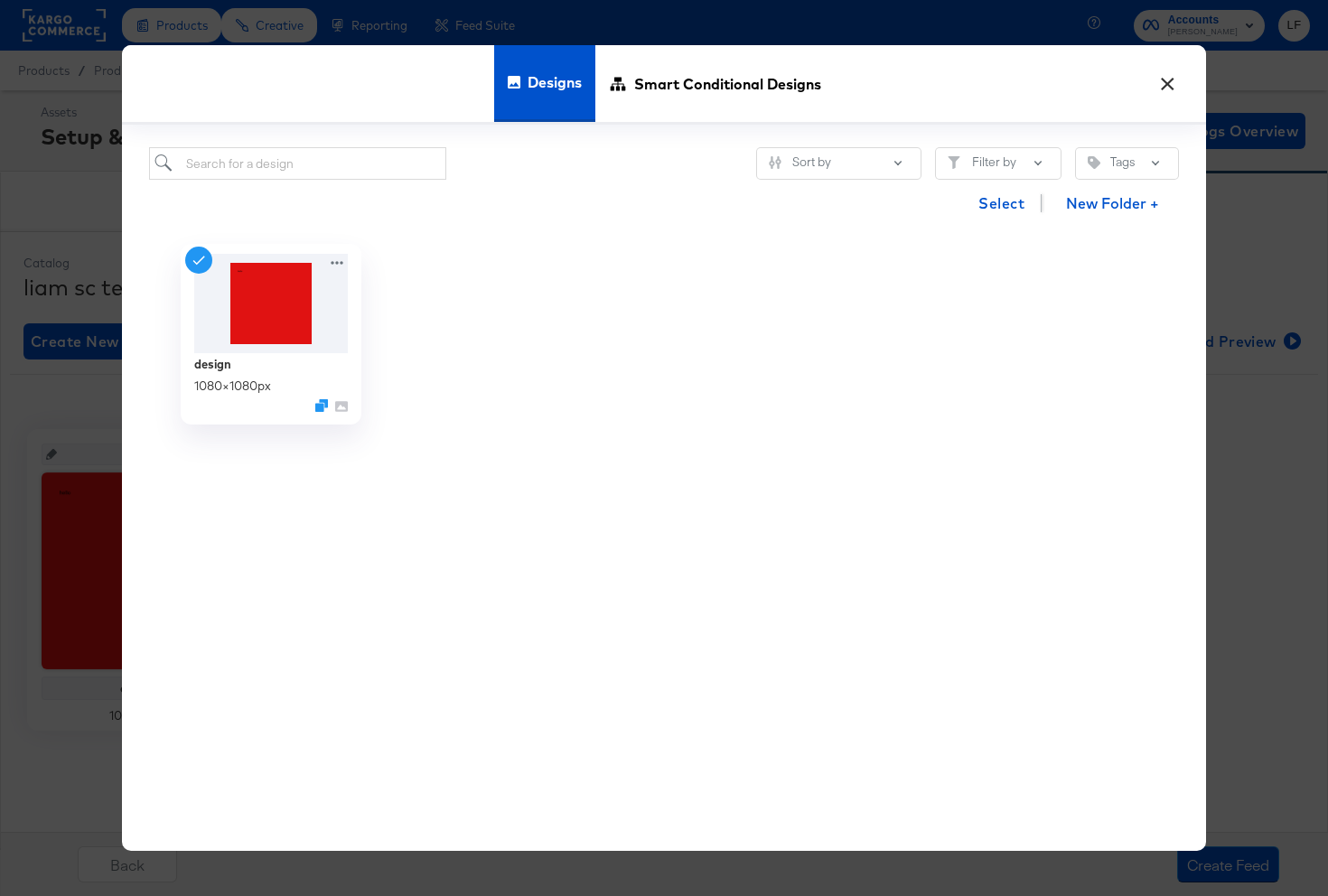
click at [1179, 87] on button "×" at bounding box center [1166, 79] width 32 height 32
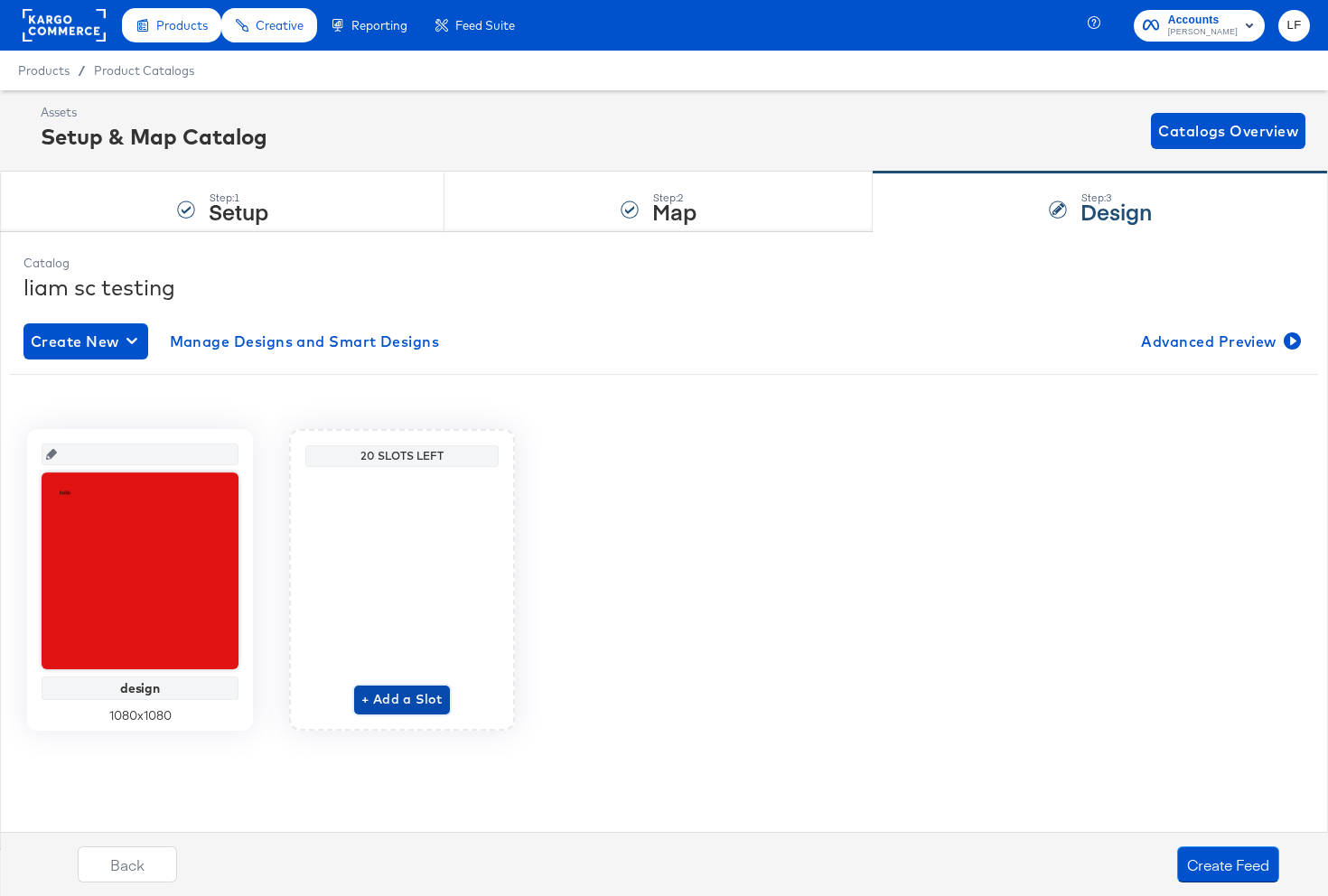
click at [392, 693] on span "+ Add a Slot" at bounding box center [401, 699] width 81 height 23
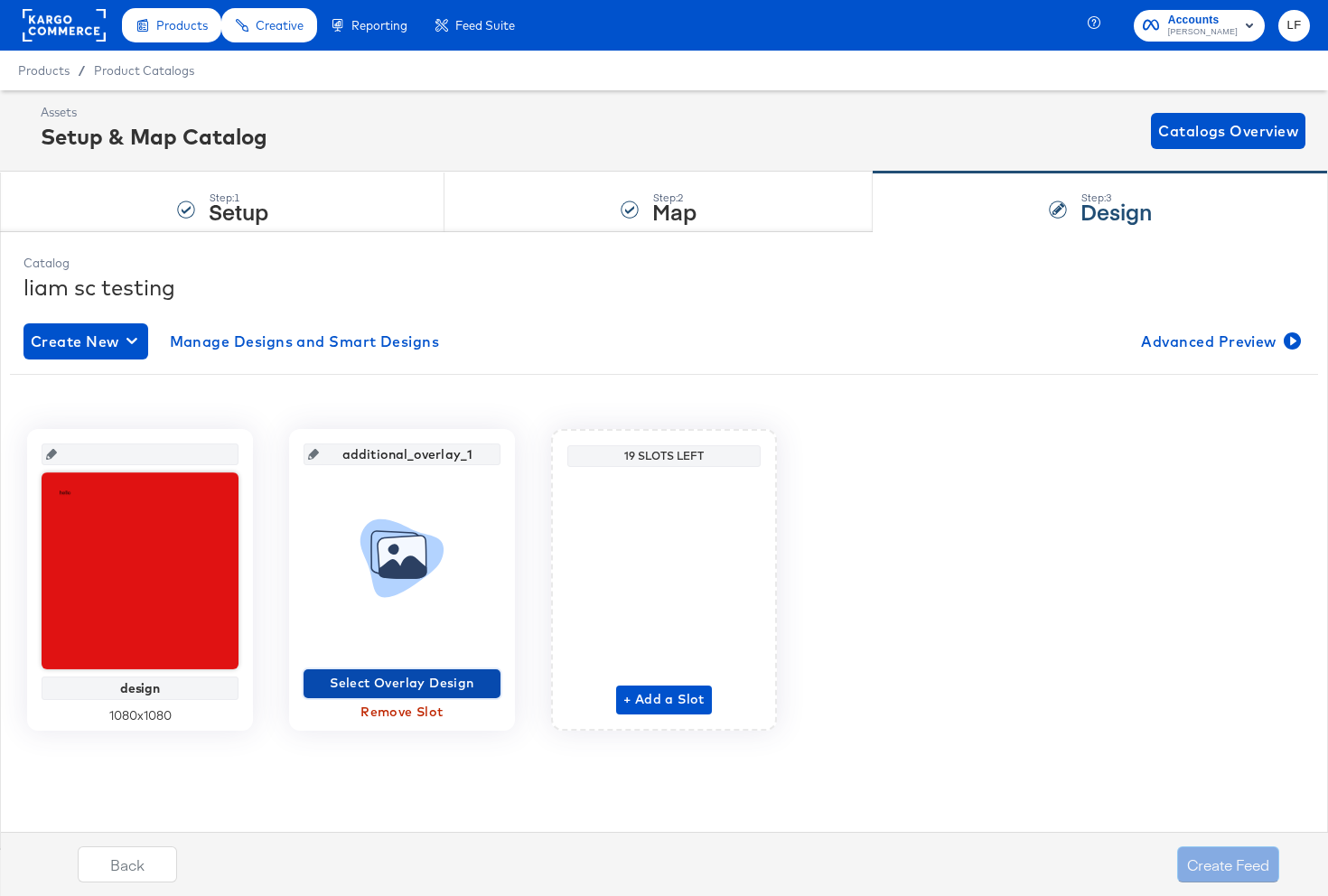
click at [363, 692] on span "Select Overlay Design" at bounding box center [402, 683] width 183 height 23
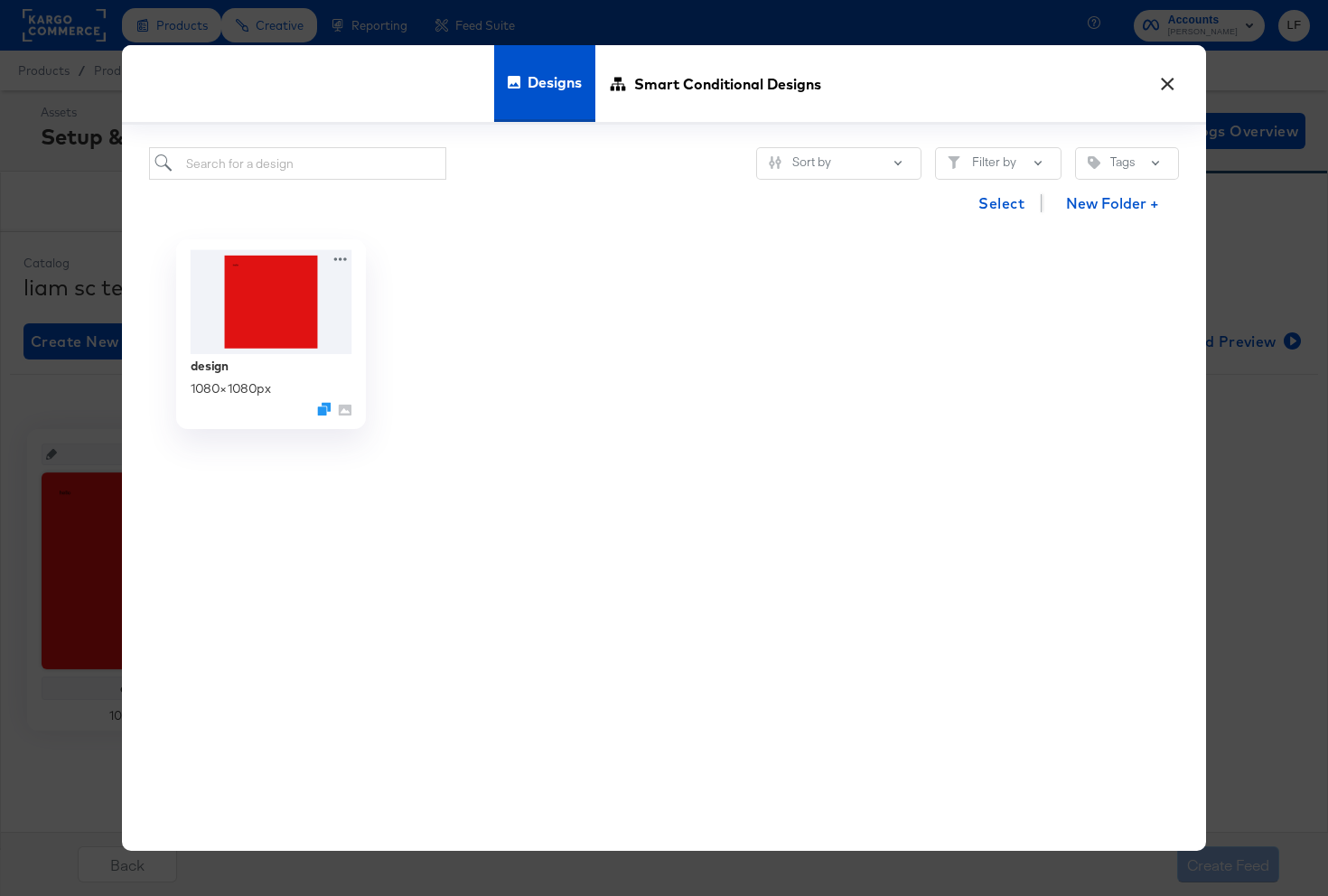
click at [284, 344] on img at bounding box center [271, 301] width 162 height 104
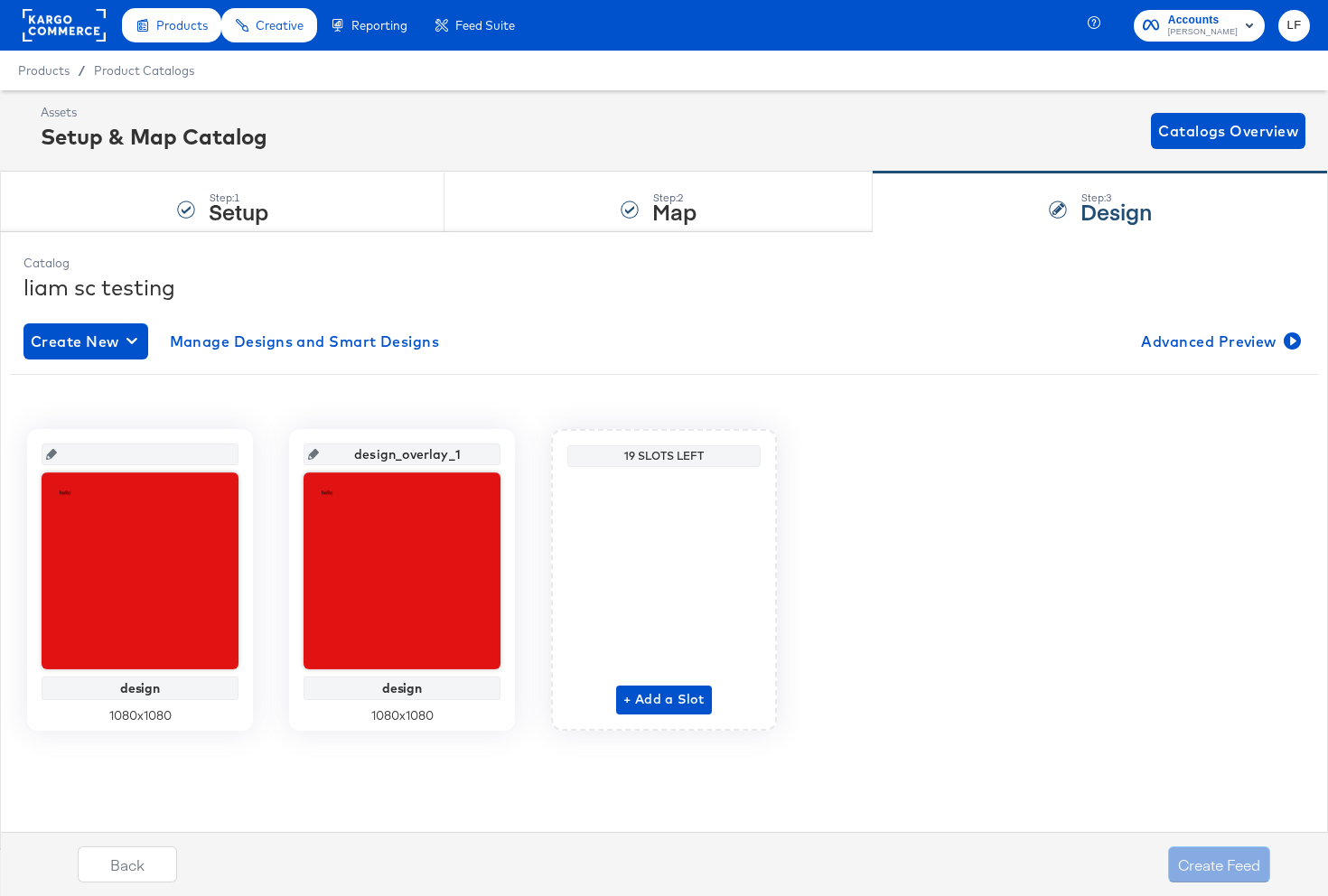
click at [1195, 847] on div "Create Feed" at bounding box center [1219, 864] width 102 height 36
click at [1204, 864] on div "Create Feed" at bounding box center [1219, 864] width 102 height 36
click at [113, 865] on button "Back" at bounding box center [127, 864] width 99 height 36
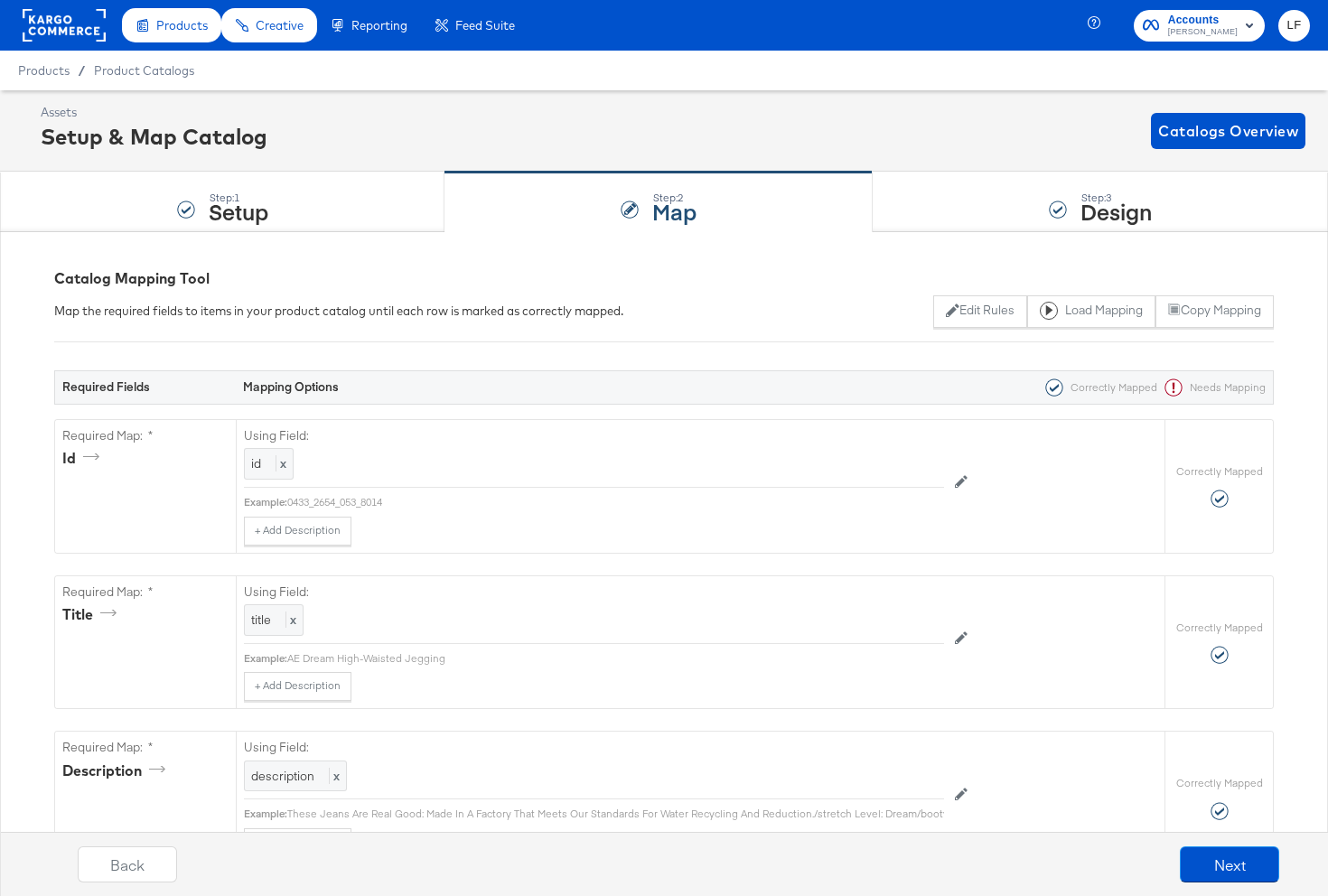
click at [113, 865] on button "Back" at bounding box center [127, 864] width 99 height 36
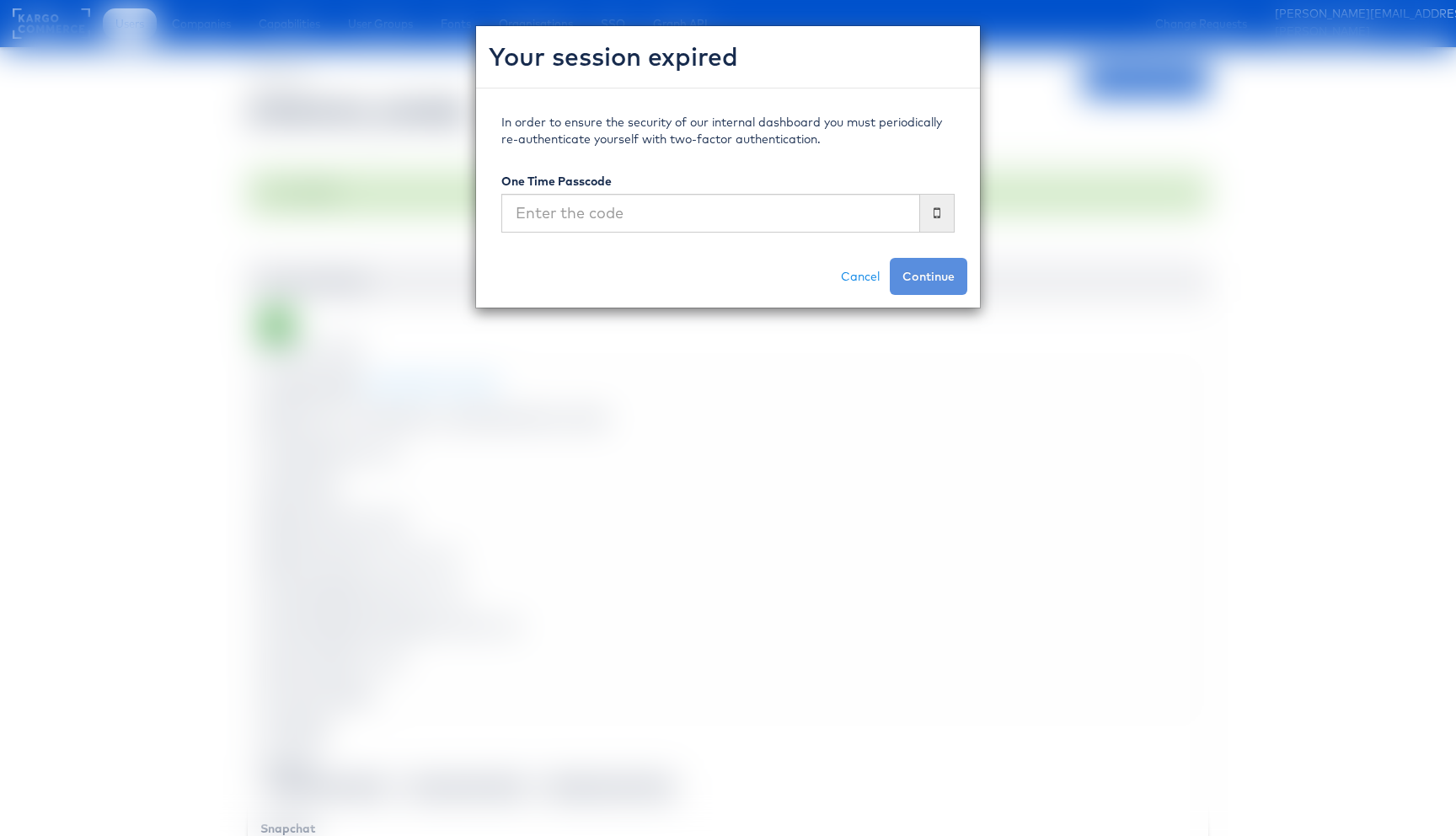
scroll to position [1393, 0]
